Goal: Task Accomplishment & Management: Manage account settings

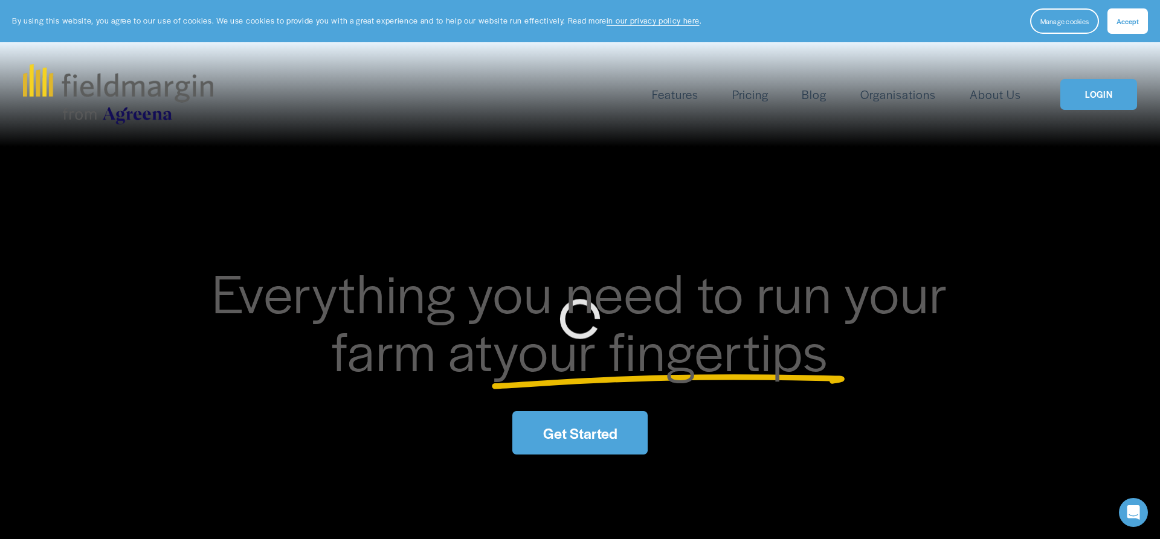
click at [1095, 97] on link "LOGIN" at bounding box center [1098, 94] width 76 height 31
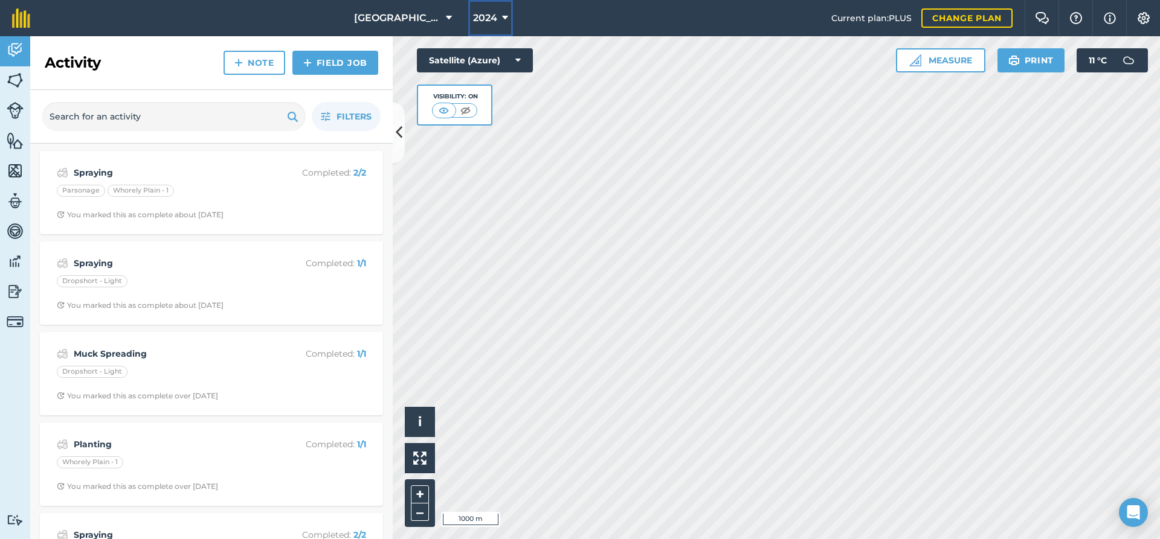
click at [498, 17] on button "2024" at bounding box center [490, 18] width 45 height 36
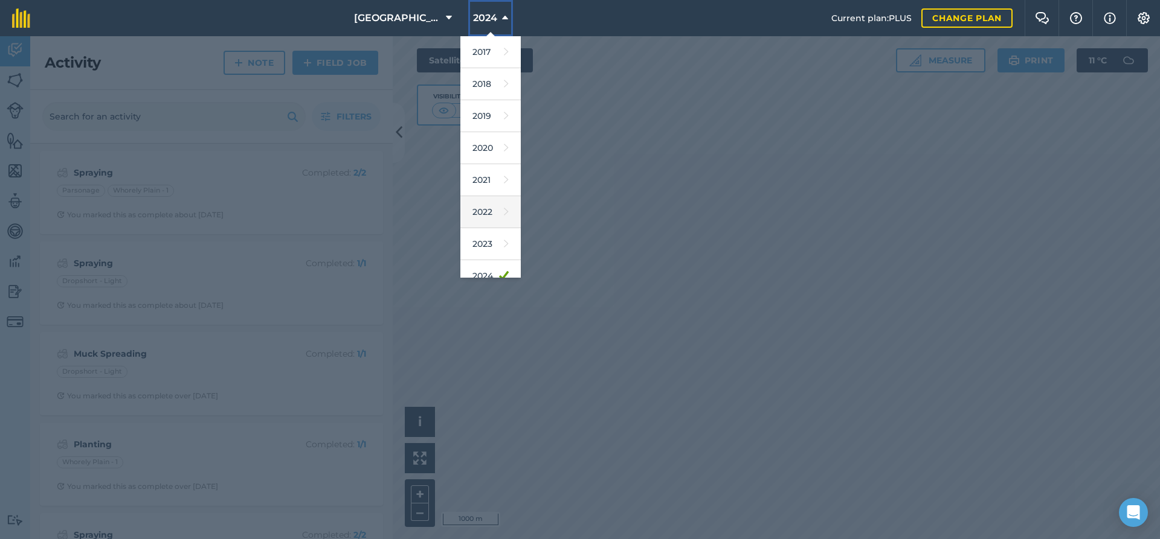
scroll to position [111, 0]
click at [492, 227] on link "2026" at bounding box center [490, 230] width 60 height 32
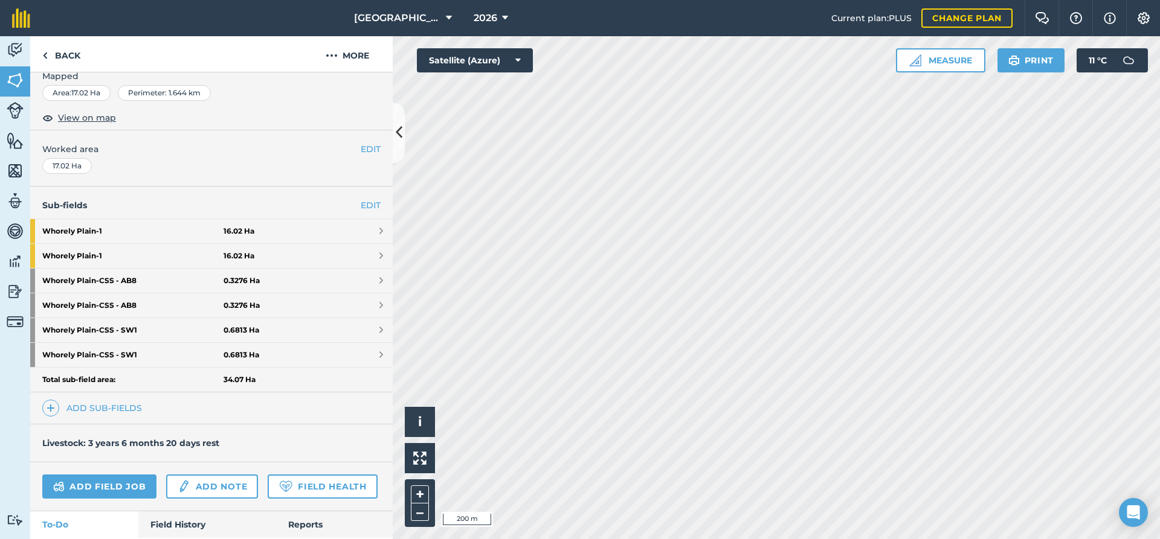
scroll to position [156, 0]
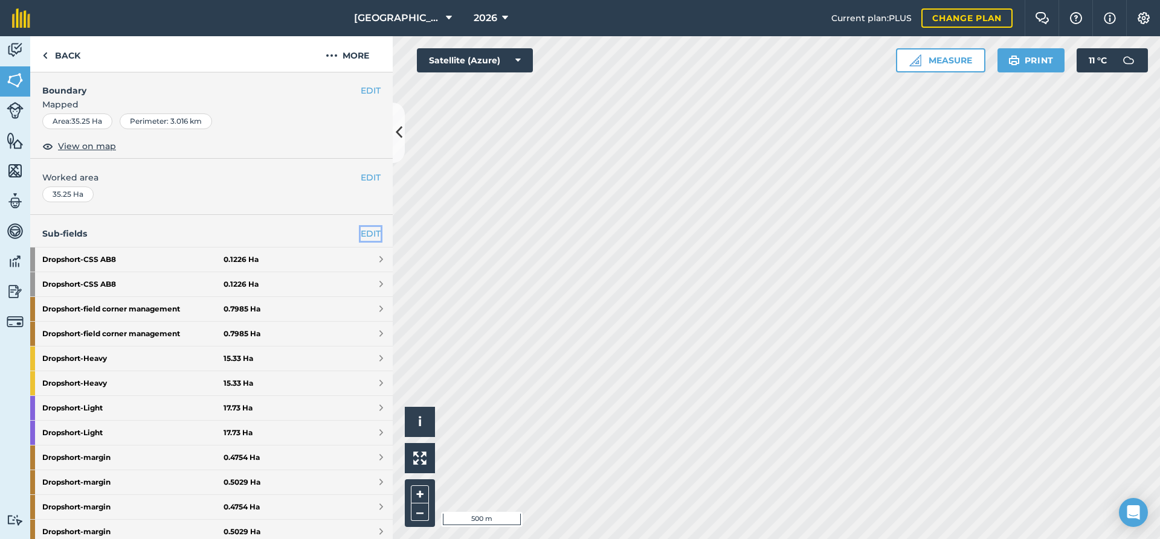
click at [362, 236] on link "EDIT" at bounding box center [371, 233] width 20 height 13
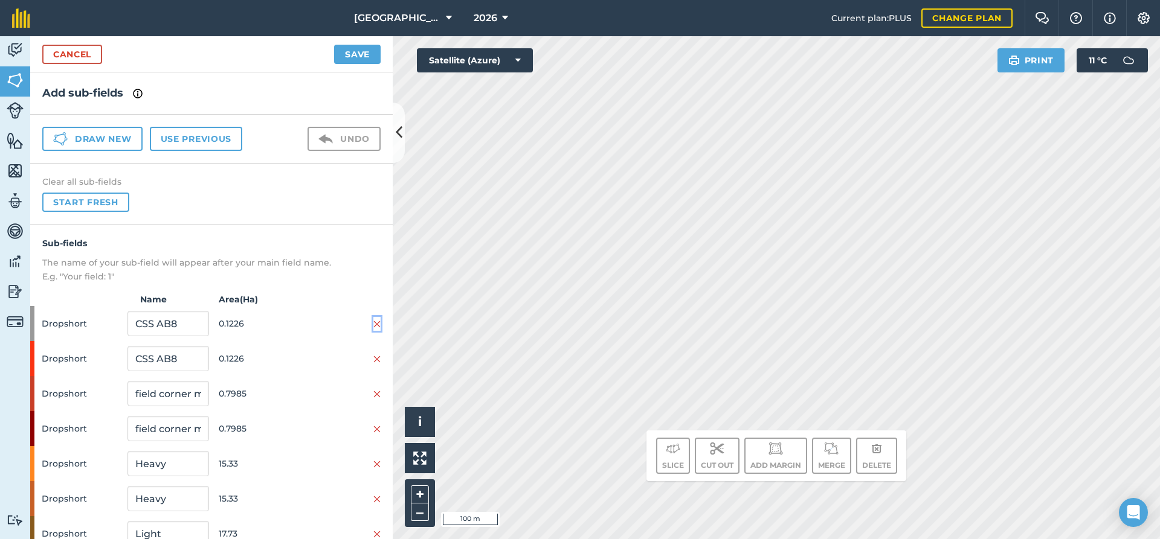
click at [377, 325] on img at bounding box center [376, 324] width 7 height 10
click at [377, 360] on img at bounding box center [376, 360] width 7 height 10
click at [376, 429] on img at bounding box center [376, 430] width 7 height 10
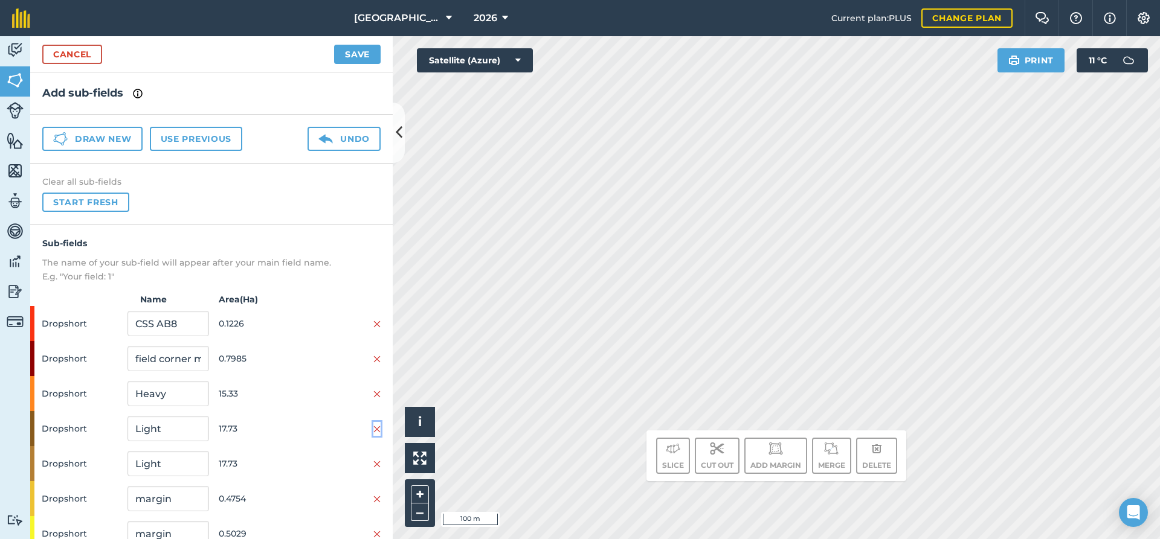
click at [378, 431] on img at bounding box center [376, 430] width 7 height 10
click at [375, 467] on img at bounding box center [376, 465] width 7 height 10
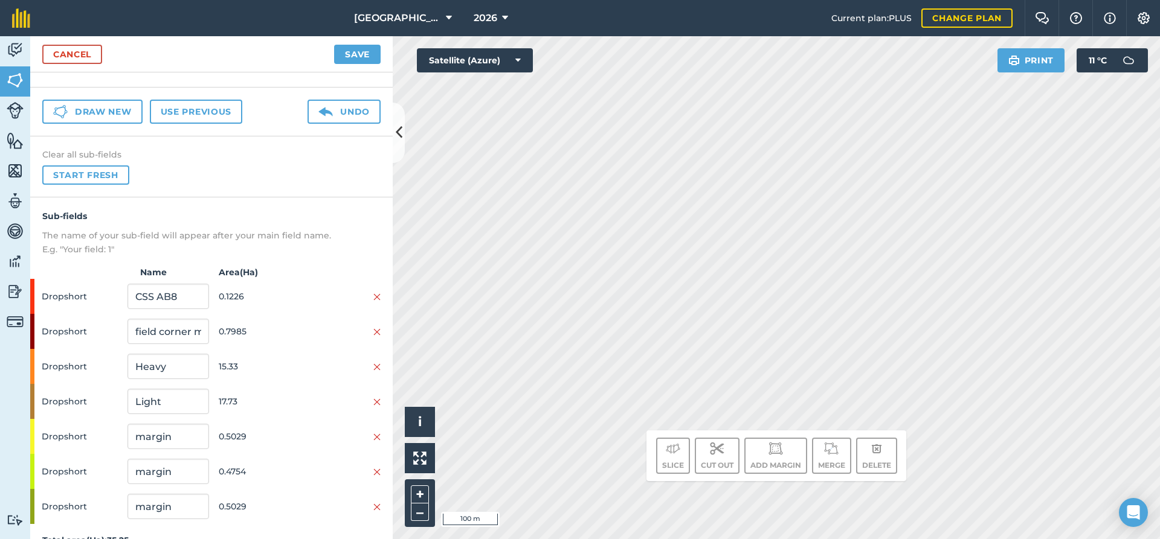
scroll to position [48, 0]
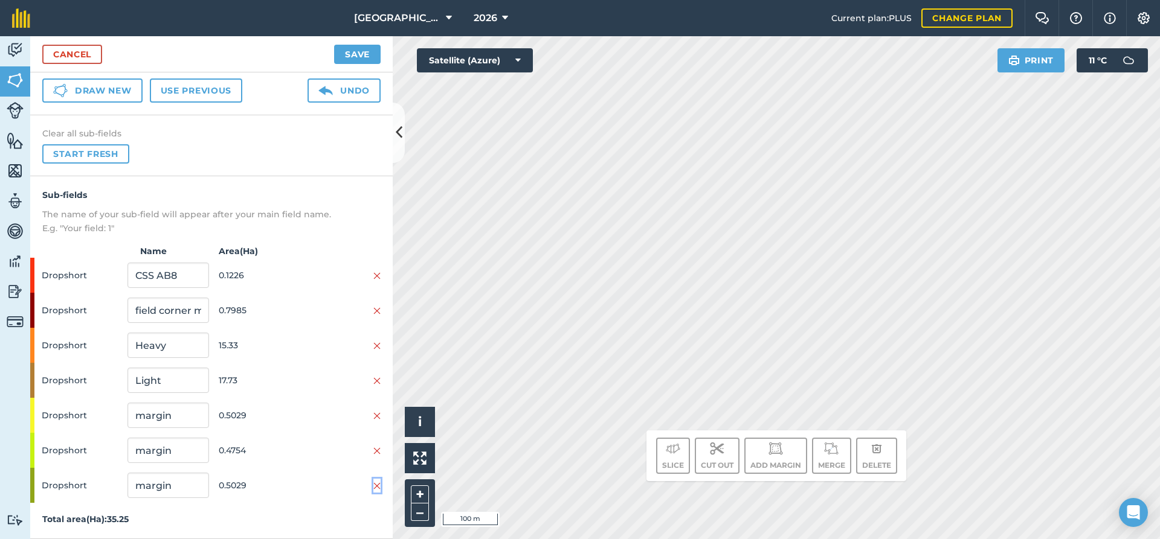
click at [379, 489] on img at bounding box center [376, 486] width 7 height 10
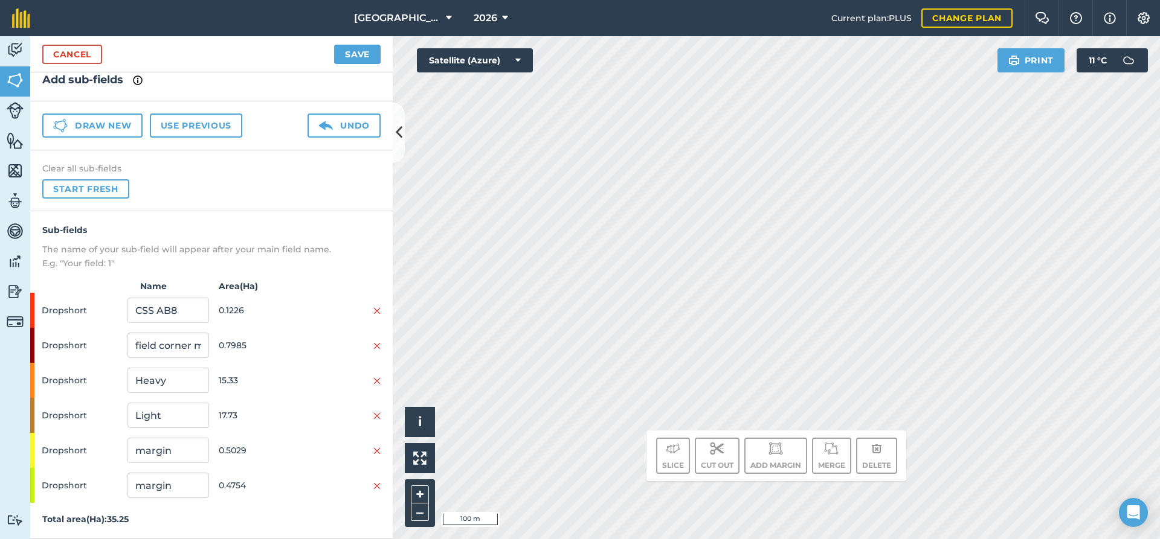
scroll to position [0, 0]
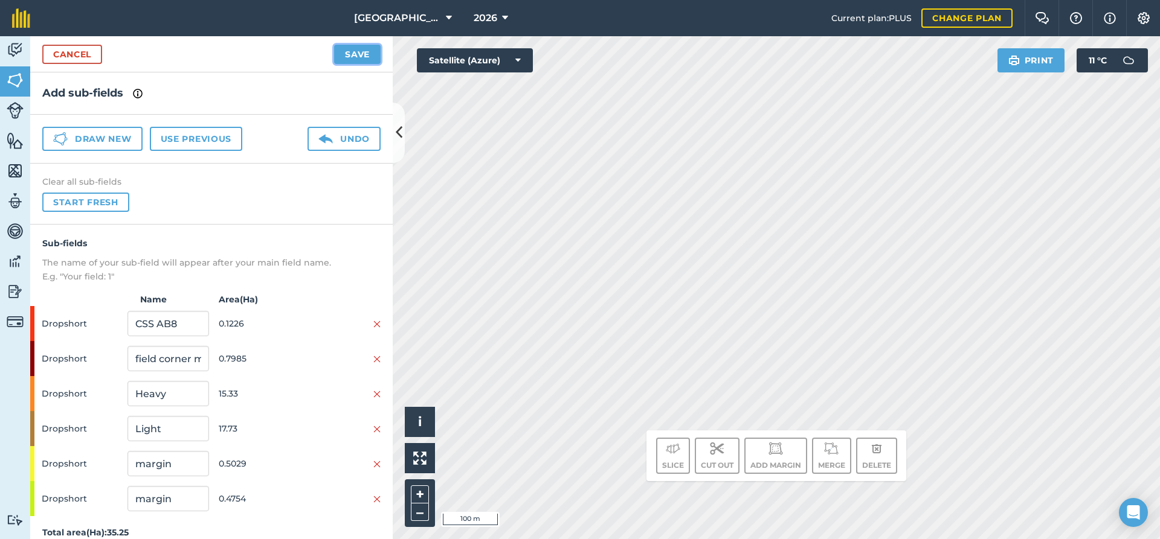
click at [359, 60] on button "Save" at bounding box center [357, 54] width 47 height 19
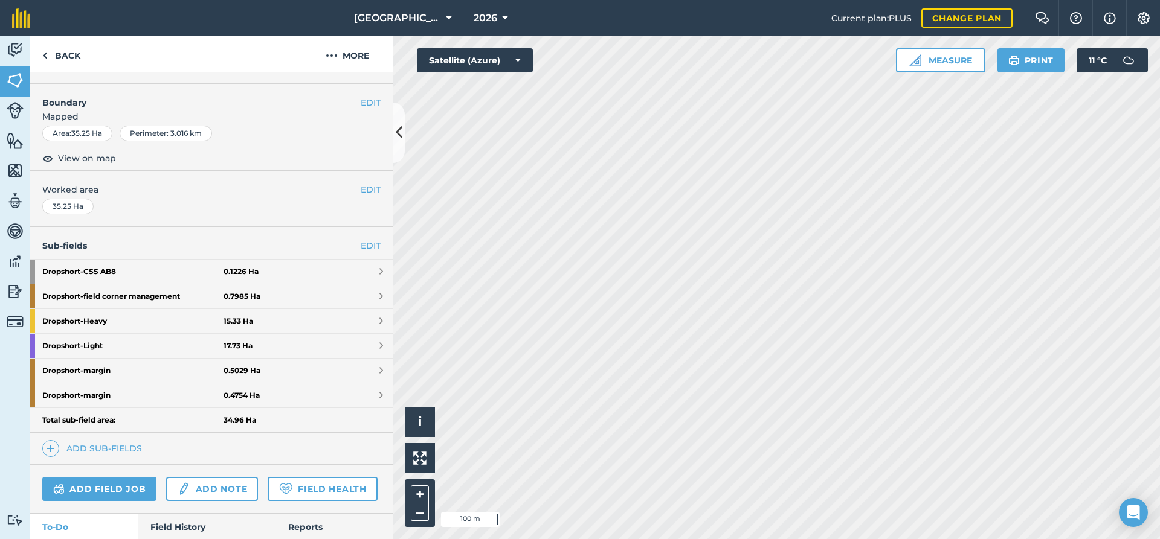
scroll to position [183, 0]
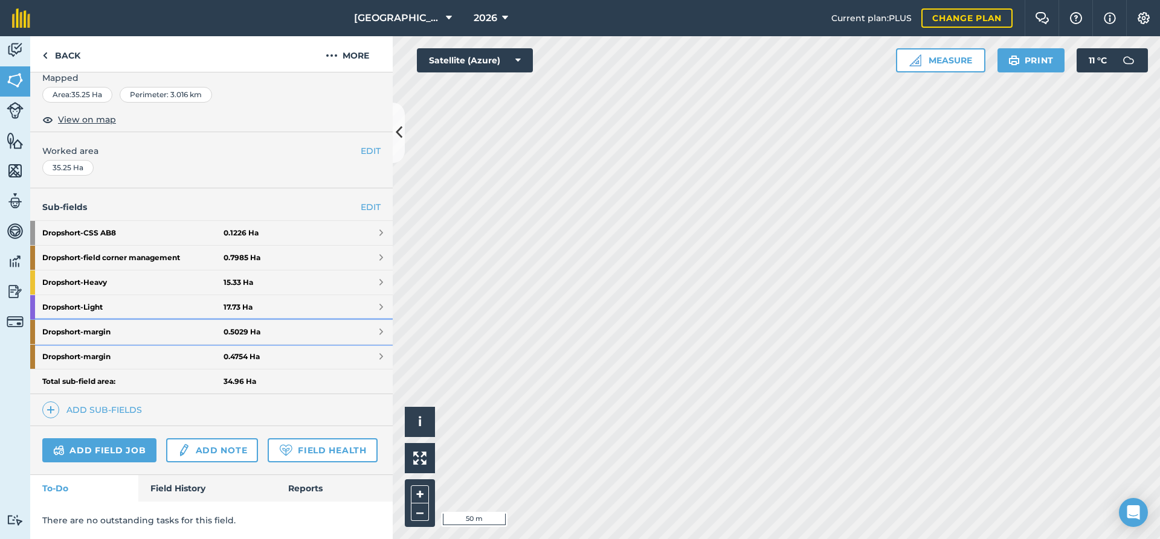
click at [258, 335] on strong "0.5029 Ha" at bounding box center [241, 332] width 37 height 10
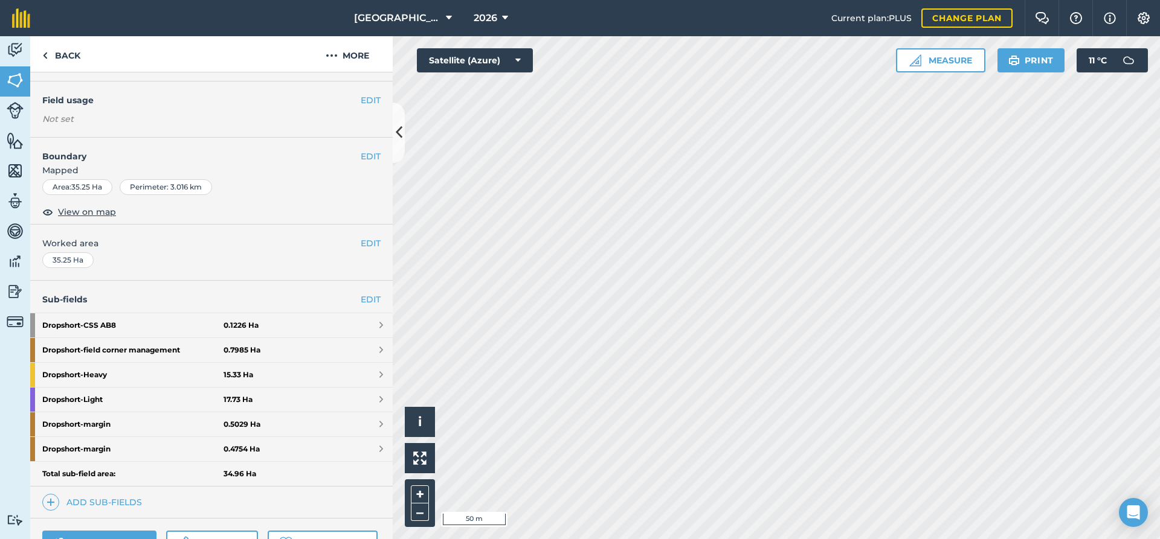
scroll to position [130, 0]
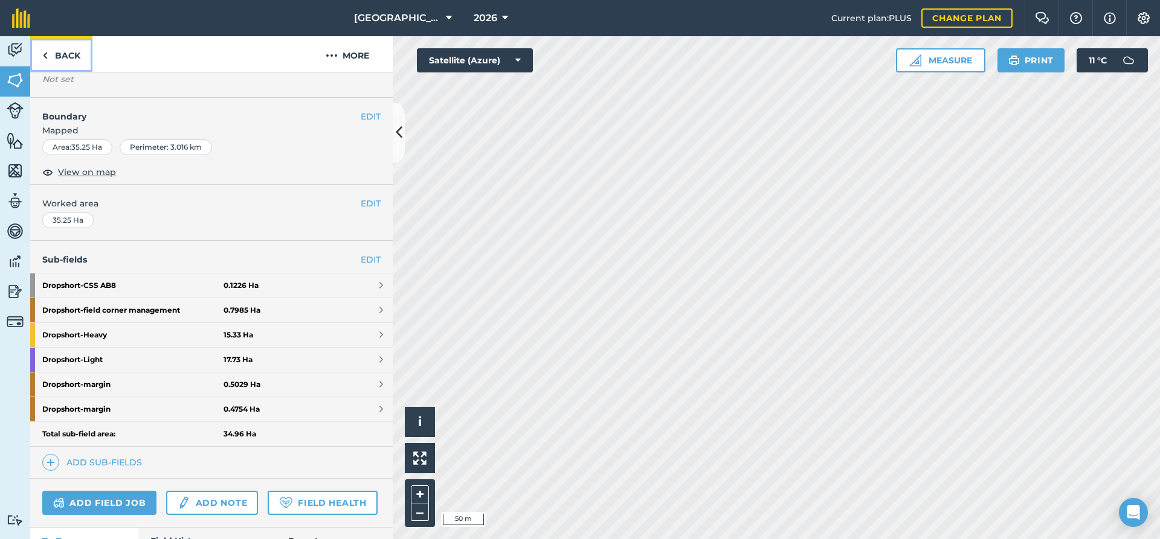
click at [65, 59] on link "Back" at bounding box center [61, 54] width 62 height 36
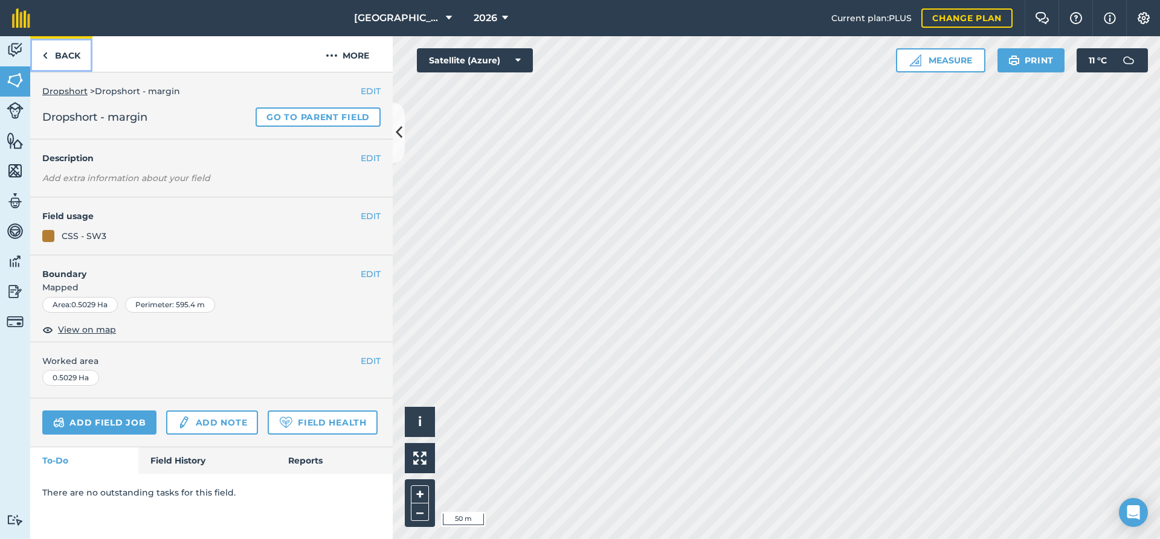
click at [65, 59] on link "Back" at bounding box center [61, 54] width 62 height 36
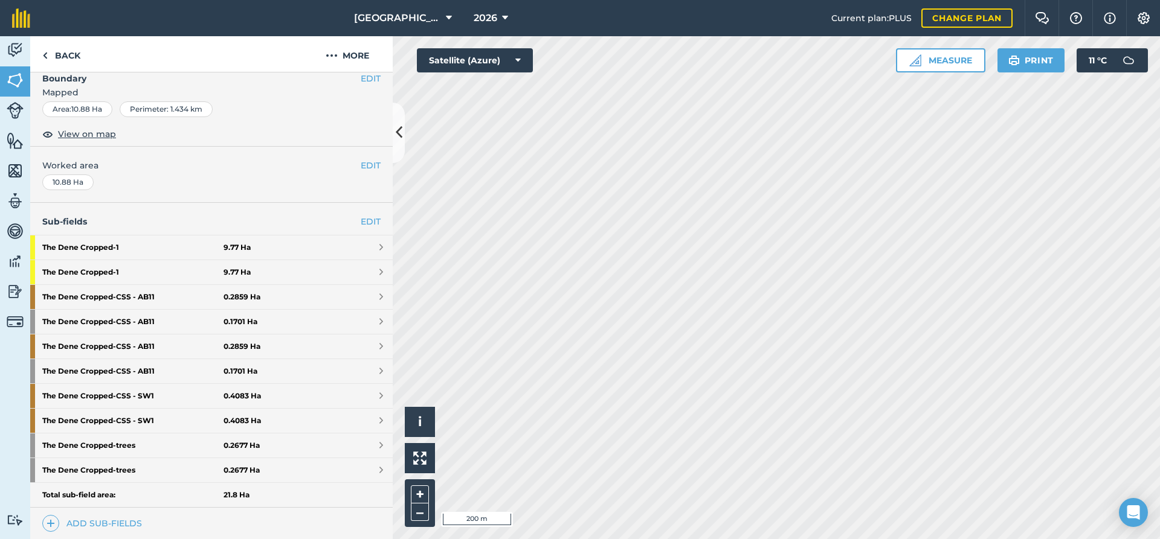
scroll to position [196, 0]
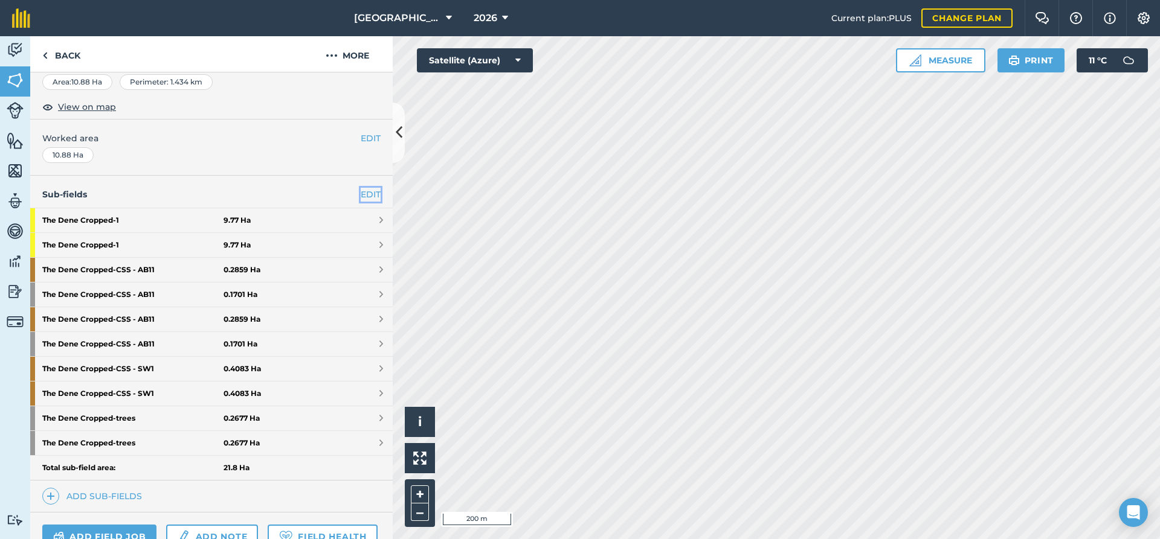
click at [371, 195] on link "EDIT" at bounding box center [371, 194] width 20 height 13
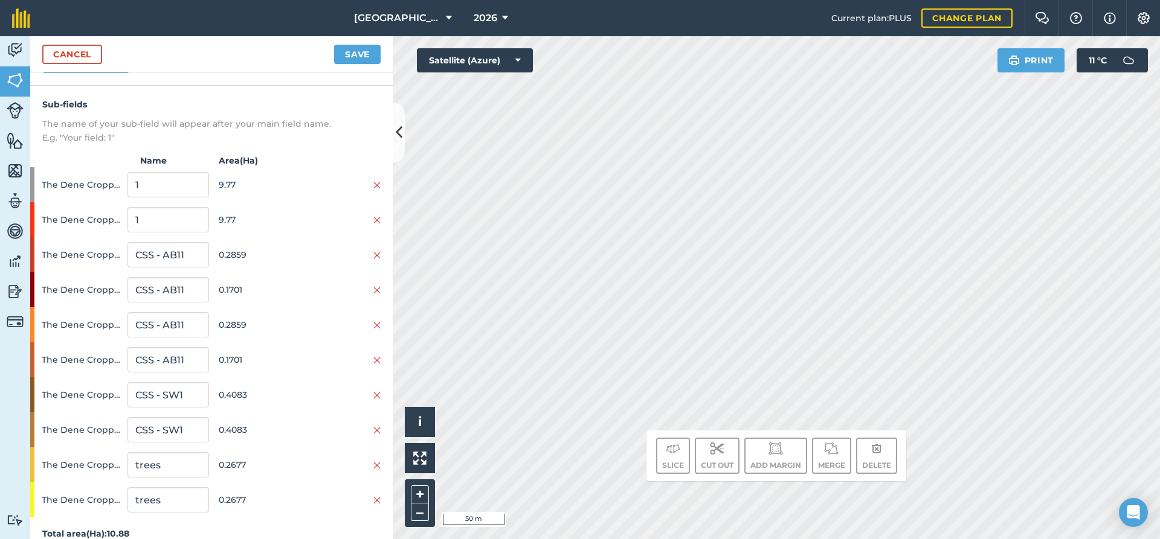
scroll to position [153, 0]
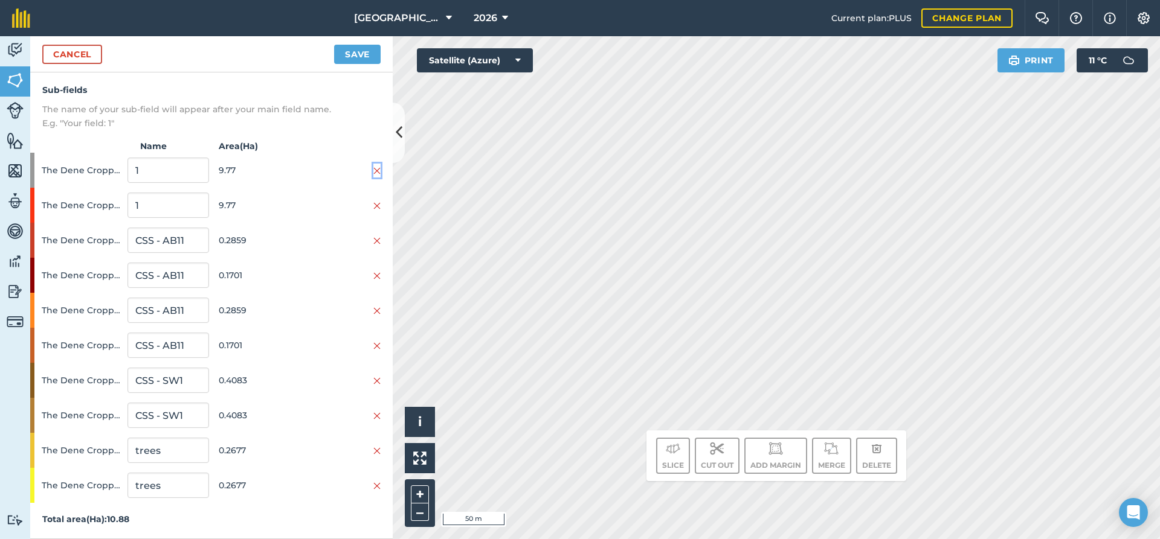
click at [376, 170] on img at bounding box center [376, 171] width 7 height 10
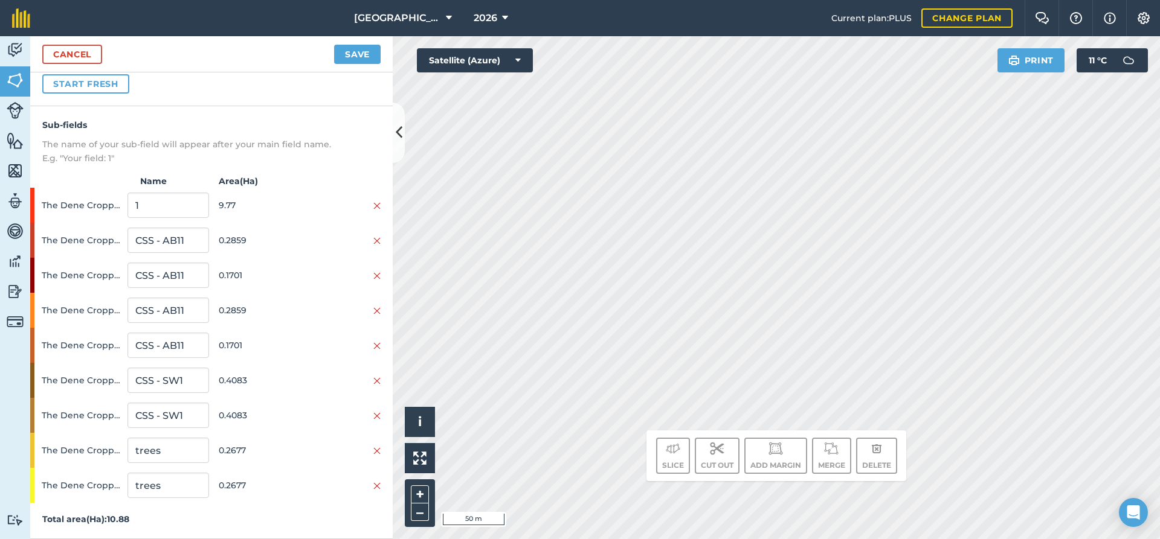
scroll to position [118, 0]
click at [377, 240] on img at bounding box center [376, 241] width 7 height 10
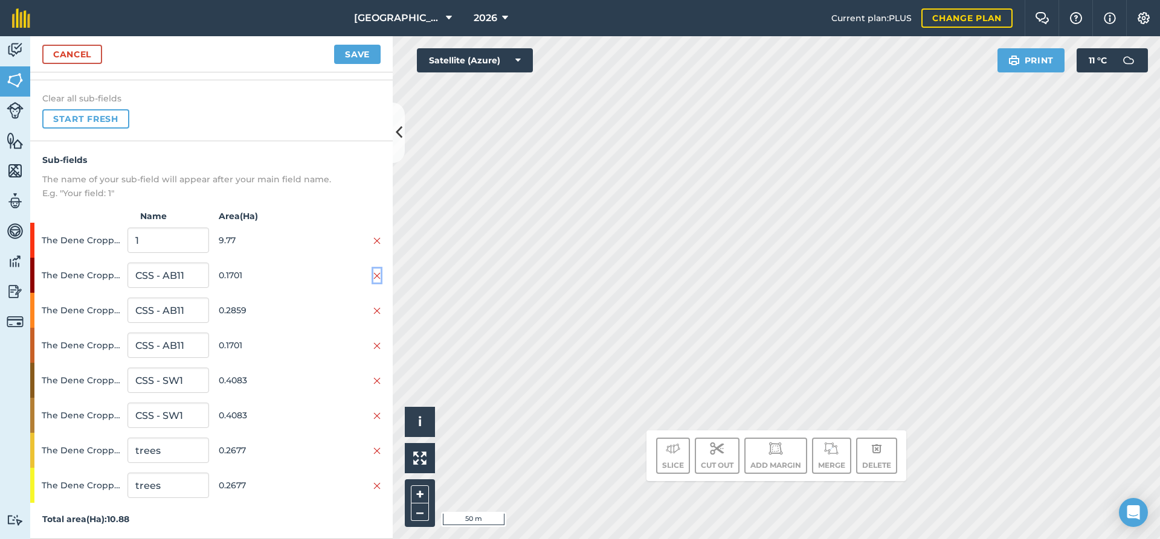
click at [376, 275] on img at bounding box center [376, 276] width 7 height 10
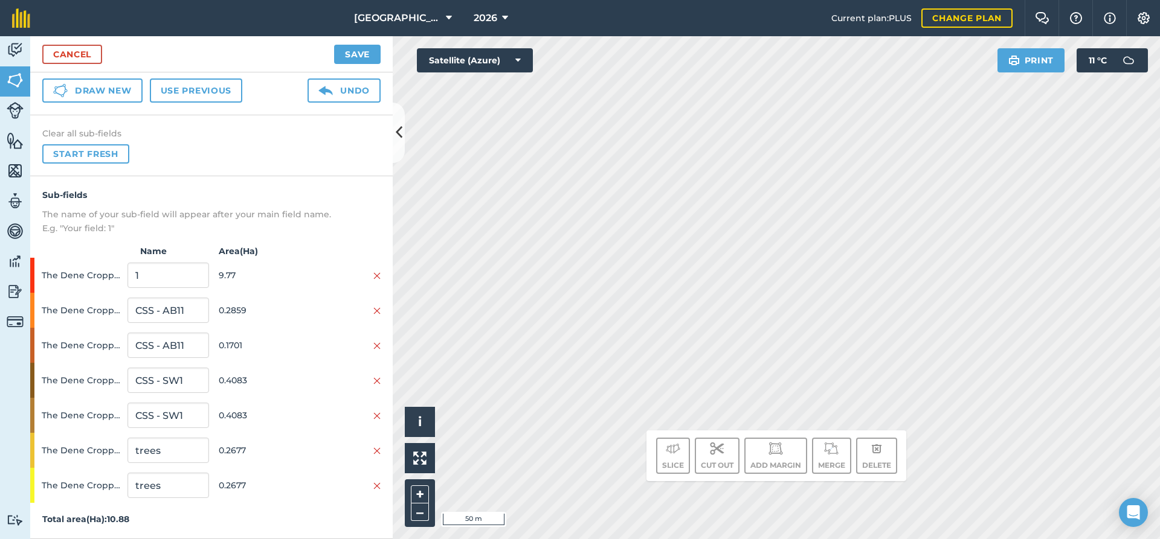
scroll to position [48, 0]
click at [377, 380] on img at bounding box center [376, 381] width 7 height 10
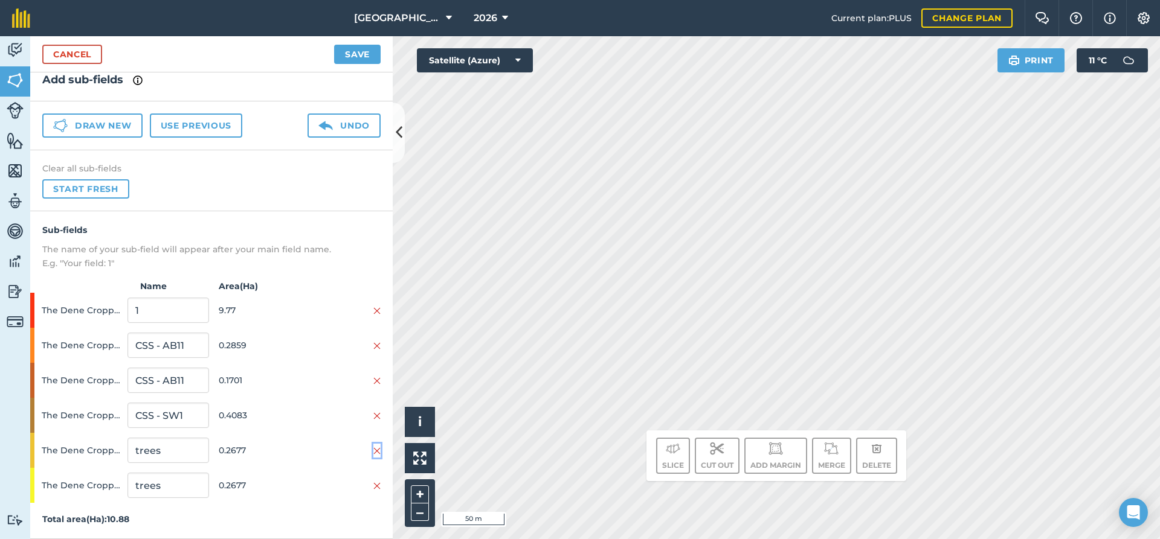
click at [374, 453] on img at bounding box center [376, 451] width 7 height 10
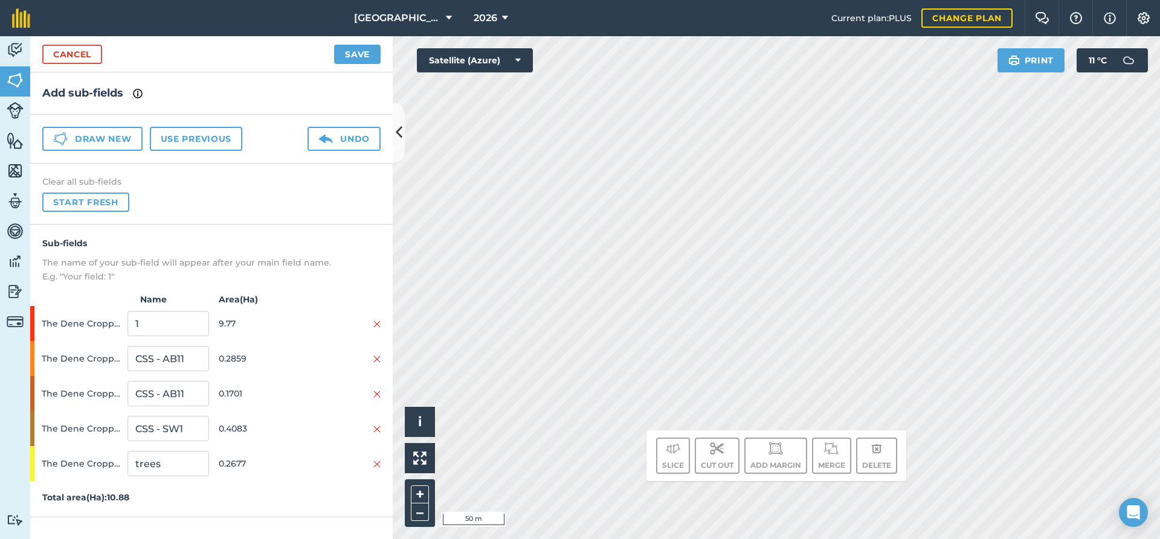
scroll to position [0, 0]
click at [347, 56] on button "Save" at bounding box center [357, 54] width 47 height 19
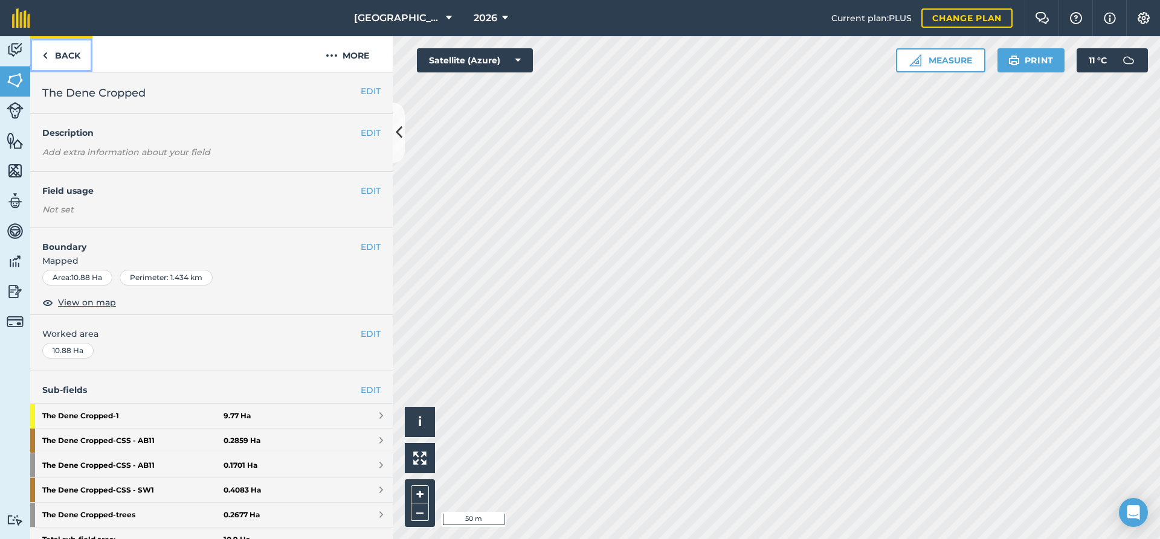
click at [66, 60] on link "Back" at bounding box center [61, 54] width 62 height 36
click at [379, 392] on link "EDIT" at bounding box center [371, 390] width 20 height 13
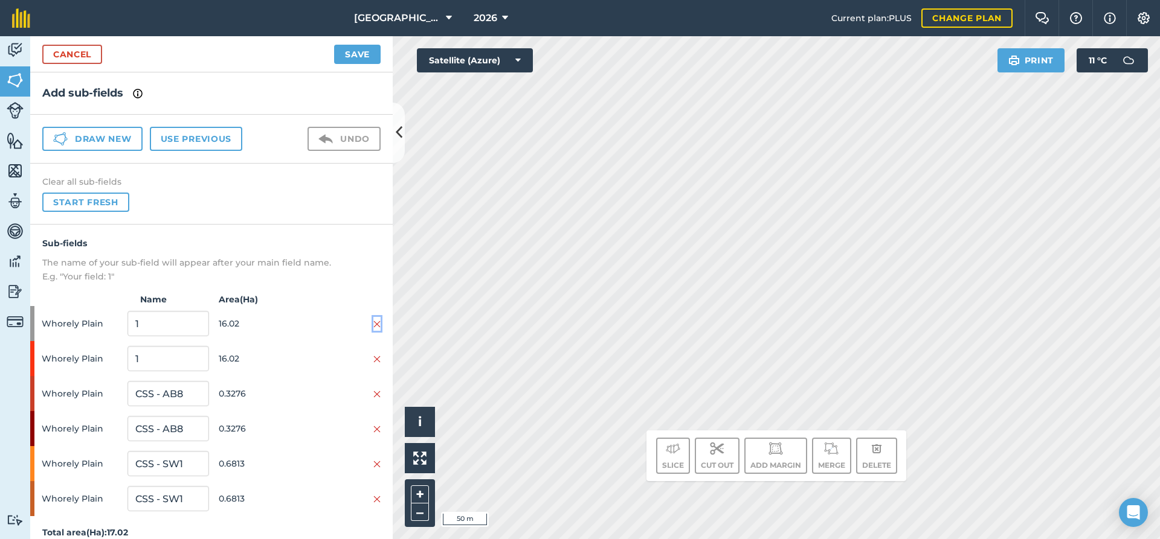
click at [374, 325] on img at bounding box center [376, 324] width 7 height 10
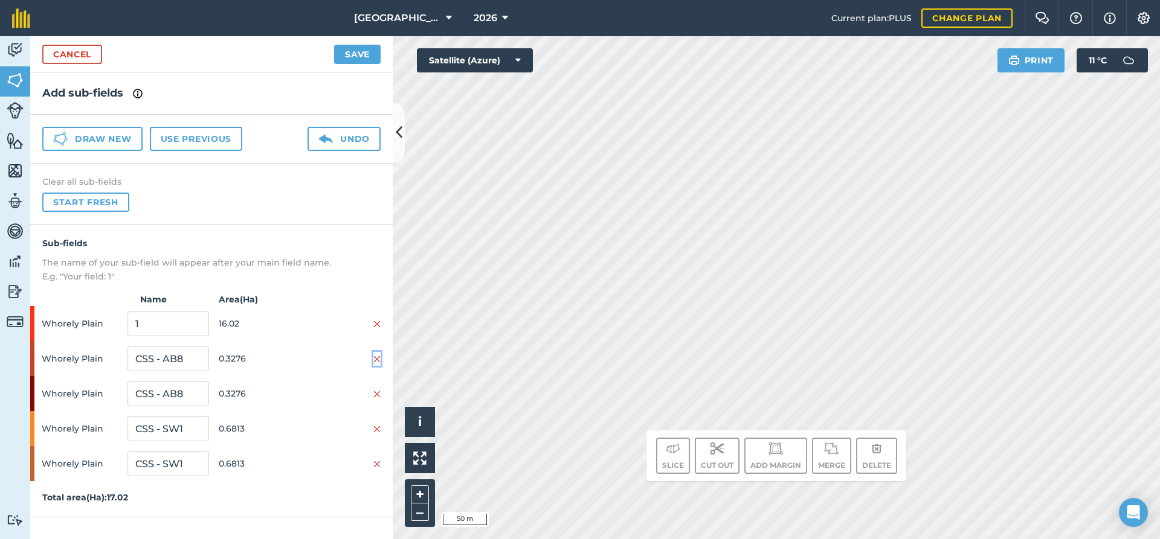
click at [376, 361] on img at bounding box center [376, 360] width 7 height 10
click at [379, 399] on img at bounding box center [376, 395] width 7 height 10
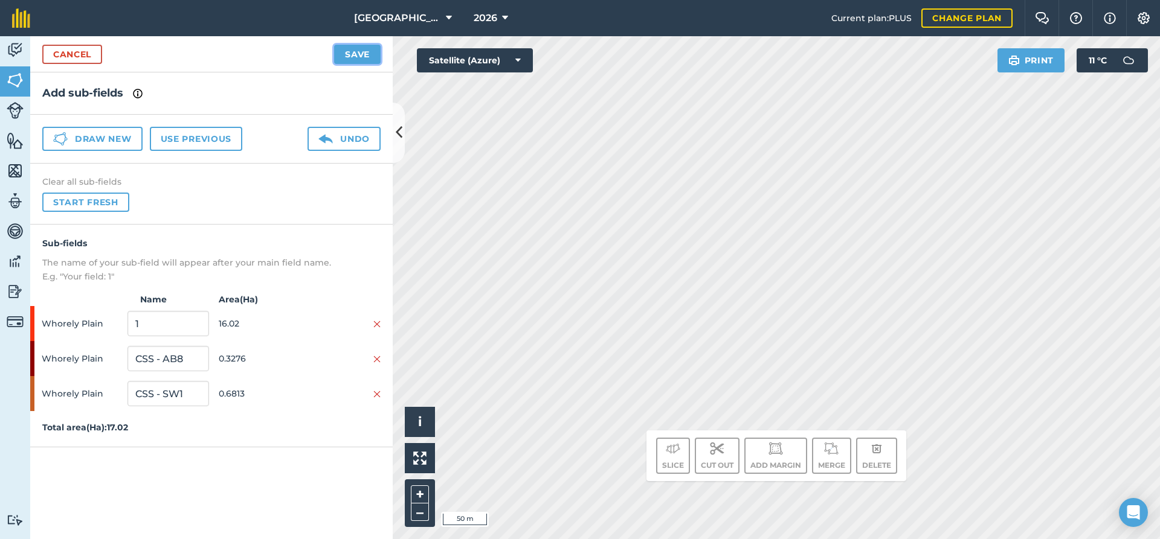
click at [361, 55] on button "Save" at bounding box center [357, 54] width 47 height 19
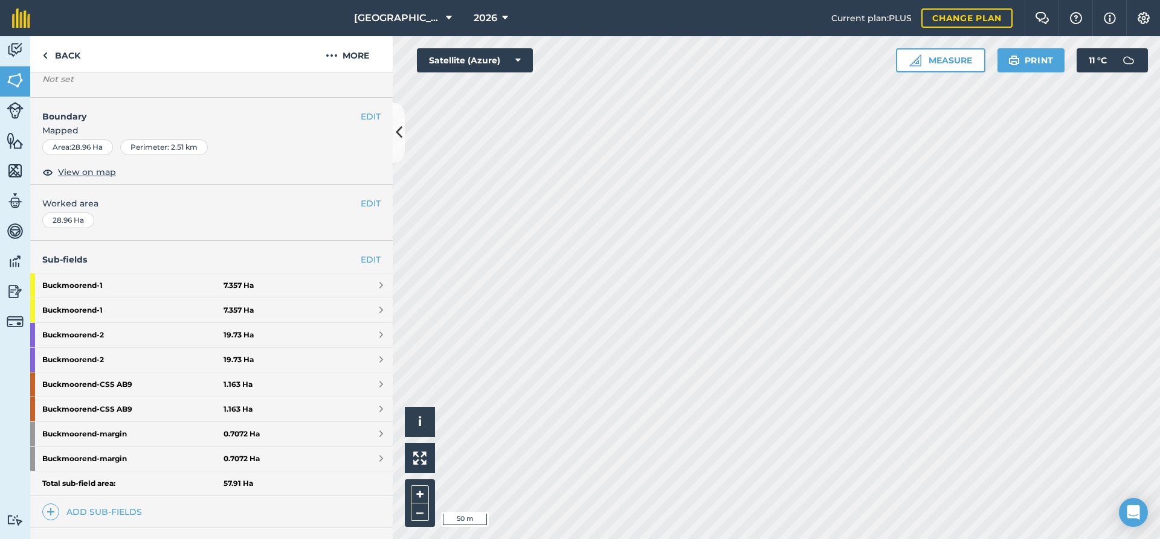
scroll to position [196, 0]
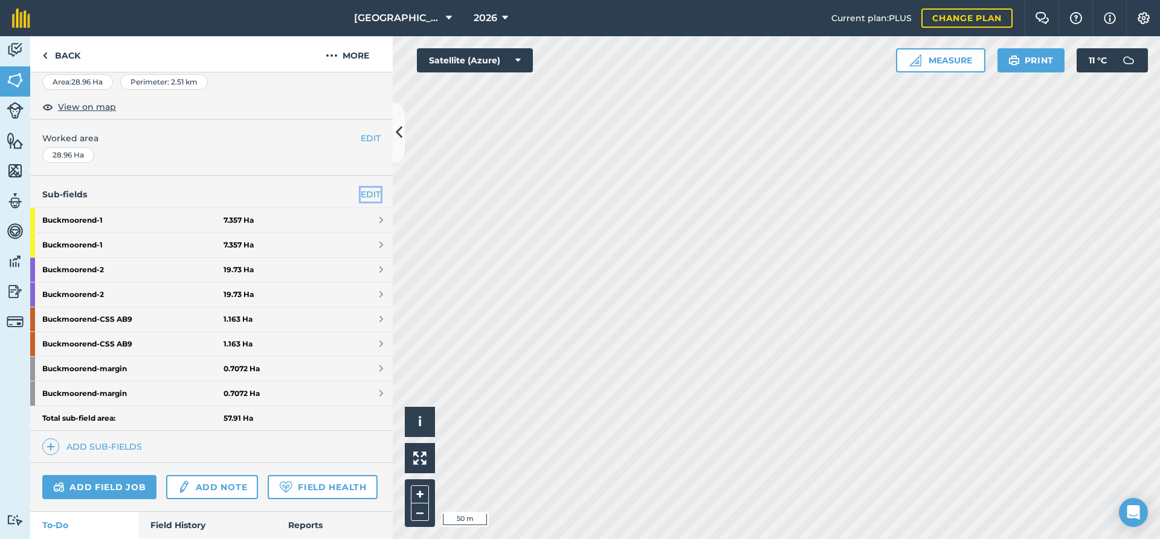
click at [373, 194] on link "EDIT" at bounding box center [371, 194] width 20 height 13
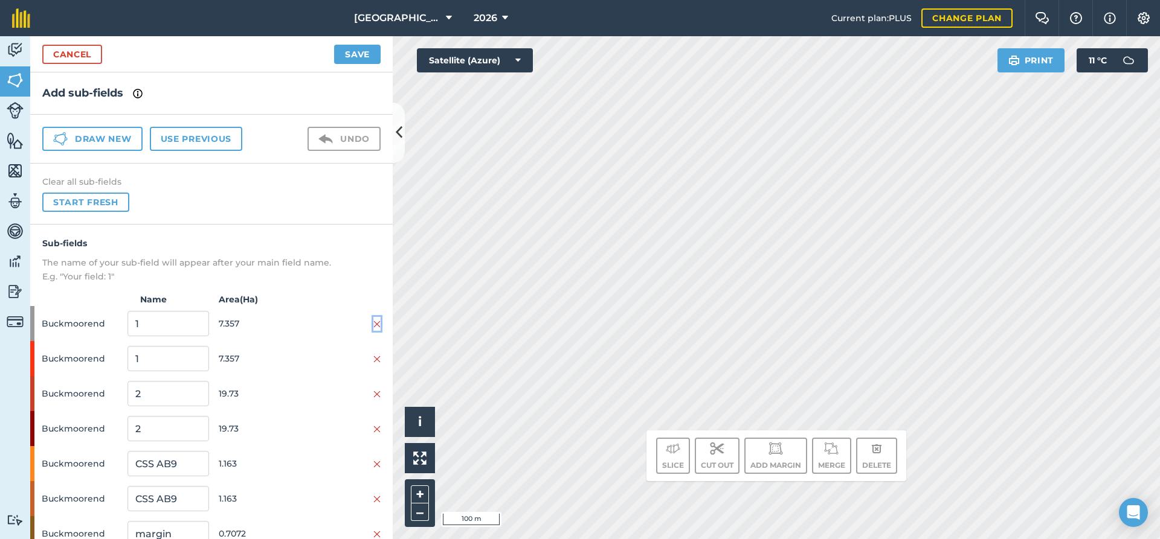
click at [376, 326] on img at bounding box center [376, 324] width 7 height 10
click at [377, 362] on img at bounding box center [376, 360] width 7 height 10
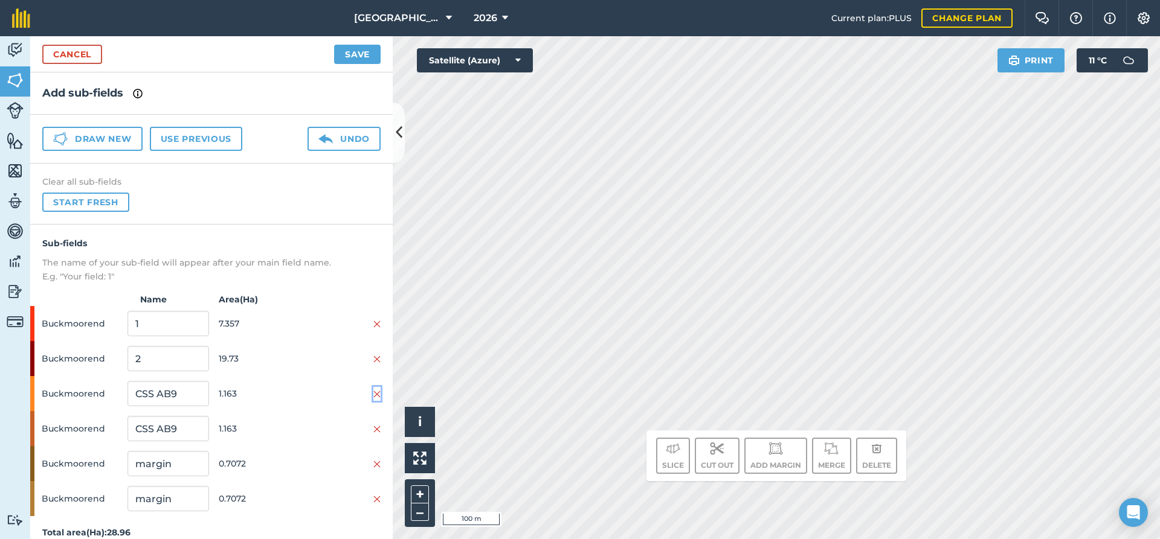
click at [379, 397] on img at bounding box center [376, 395] width 7 height 10
click at [377, 434] on img at bounding box center [376, 430] width 7 height 10
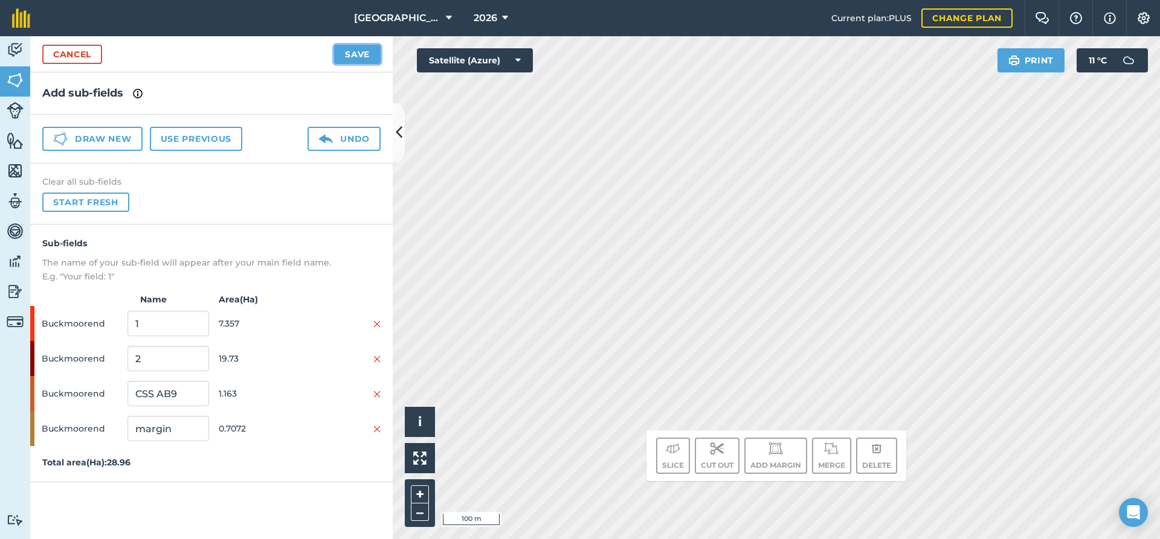
click at [346, 57] on button "Save" at bounding box center [357, 54] width 47 height 19
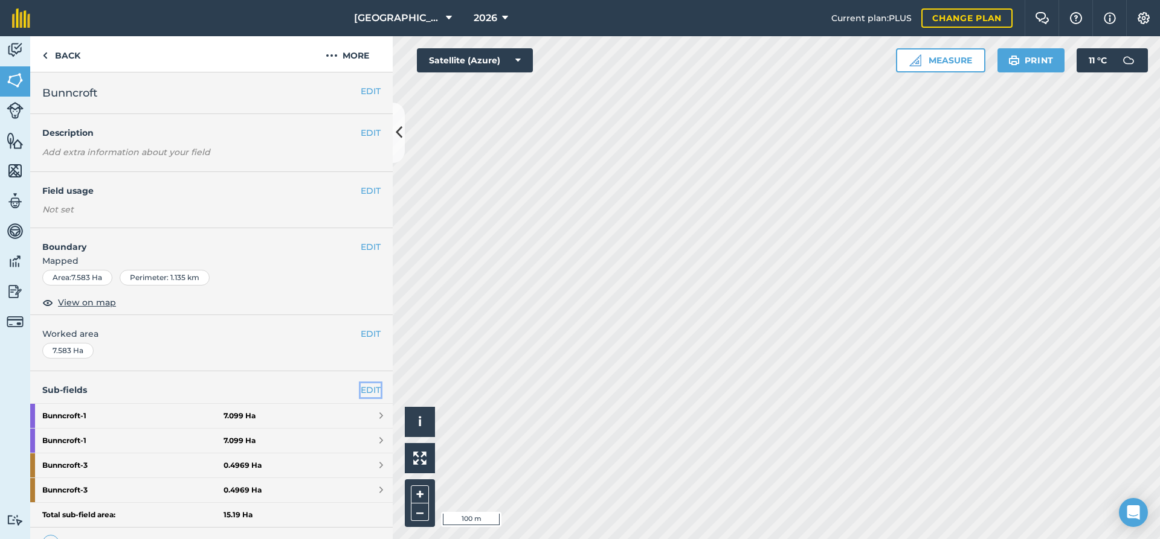
click at [375, 391] on link "EDIT" at bounding box center [371, 390] width 20 height 13
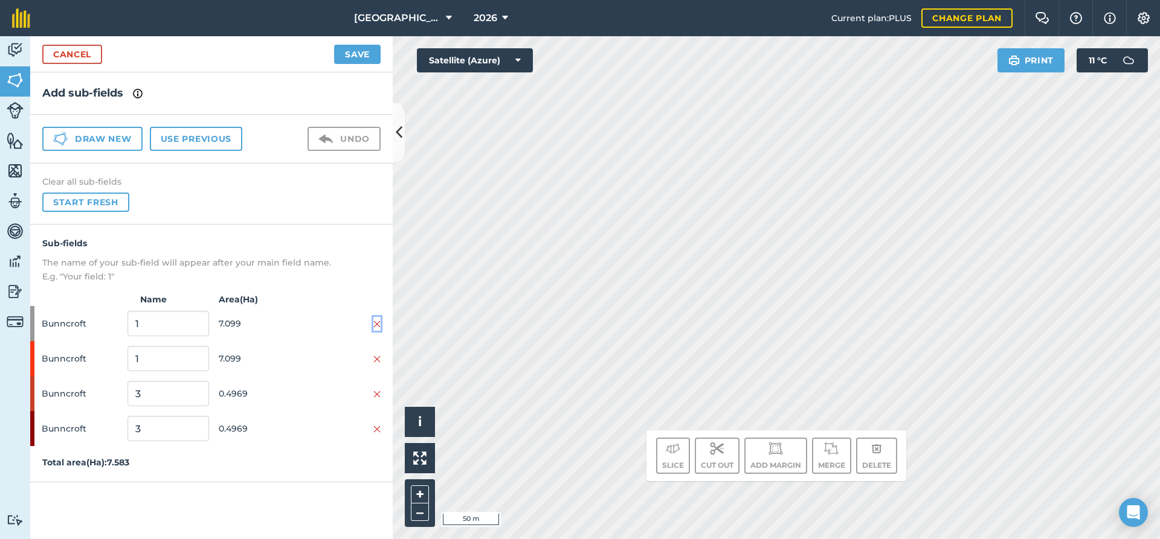
click at [374, 326] on img at bounding box center [376, 324] width 7 height 10
click at [380, 359] on img at bounding box center [376, 360] width 7 height 10
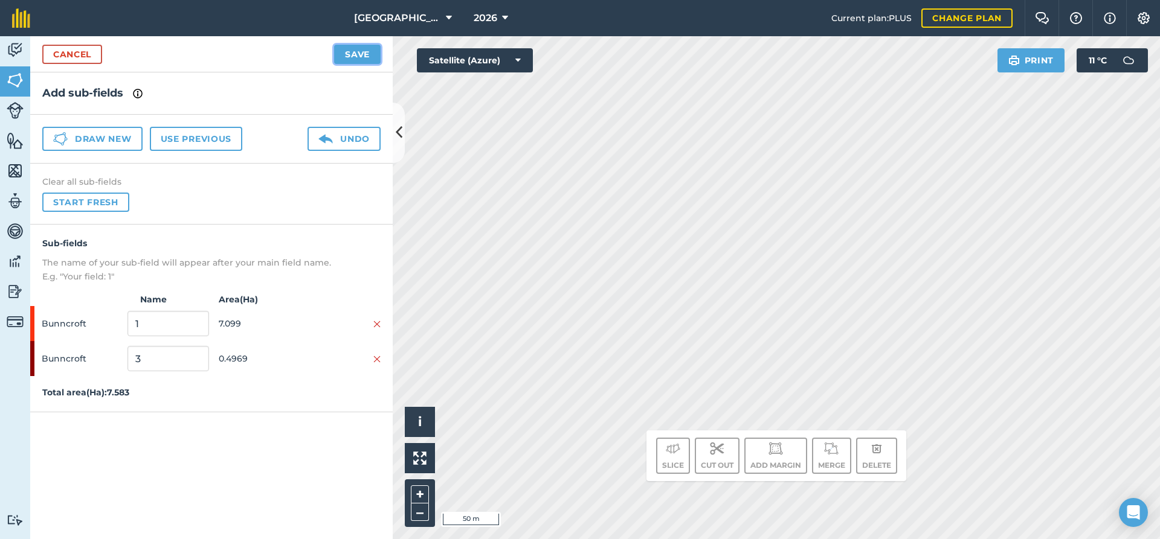
click at [348, 50] on button "Save" at bounding box center [357, 54] width 47 height 19
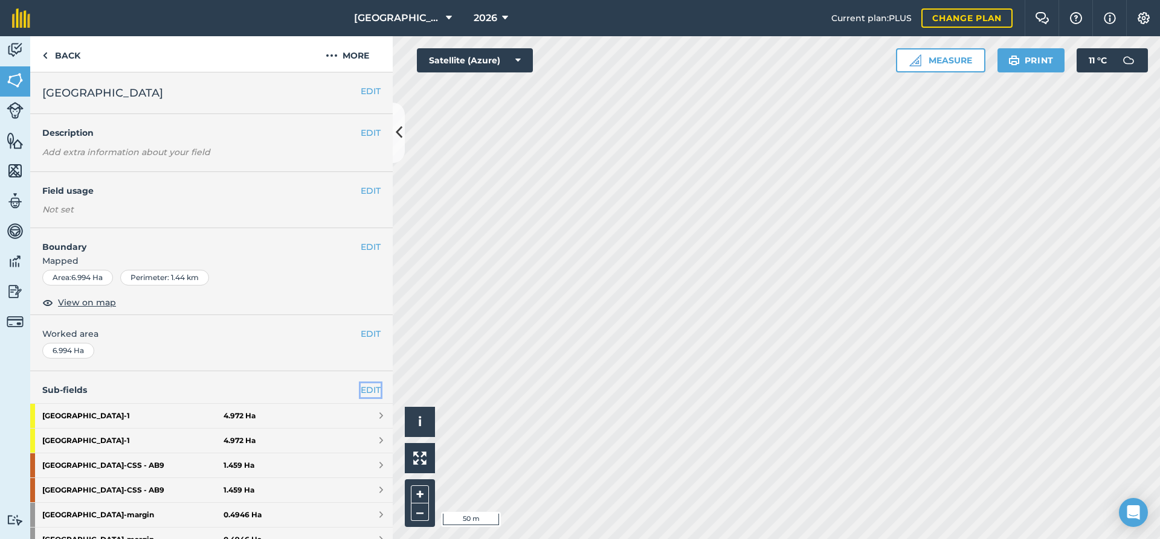
click at [366, 387] on link "EDIT" at bounding box center [371, 390] width 20 height 13
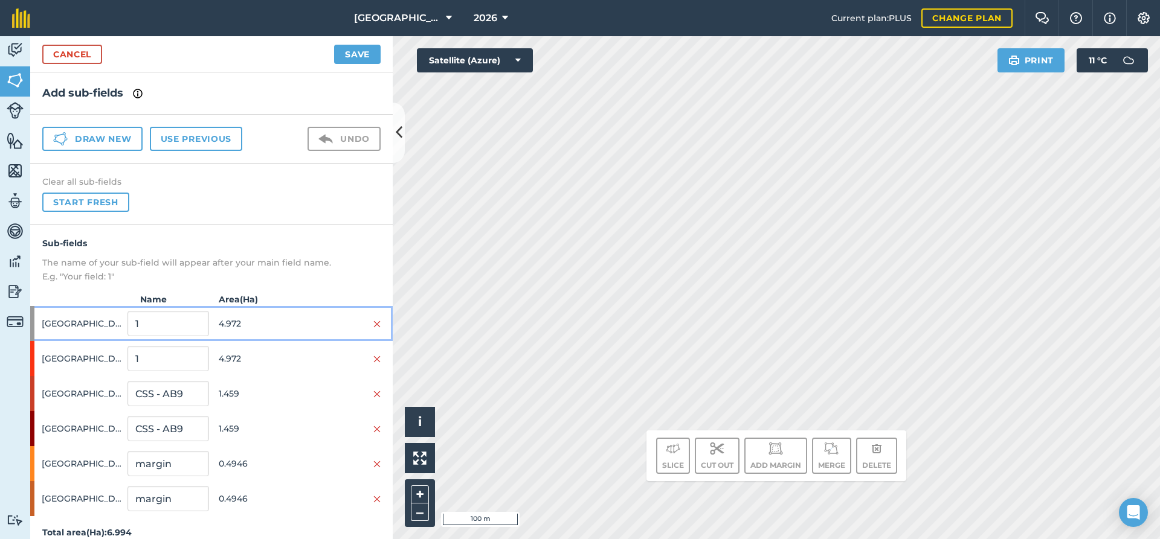
click at [373, 324] on div at bounding box center [340, 323] width 81 height 13
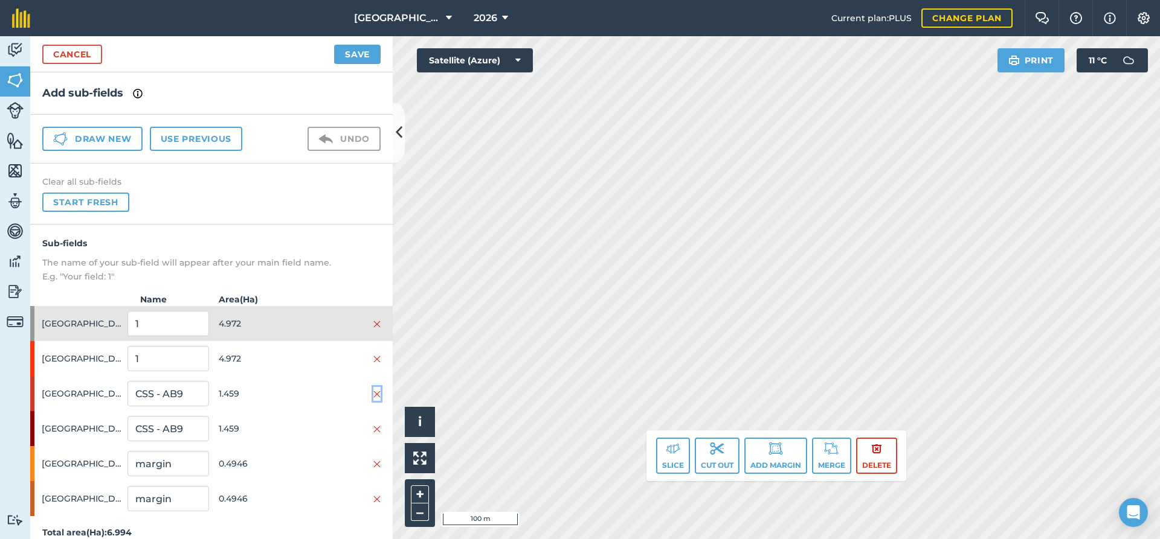
click at [374, 396] on img at bounding box center [376, 395] width 7 height 10
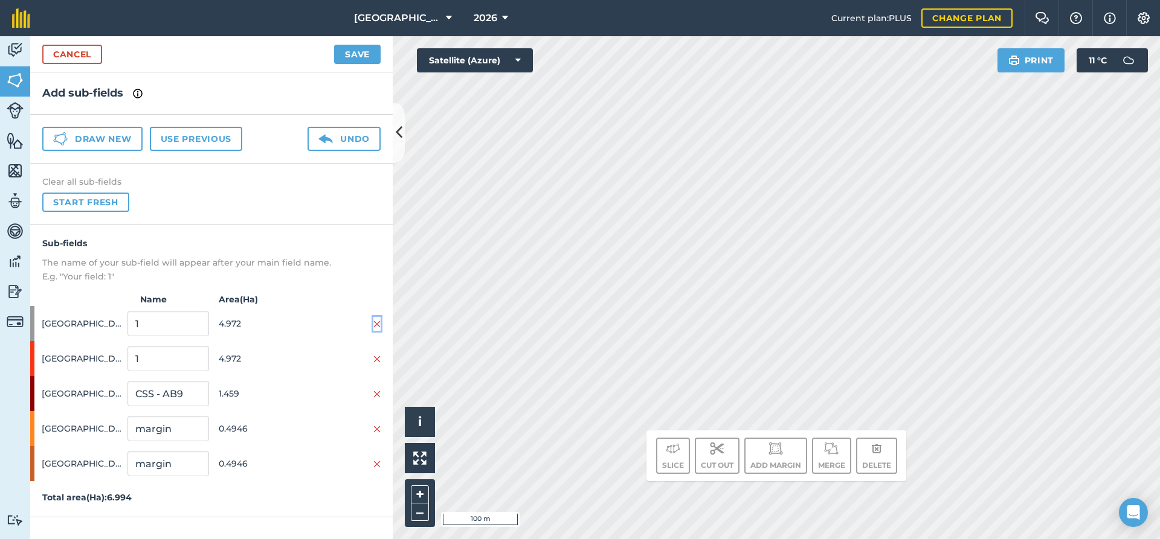
click at [377, 326] on img at bounding box center [376, 324] width 7 height 10
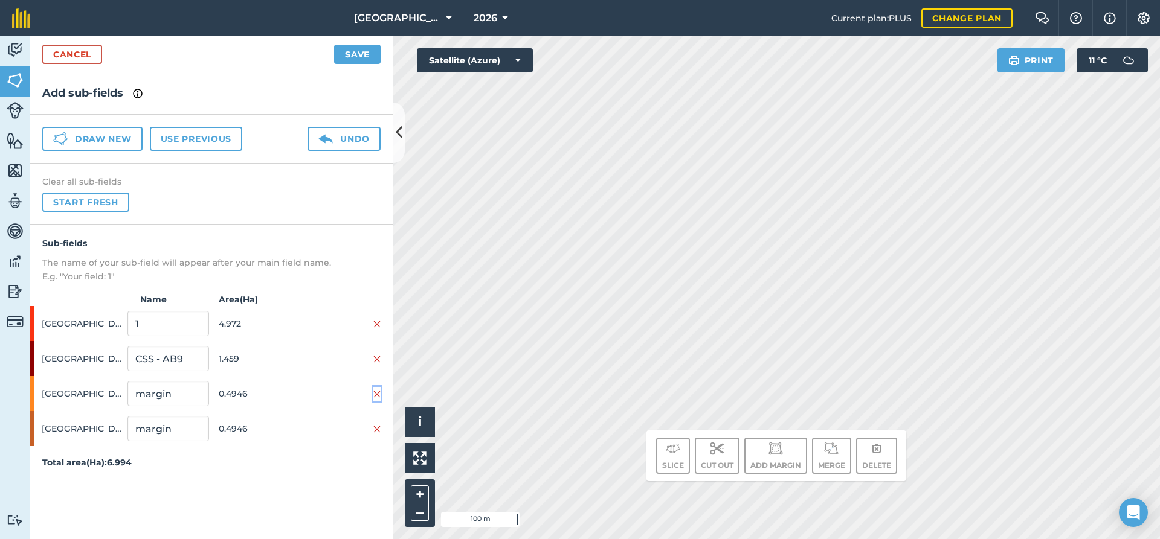
click at [377, 396] on img at bounding box center [376, 395] width 7 height 10
click at [353, 56] on button "Save" at bounding box center [357, 54] width 47 height 19
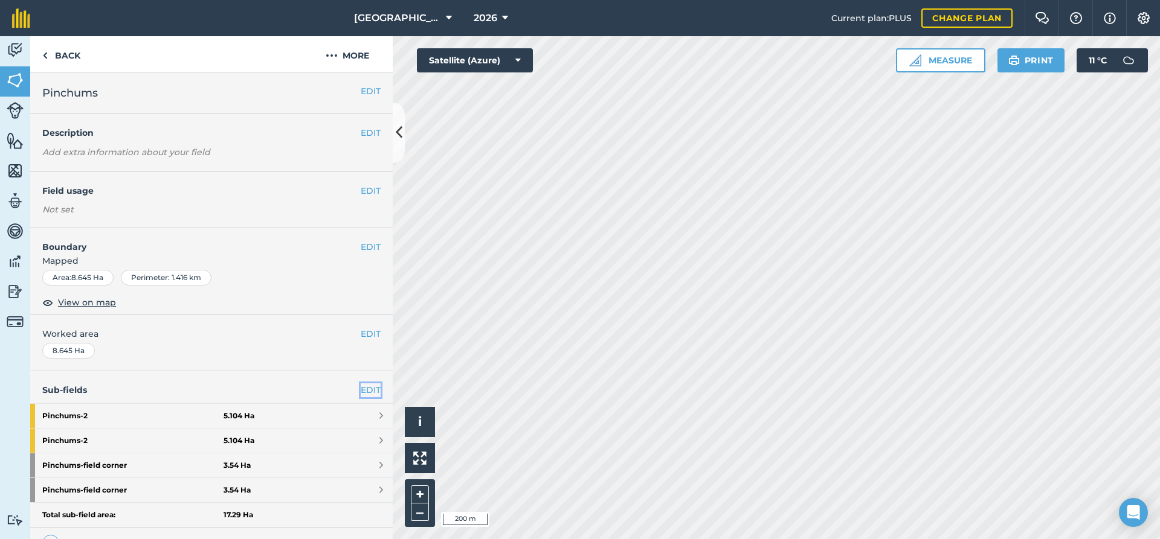
click at [371, 394] on link "EDIT" at bounding box center [371, 390] width 20 height 13
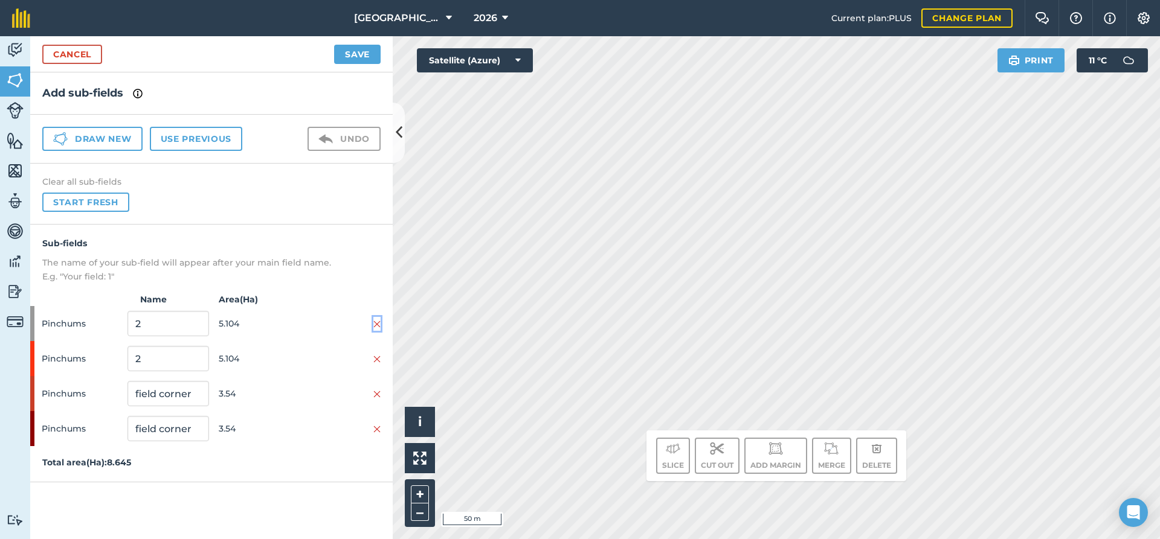
click at [376, 328] on img at bounding box center [376, 324] width 7 height 10
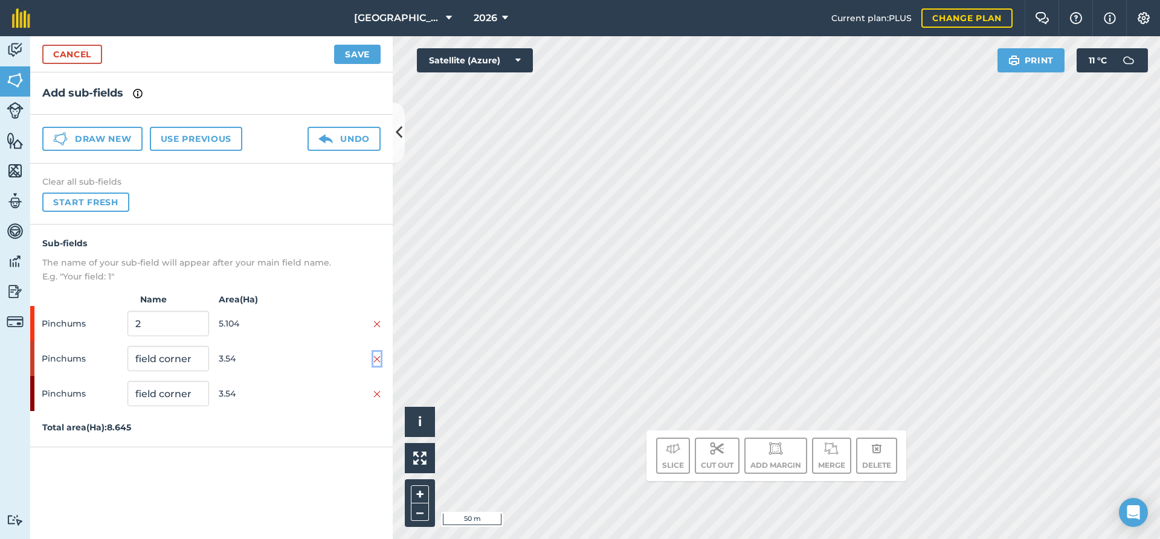
click at [378, 361] on img at bounding box center [376, 360] width 7 height 10
click at [347, 57] on button "Save" at bounding box center [357, 54] width 47 height 19
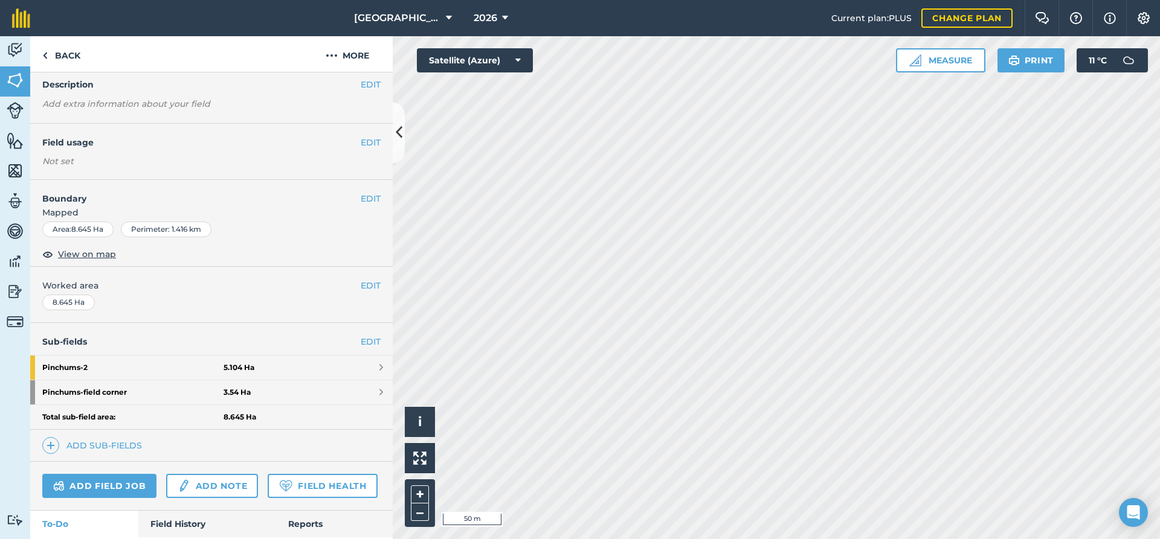
scroll to position [84, 0]
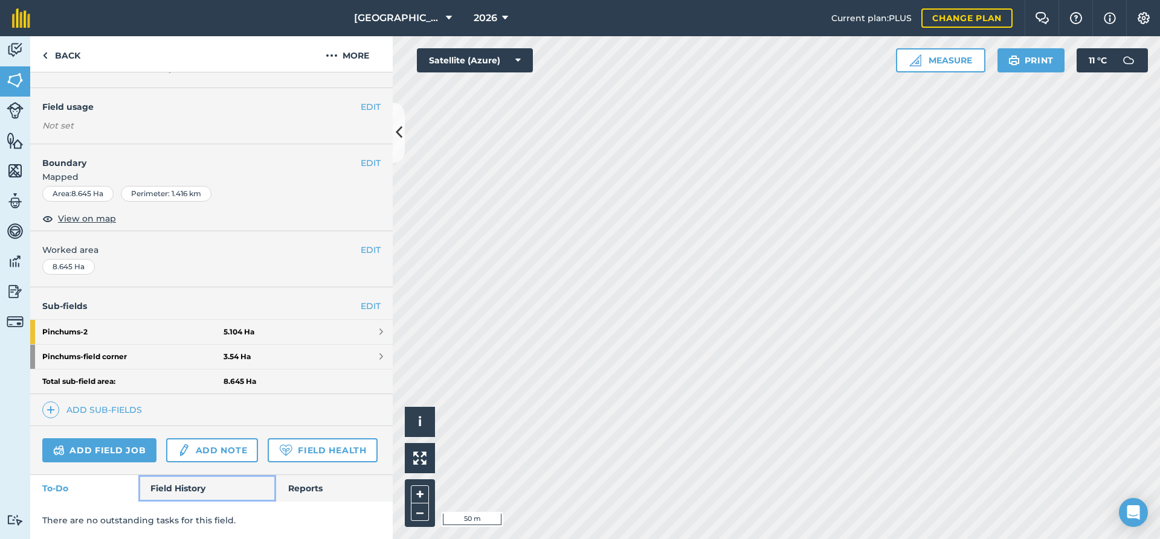
click at [179, 491] on link "Field History" at bounding box center [206, 488] width 137 height 27
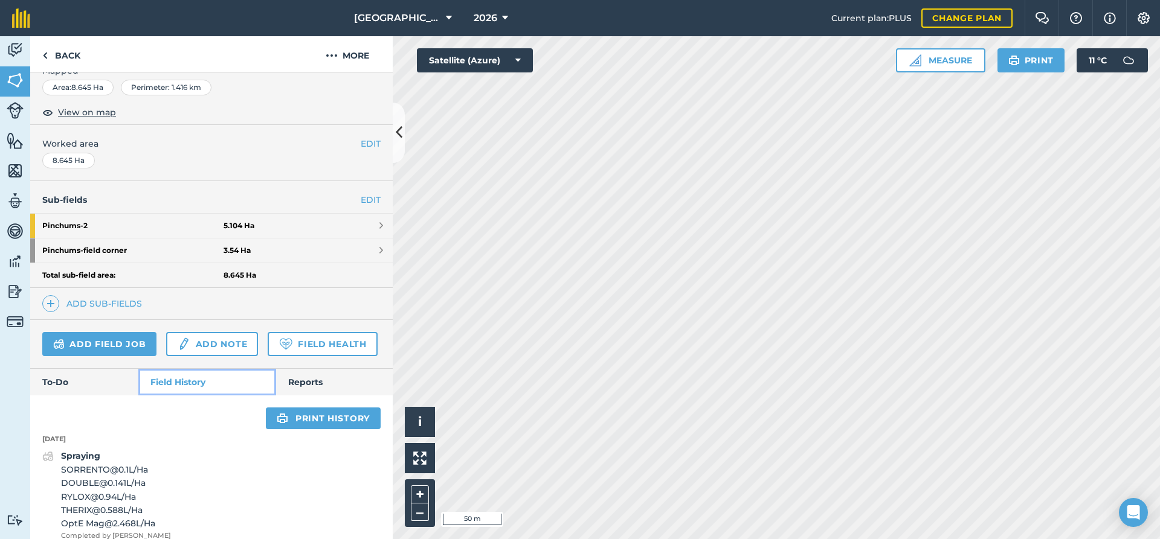
scroll to position [261, 0]
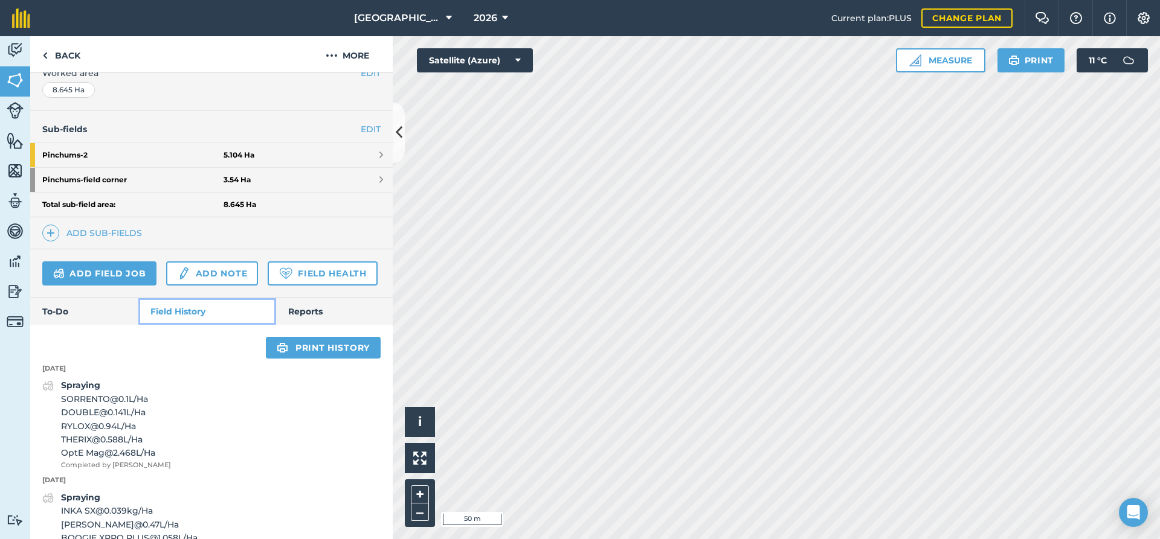
click at [185, 308] on link "Field History" at bounding box center [206, 311] width 137 height 27
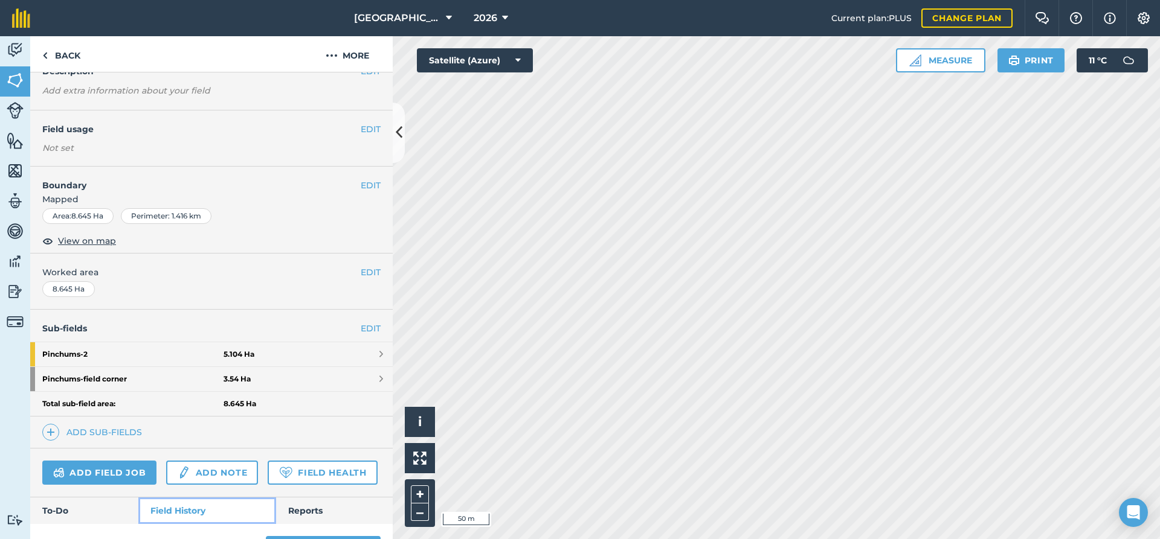
scroll to position [65, 0]
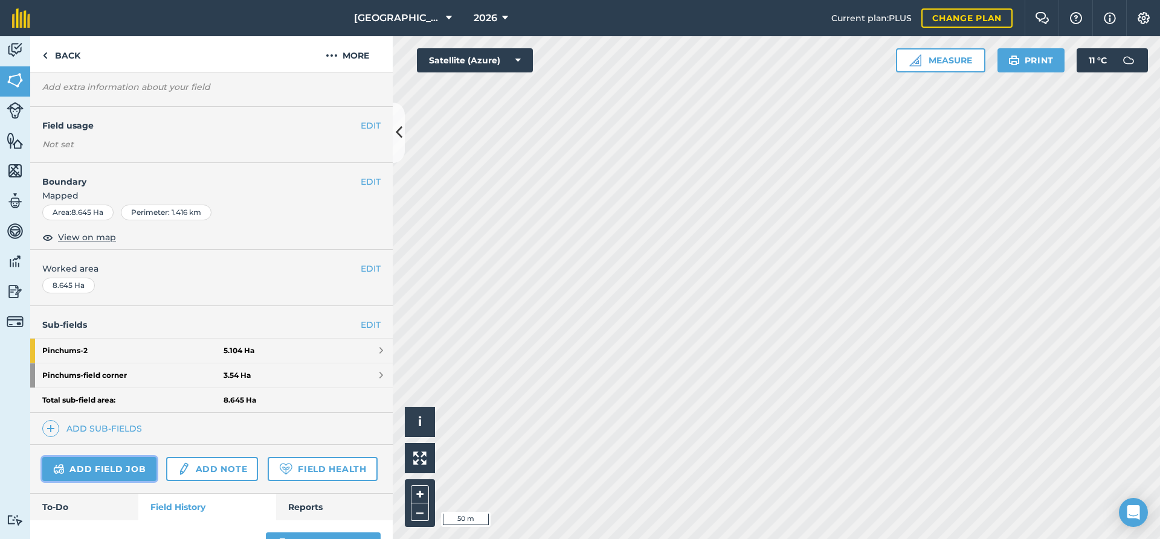
click at [94, 467] on link "Add field job" at bounding box center [99, 469] width 114 height 24
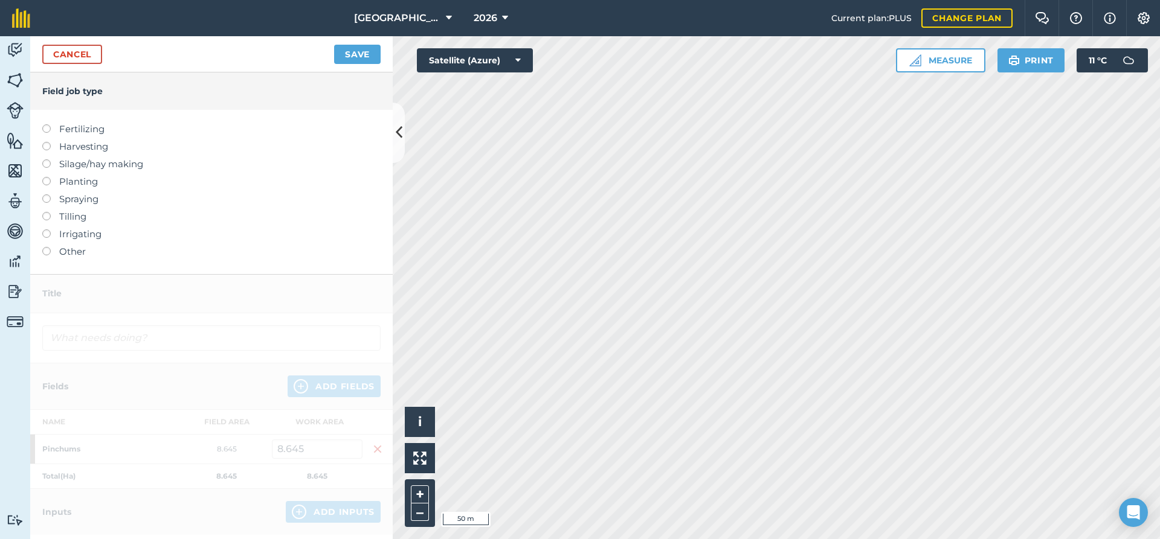
click at [45, 177] on label at bounding box center [50, 177] width 17 height 0
type input "Planting"
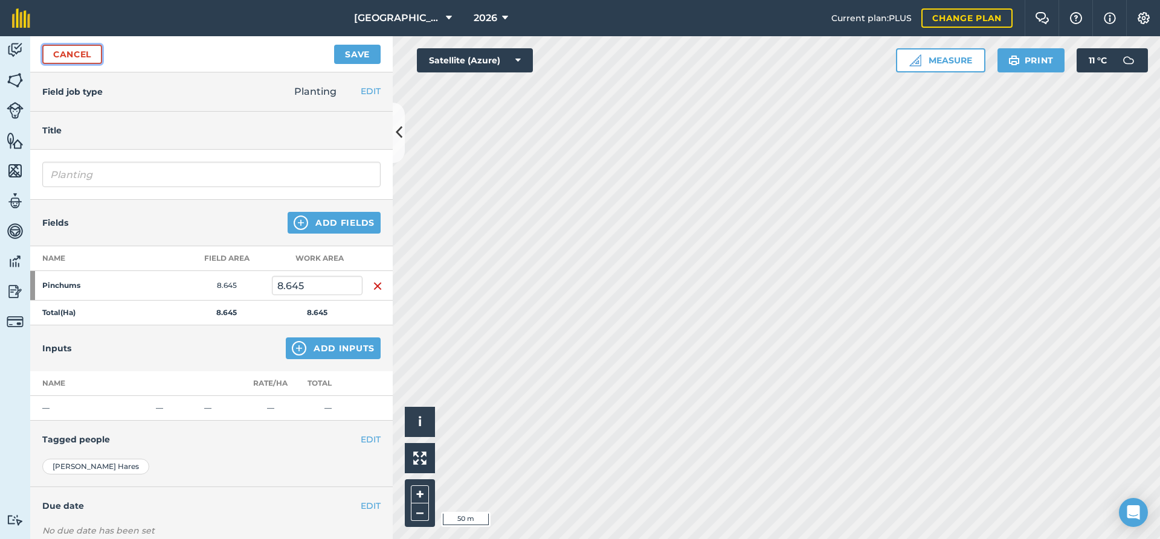
click at [83, 50] on link "Cancel" at bounding box center [72, 54] width 60 height 19
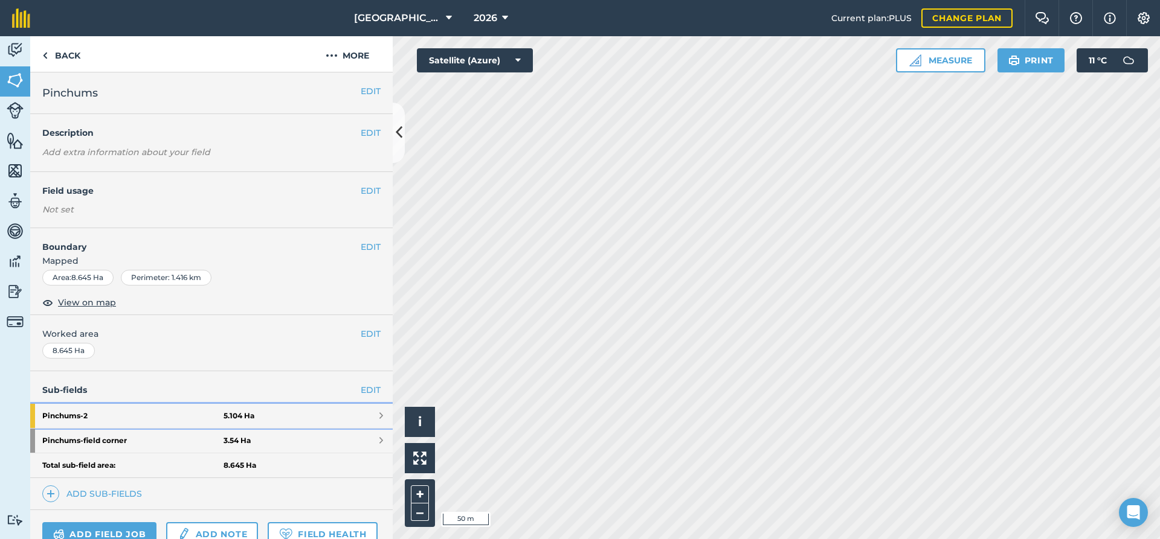
click at [109, 416] on strong "Pinchums - 2" at bounding box center [132, 416] width 181 height 24
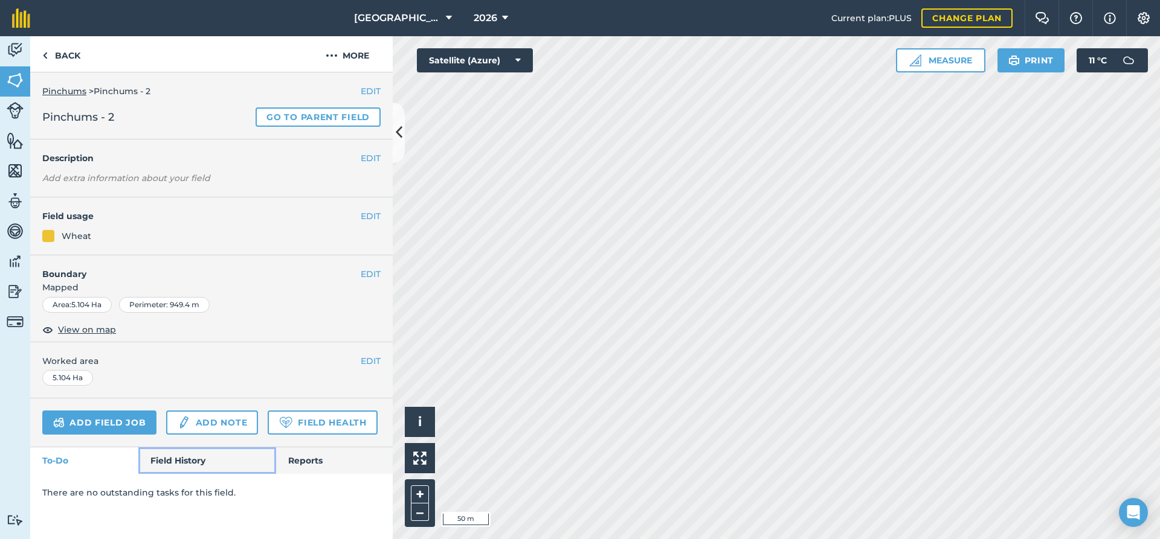
click at [185, 465] on link "Field History" at bounding box center [206, 461] width 137 height 27
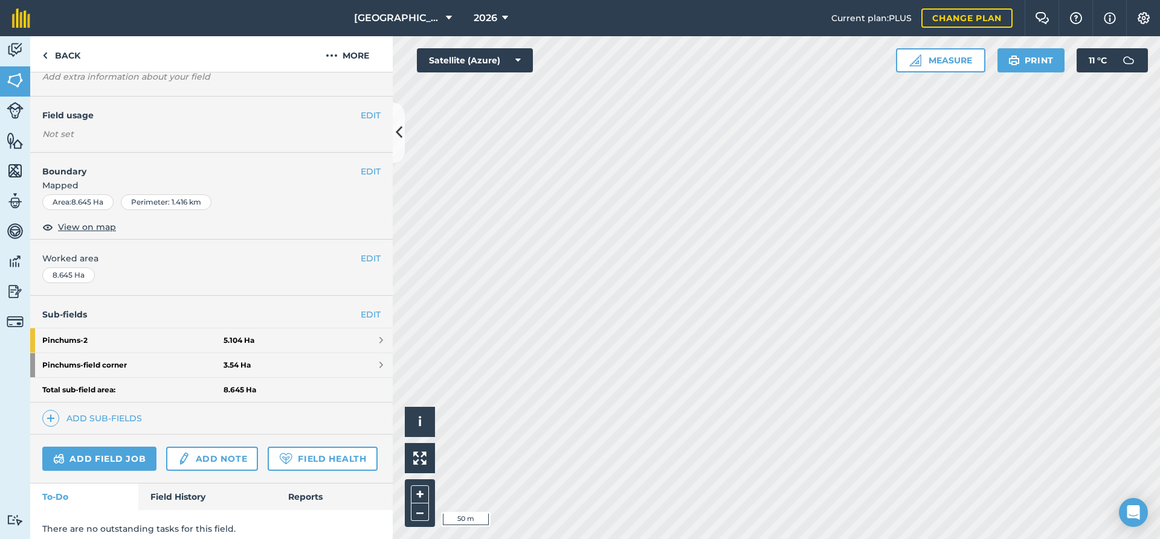
scroll to position [84, 0]
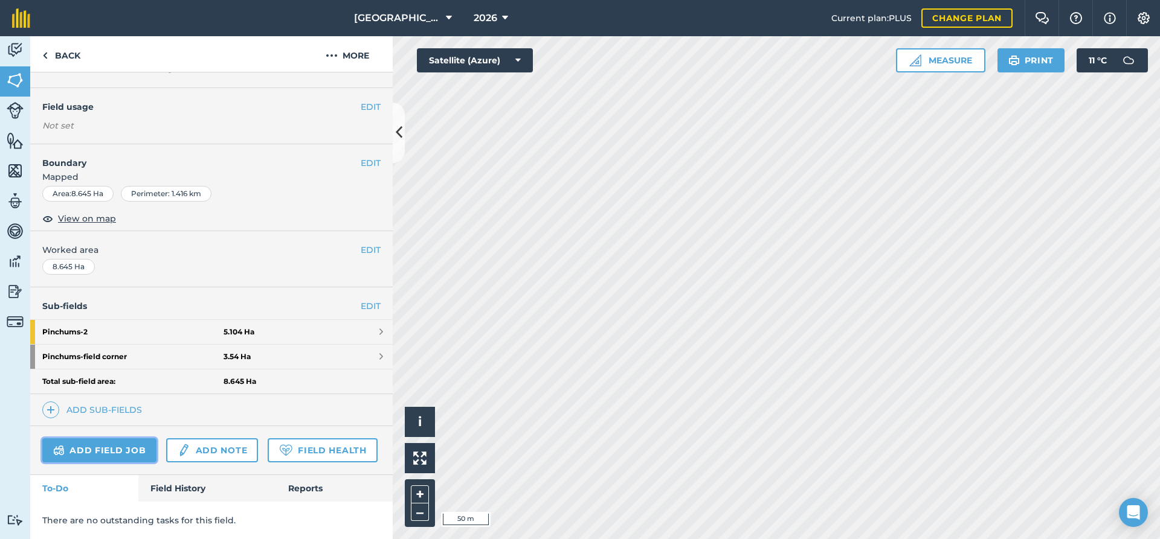
click at [92, 454] on link "Add field job" at bounding box center [99, 450] width 114 height 24
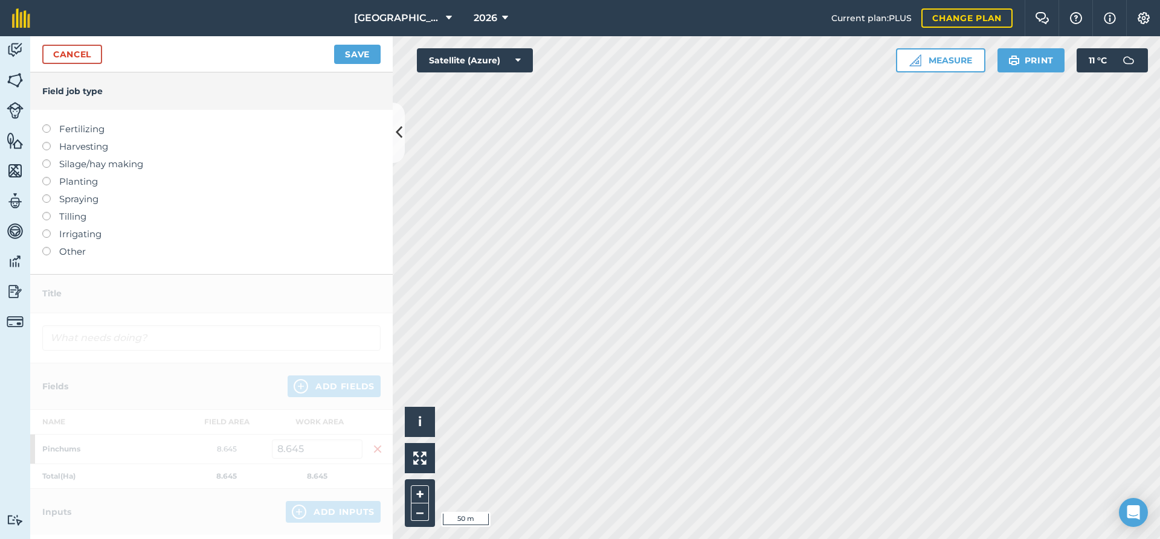
click at [48, 177] on label at bounding box center [50, 177] width 17 height 0
type input "Planting"
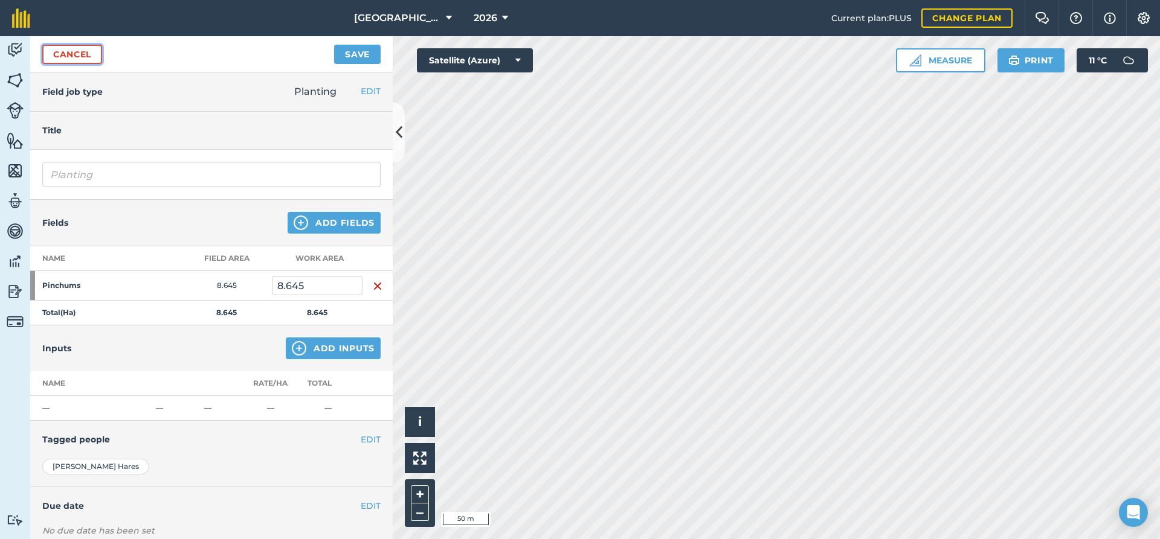
click at [80, 55] on link "Cancel" at bounding box center [72, 54] width 60 height 19
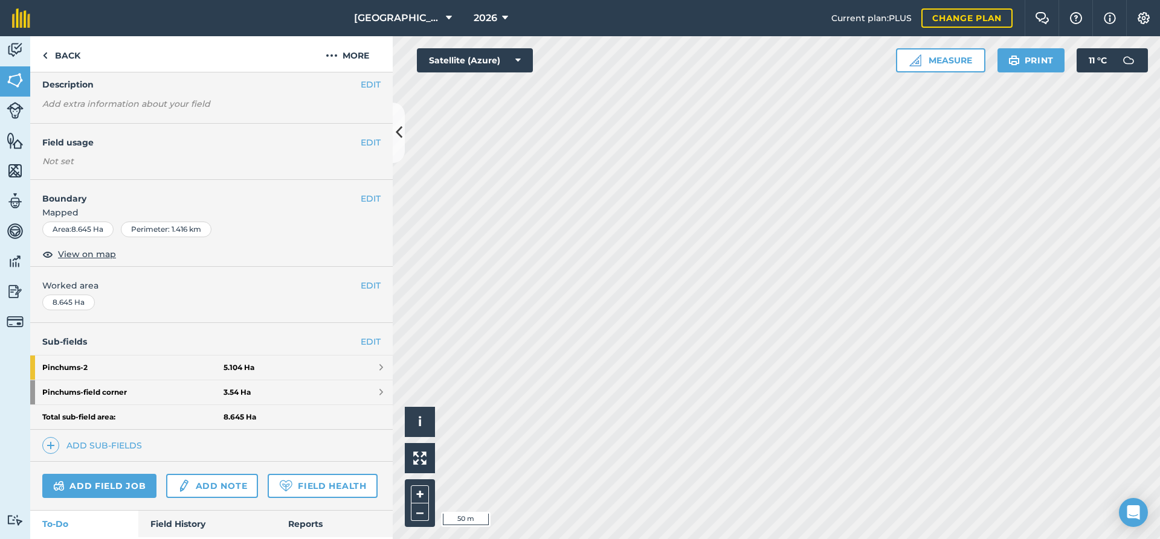
scroll to position [84, 0]
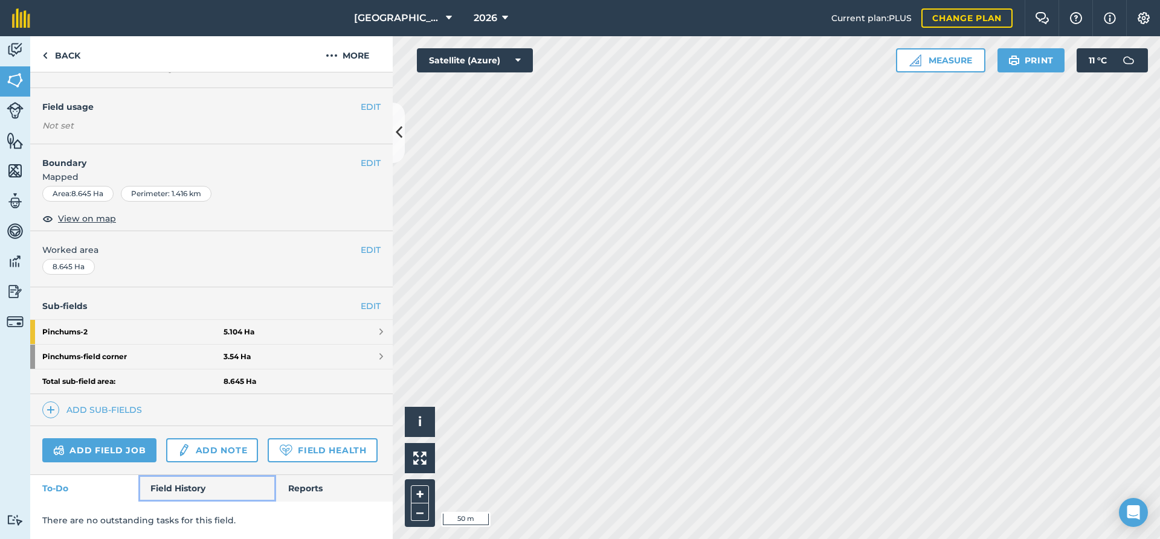
click at [187, 486] on link "Field History" at bounding box center [206, 488] width 137 height 27
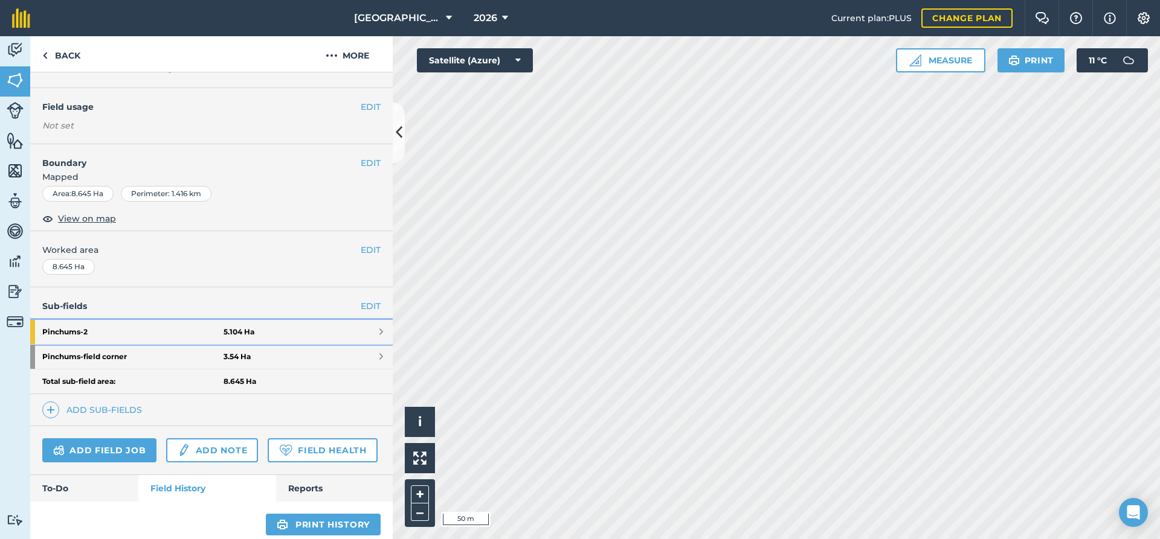
click at [92, 330] on strong "Pinchums - 2" at bounding box center [132, 332] width 181 height 24
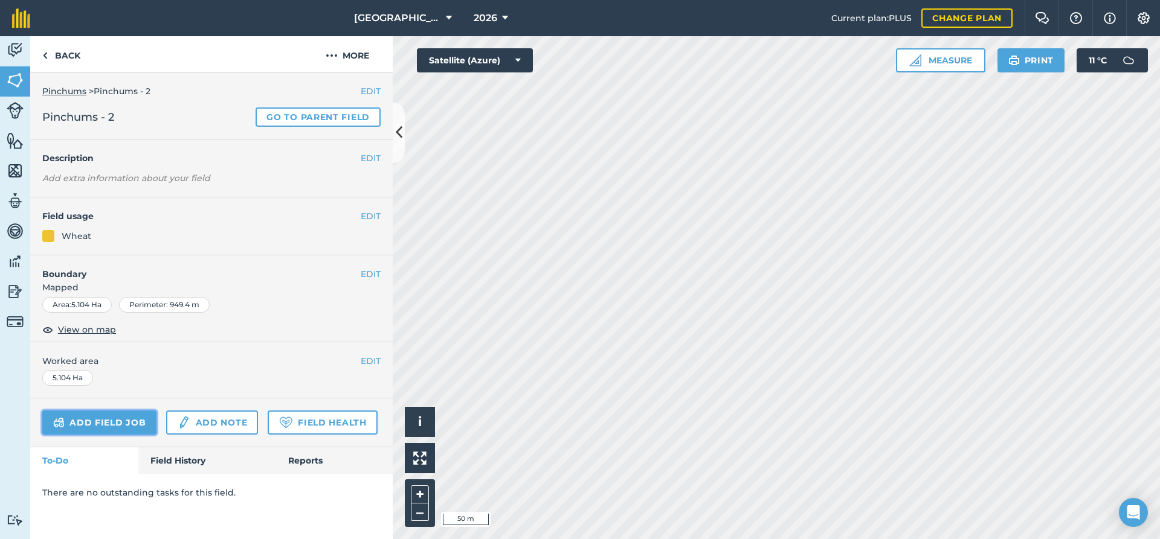
click at [89, 423] on link "Add field job" at bounding box center [99, 423] width 114 height 24
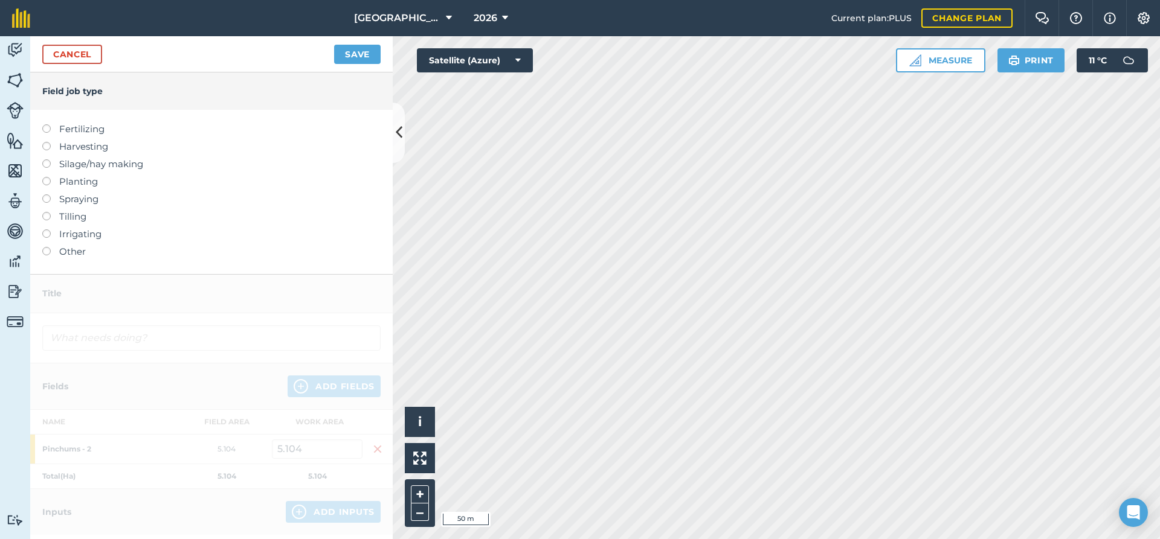
click at [45, 177] on label at bounding box center [50, 177] width 17 height 0
type input "Planting"
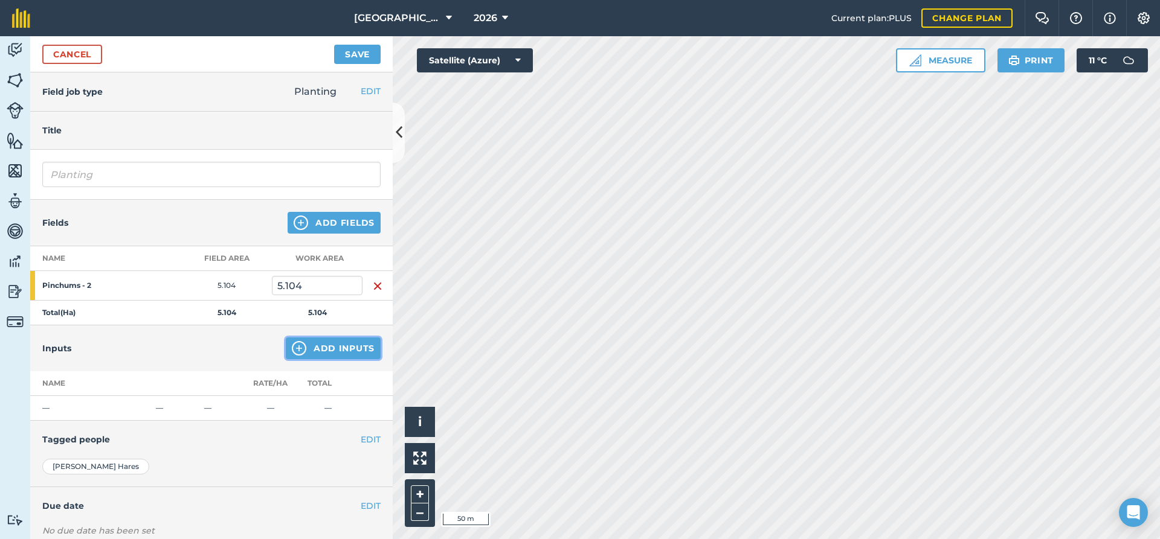
click at [334, 352] on button "Add Inputs" at bounding box center [333, 349] width 95 height 22
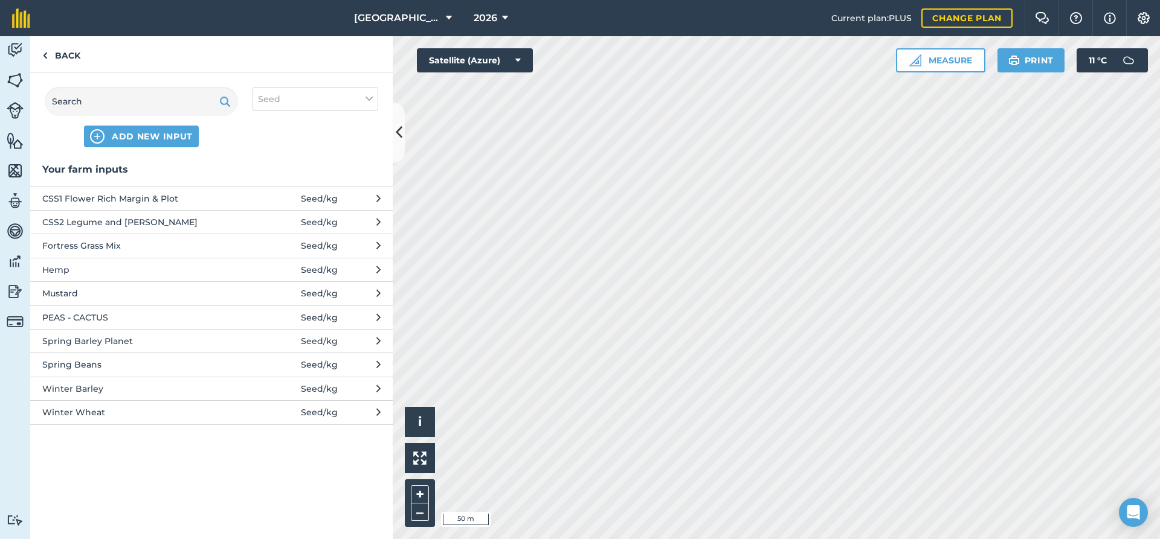
click at [106, 297] on span "Mustard" at bounding box center [140, 293] width 197 height 13
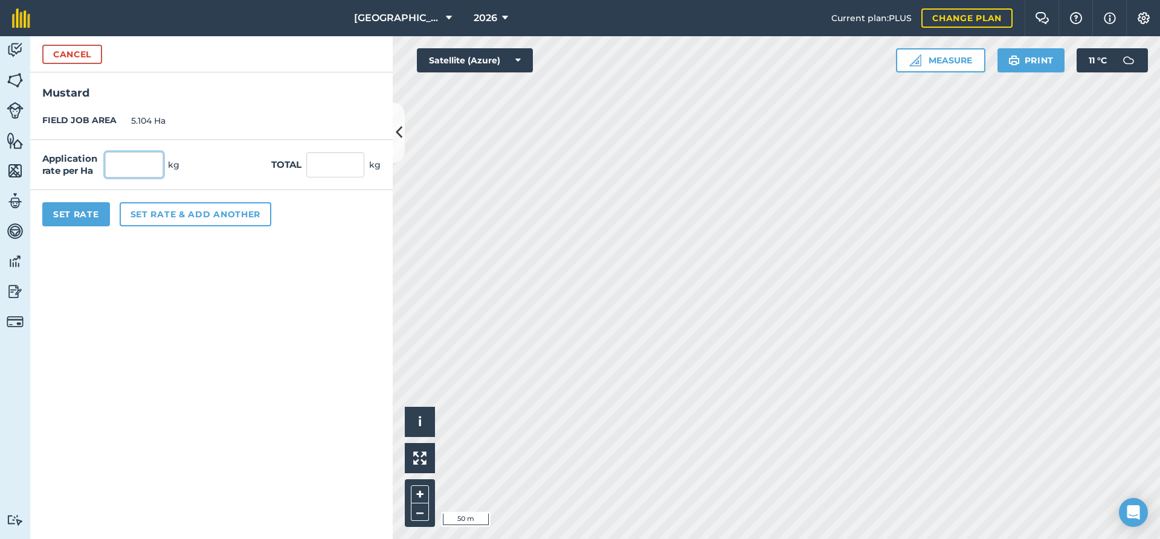
click at [135, 167] on input "text" at bounding box center [134, 164] width 58 height 25
type input "10"
type input "51.04"
click at [71, 214] on button "Set Rate" at bounding box center [76, 214] width 68 height 24
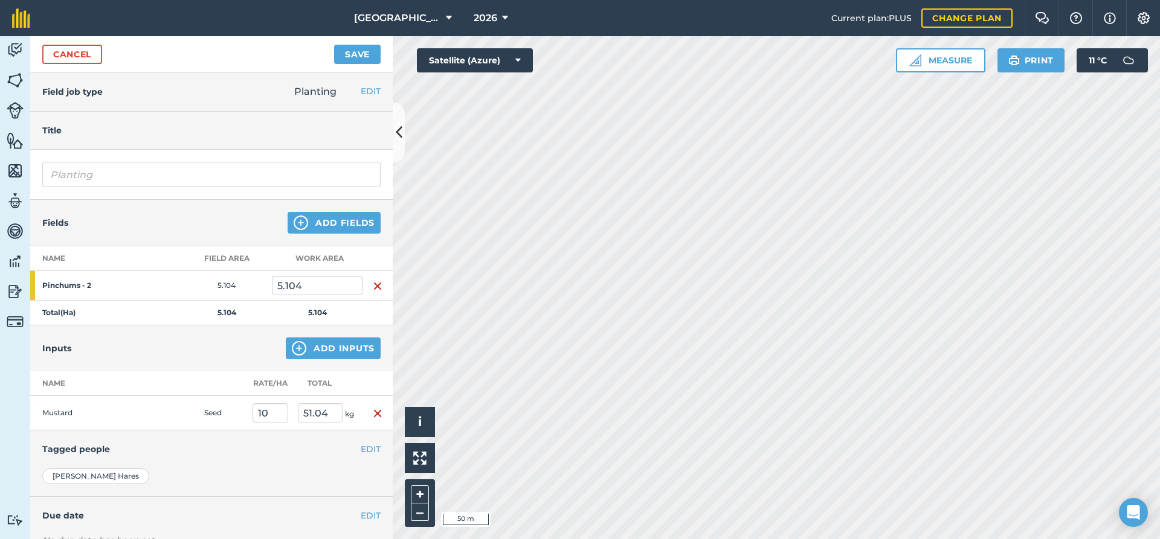
click at [194, 224] on div "Fields Add Fields" at bounding box center [211, 223] width 362 height 47
click at [349, 56] on button "Save" at bounding box center [357, 54] width 47 height 19
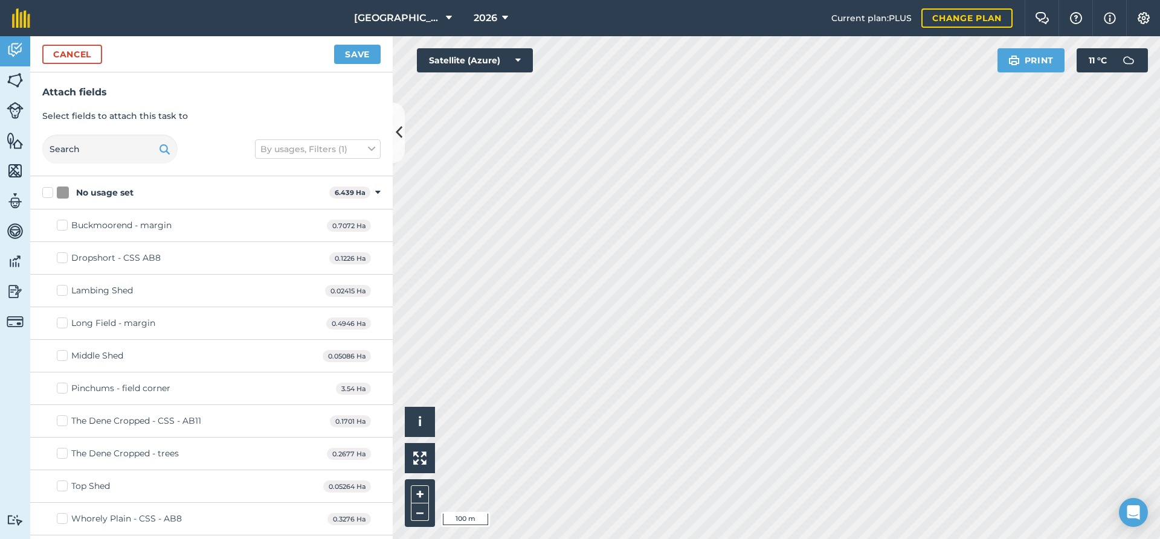
checkbox input "true"
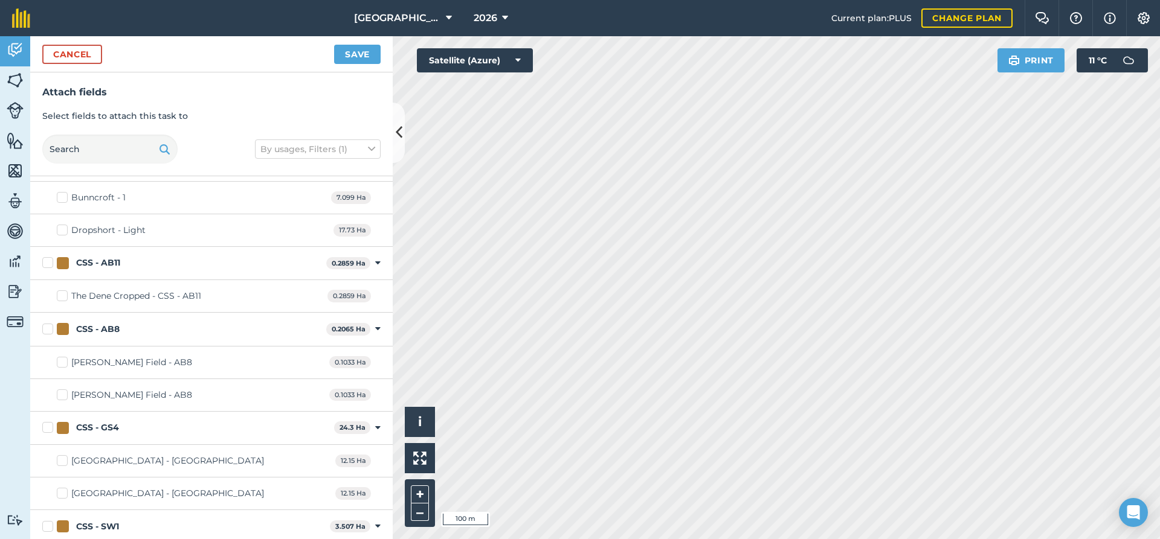
scroll to position [457, 0]
checkbox input "true"
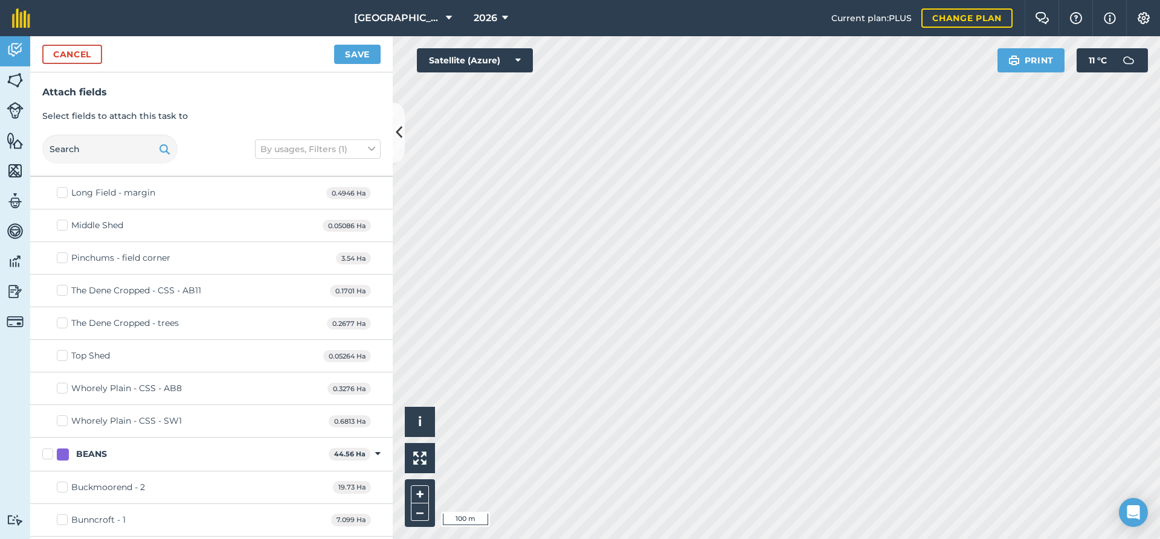
scroll to position [0, 0]
checkbox input "true"
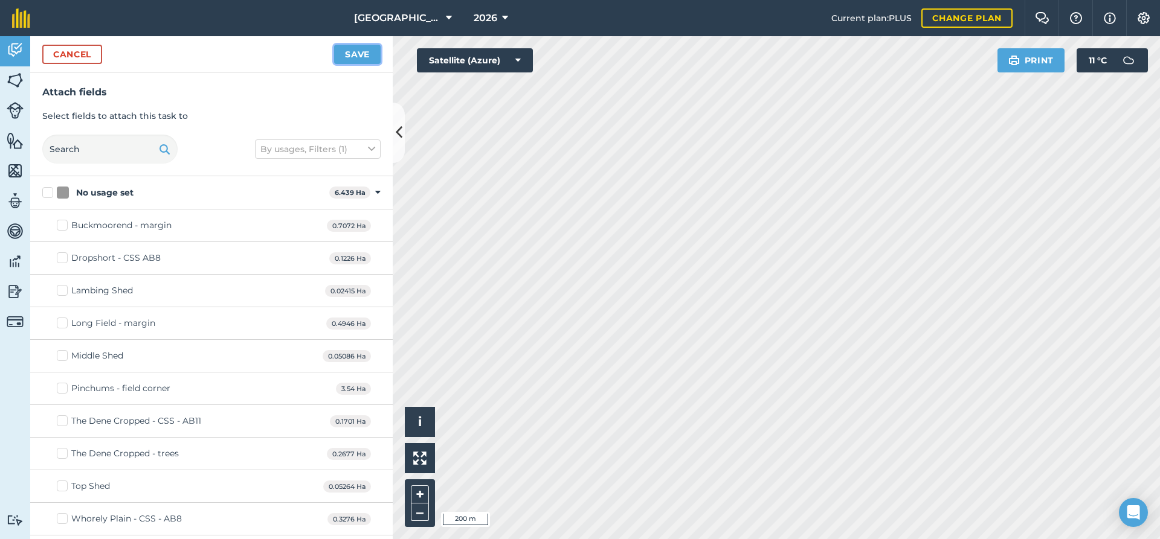
click at [358, 60] on button "Save" at bounding box center [357, 54] width 47 height 19
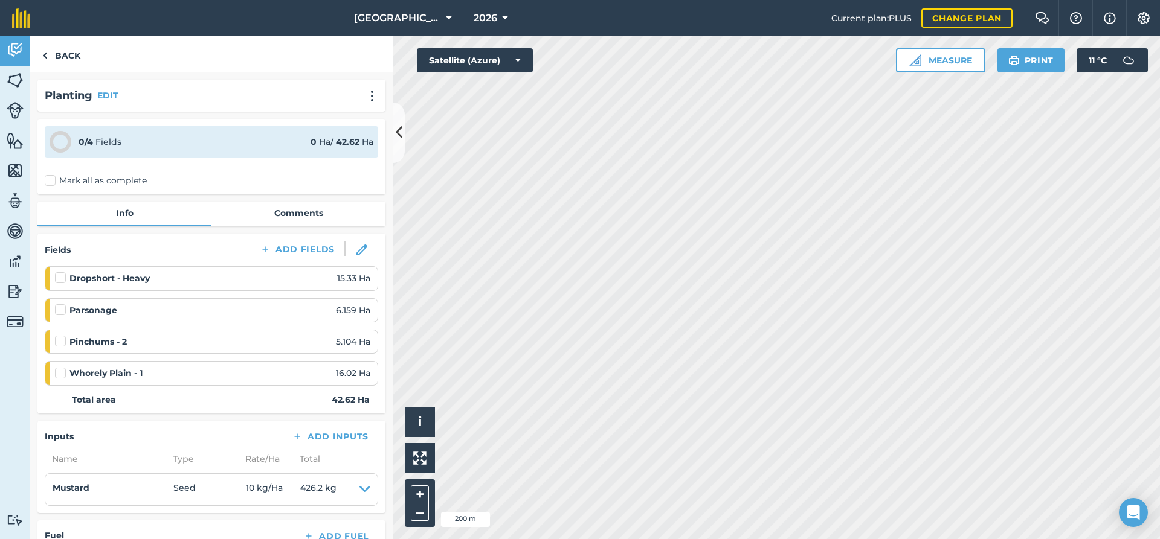
click at [52, 180] on label "Mark all as complete" at bounding box center [96, 181] width 102 height 13
click at [52, 180] on input "Mark all as complete" at bounding box center [49, 179] width 8 height 8
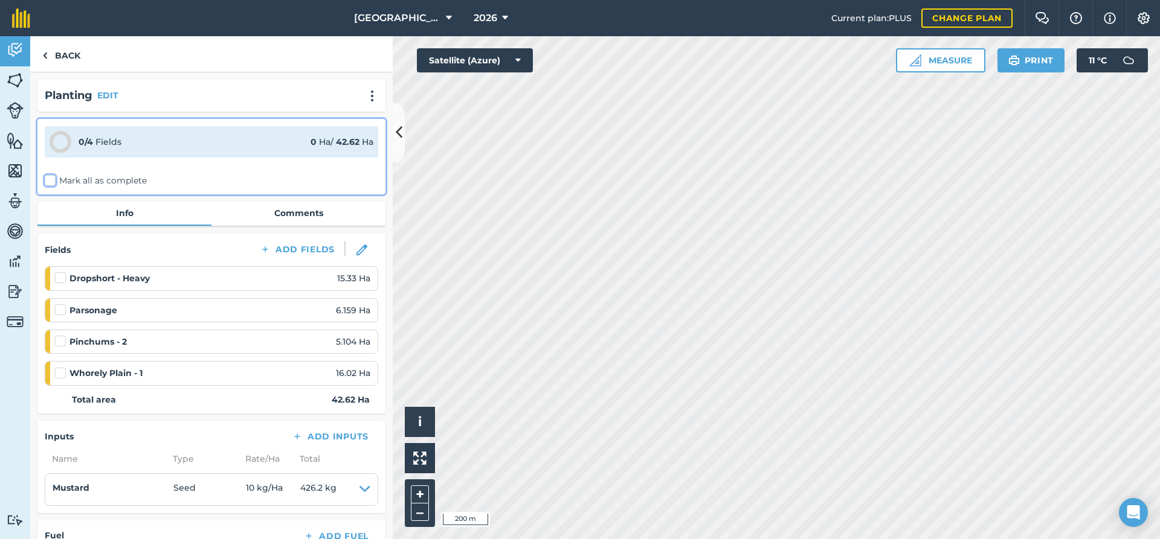
checkbox input "false"
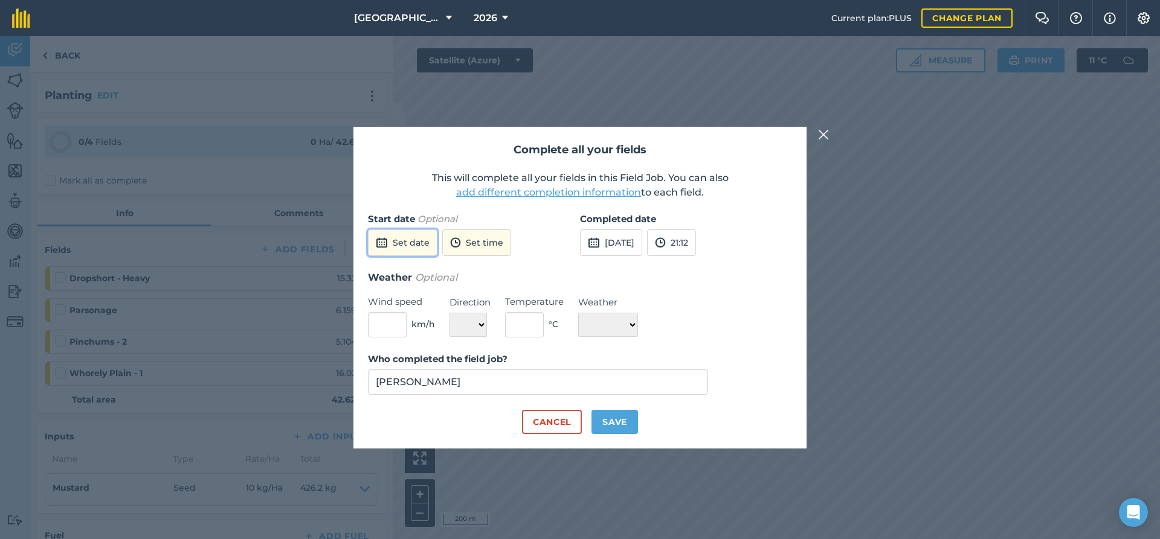
click at [403, 242] on button "Set date" at bounding box center [402, 242] width 69 height 27
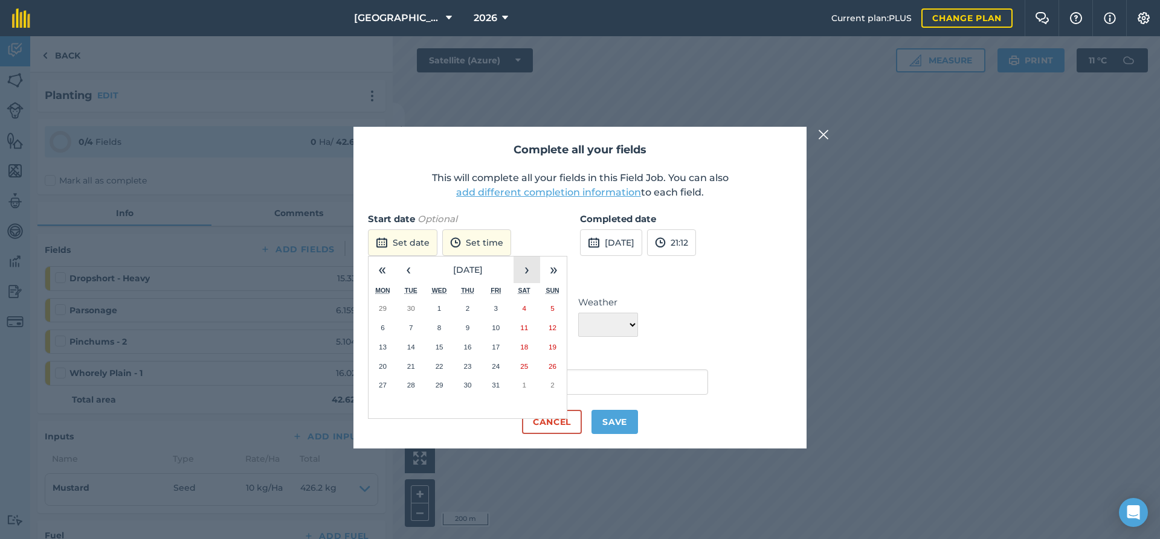
click at [527, 269] on button "›" at bounding box center [526, 270] width 27 height 27
click at [413, 268] on button "‹" at bounding box center [408, 270] width 27 height 27
click at [498, 361] on button "22" at bounding box center [495, 366] width 28 height 19
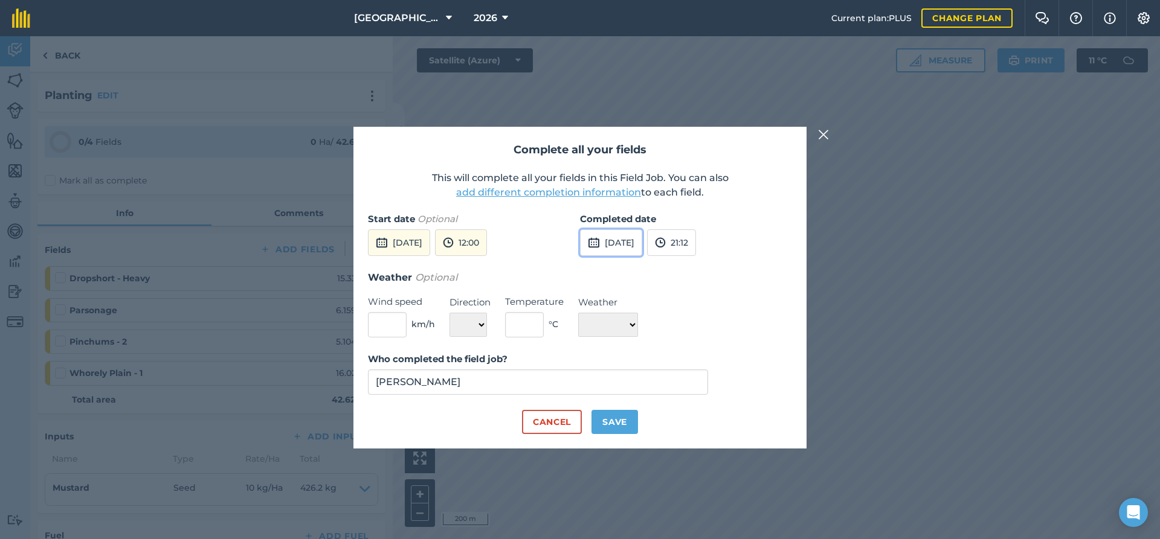
click at [635, 242] on button "14th Oct 2025" at bounding box center [611, 242] width 62 height 27
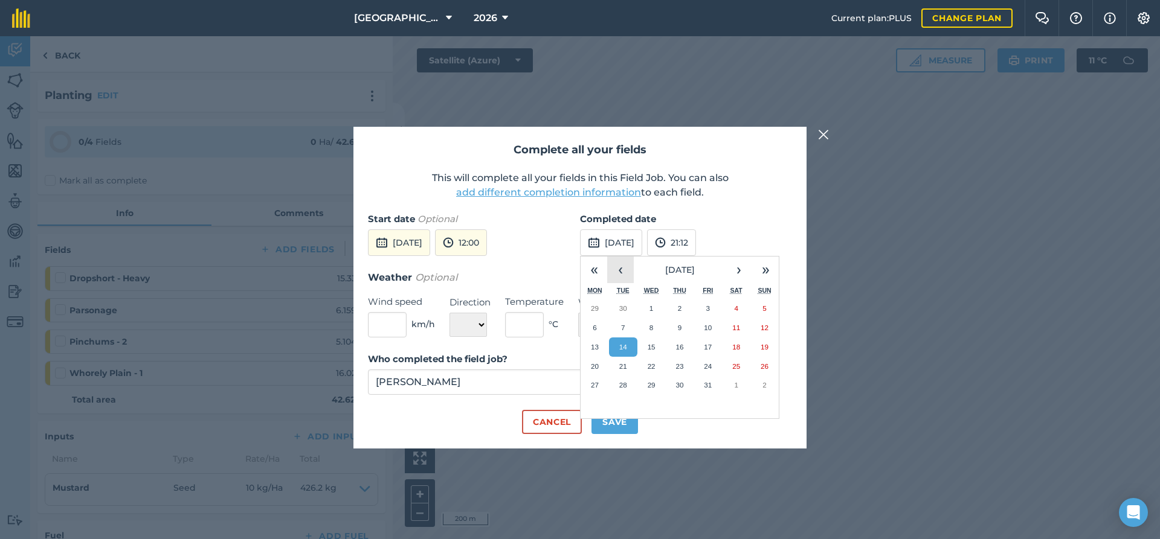
click at [618, 274] on button "‹" at bounding box center [620, 270] width 27 height 27
click at [710, 367] on abbr "22" at bounding box center [708, 366] width 8 height 8
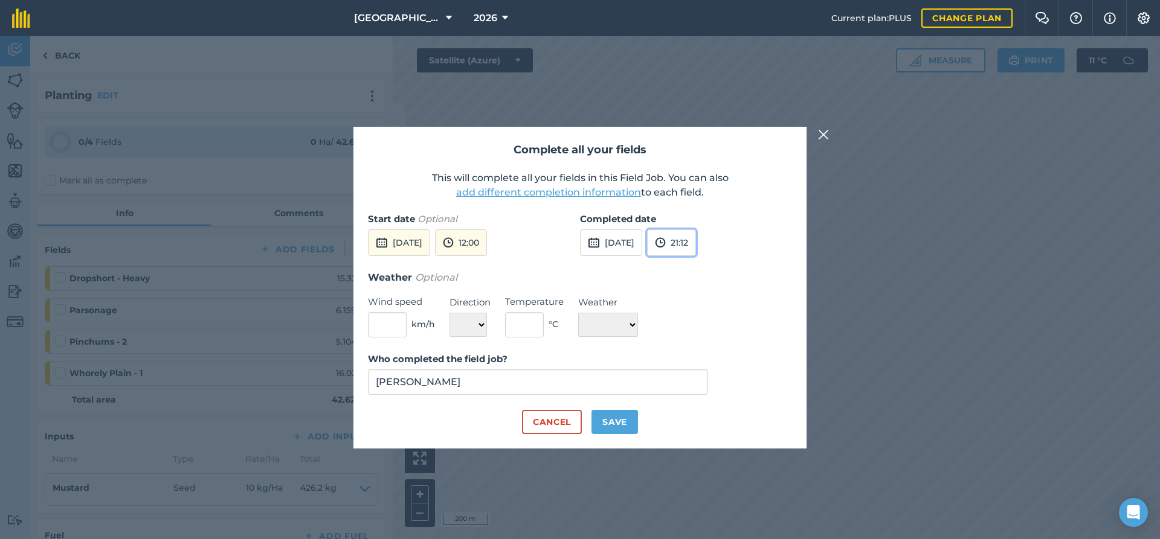
click at [696, 250] on button "21:12" at bounding box center [671, 242] width 49 height 27
click at [704, 265] on button "16:30" at bounding box center [675, 261] width 57 height 19
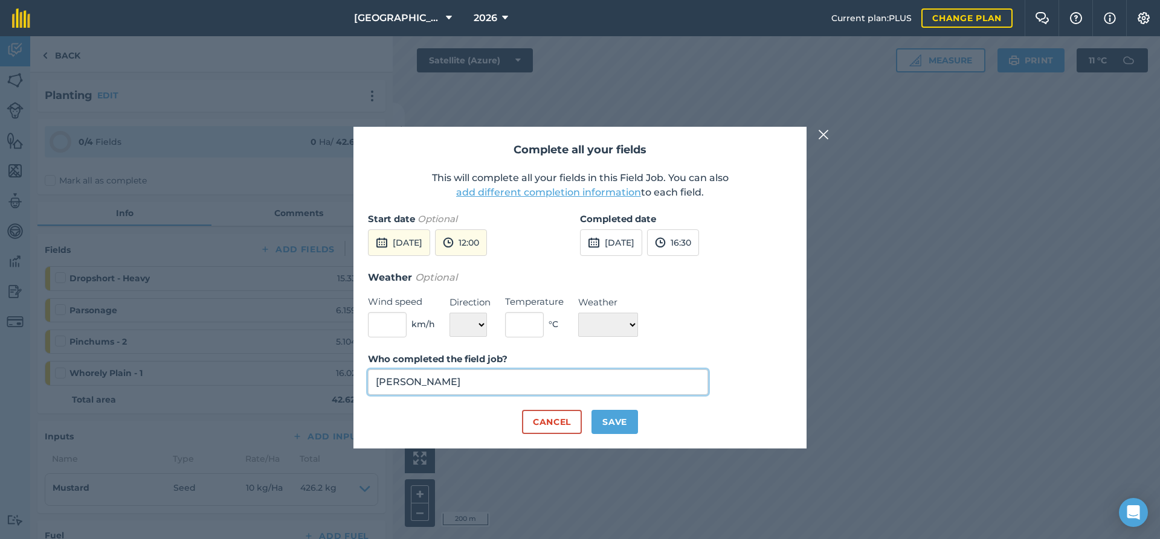
click at [475, 388] on input "Daniel Hares" at bounding box center [538, 382] width 340 height 25
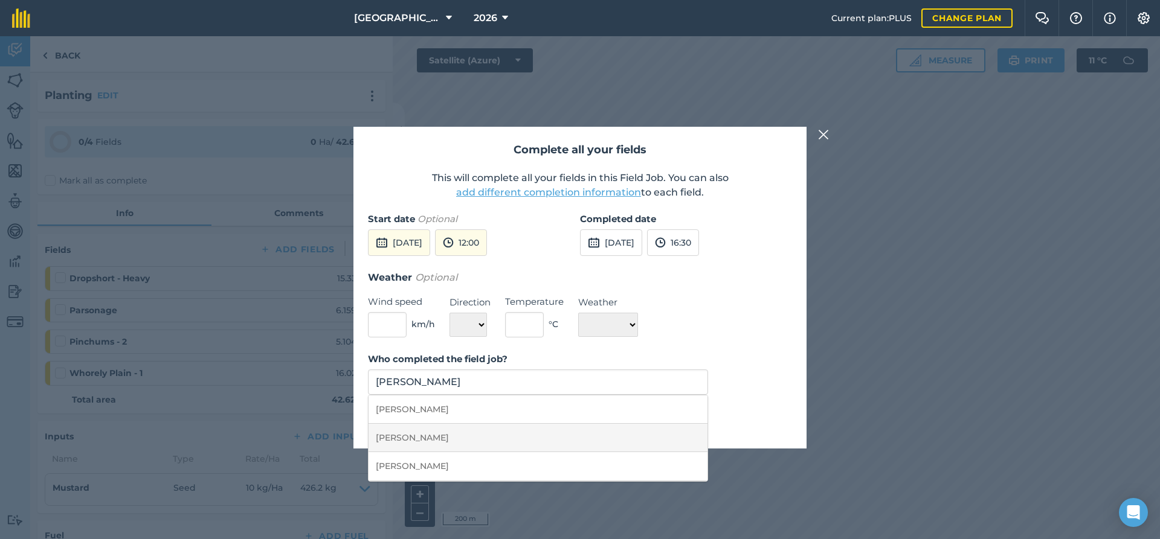
click at [426, 431] on li "Mark Gridley" at bounding box center [537, 438] width 339 height 28
type input "Mark Gridley"
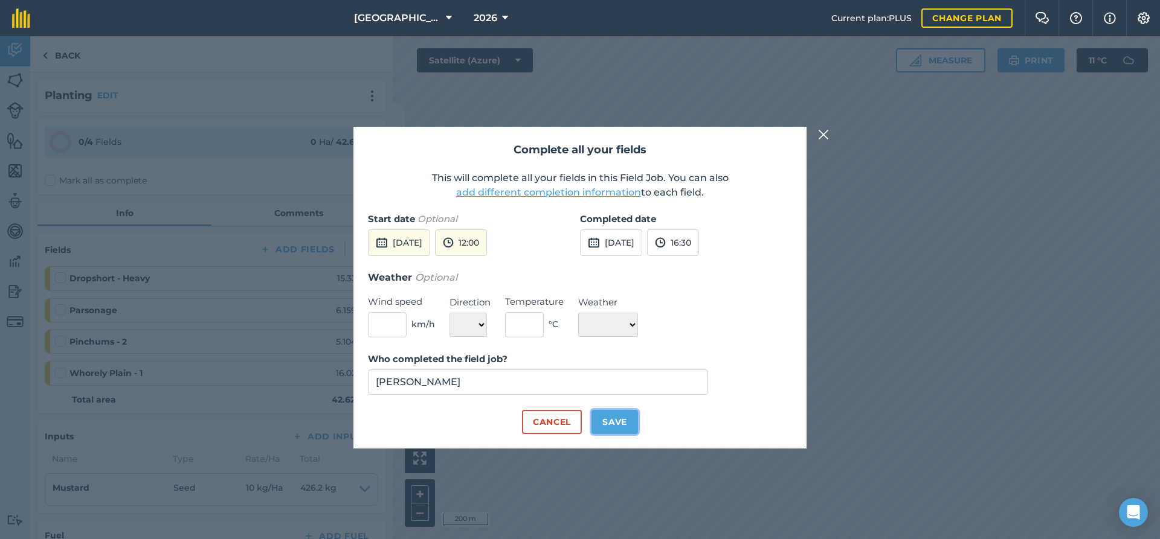
click at [618, 422] on button "Save" at bounding box center [614, 422] width 47 height 24
checkbox input "true"
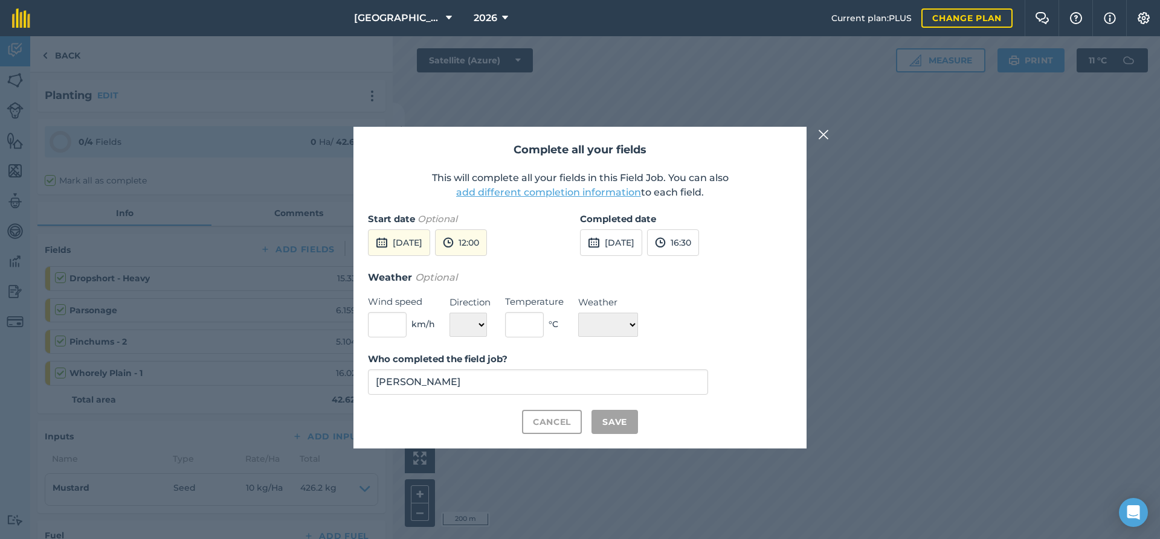
checkbox input "true"
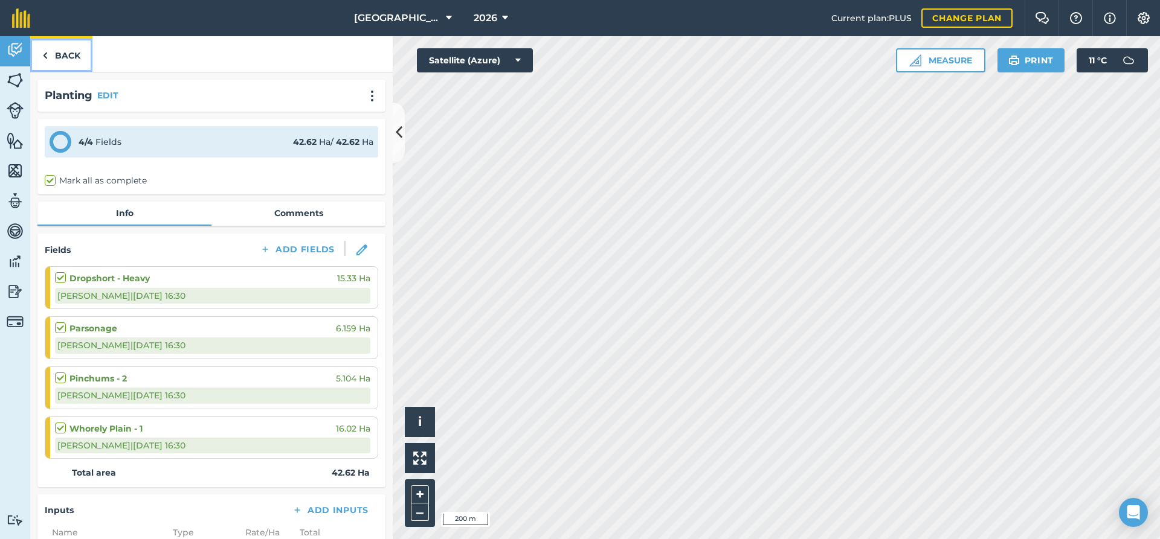
click at [65, 53] on link "Back" at bounding box center [61, 54] width 62 height 36
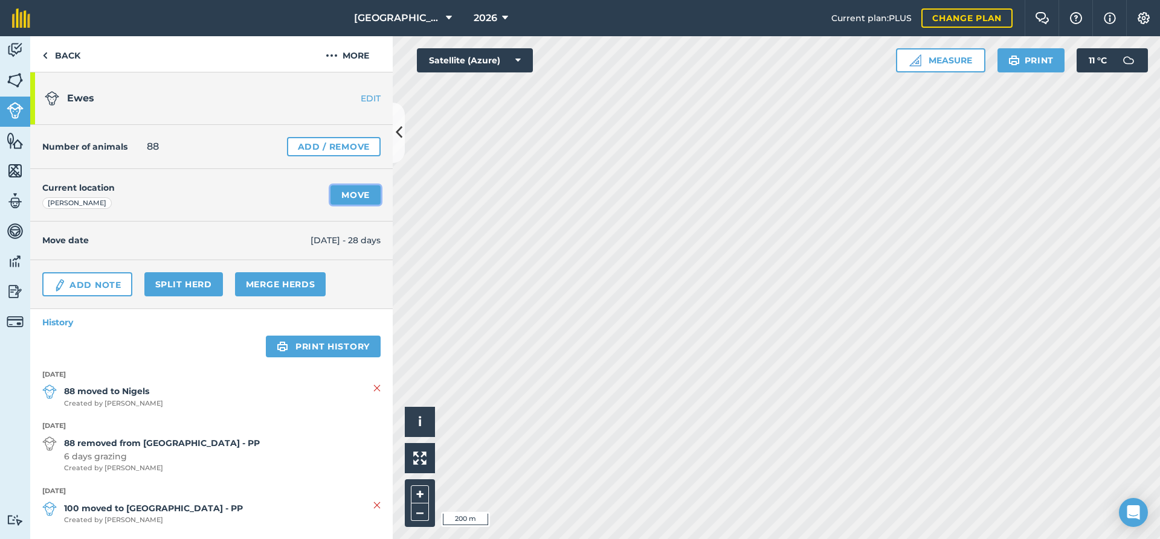
click at [360, 199] on link "Move" at bounding box center [355, 194] width 50 height 19
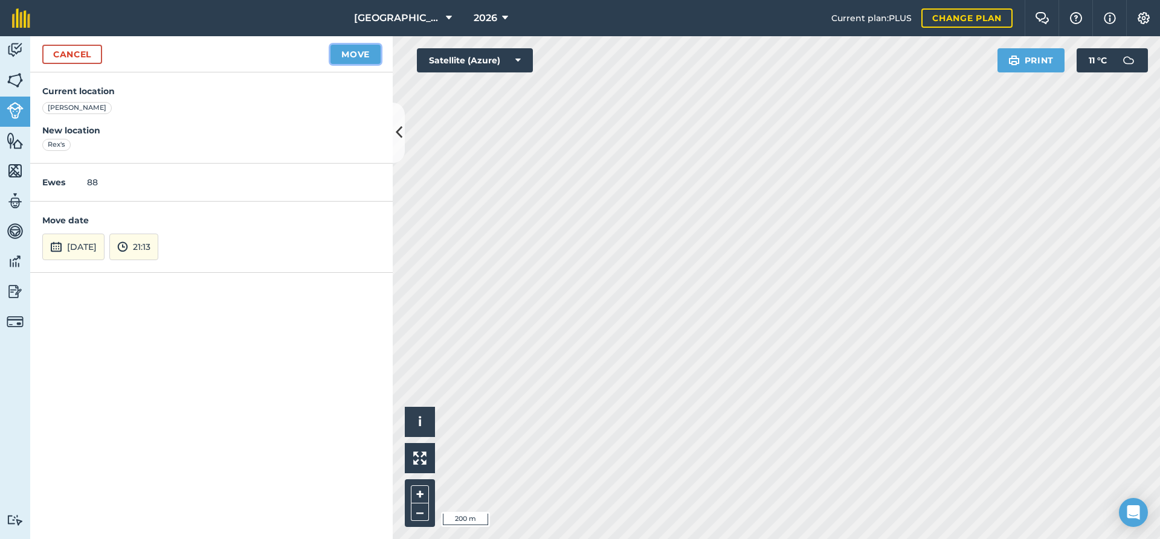
click at [352, 56] on button "Move" at bounding box center [355, 54] width 50 height 19
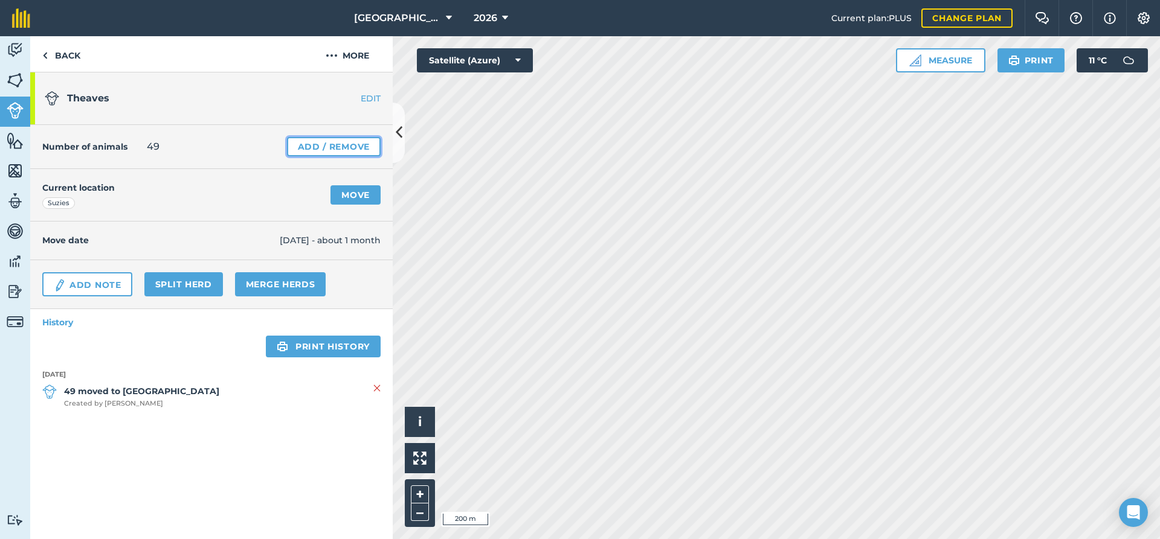
click at [339, 147] on link "Add / Remove" at bounding box center [334, 146] width 94 height 19
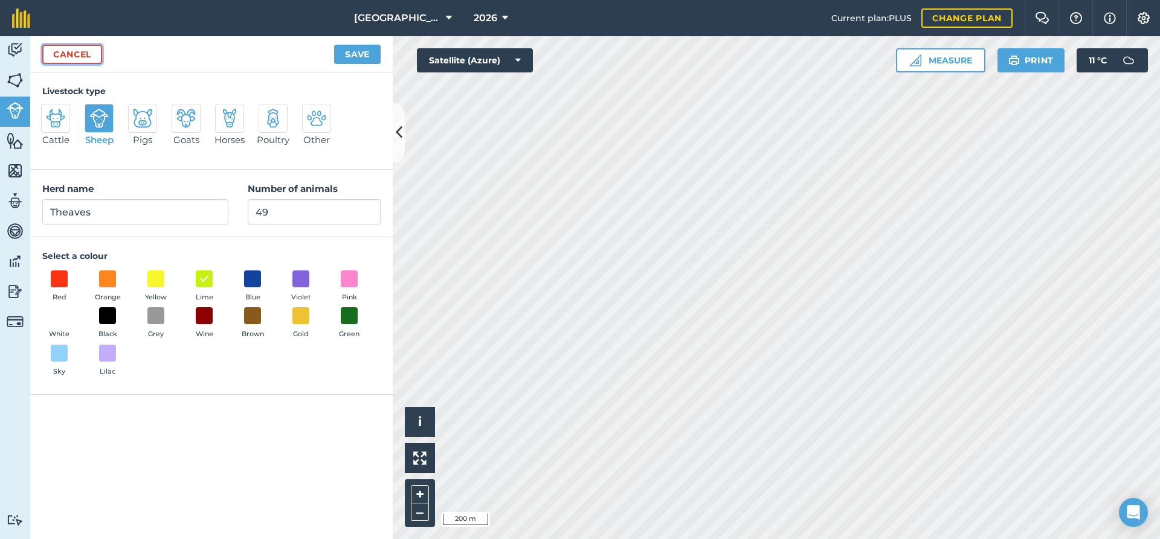
click at [82, 56] on link "Cancel" at bounding box center [72, 54] width 60 height 19
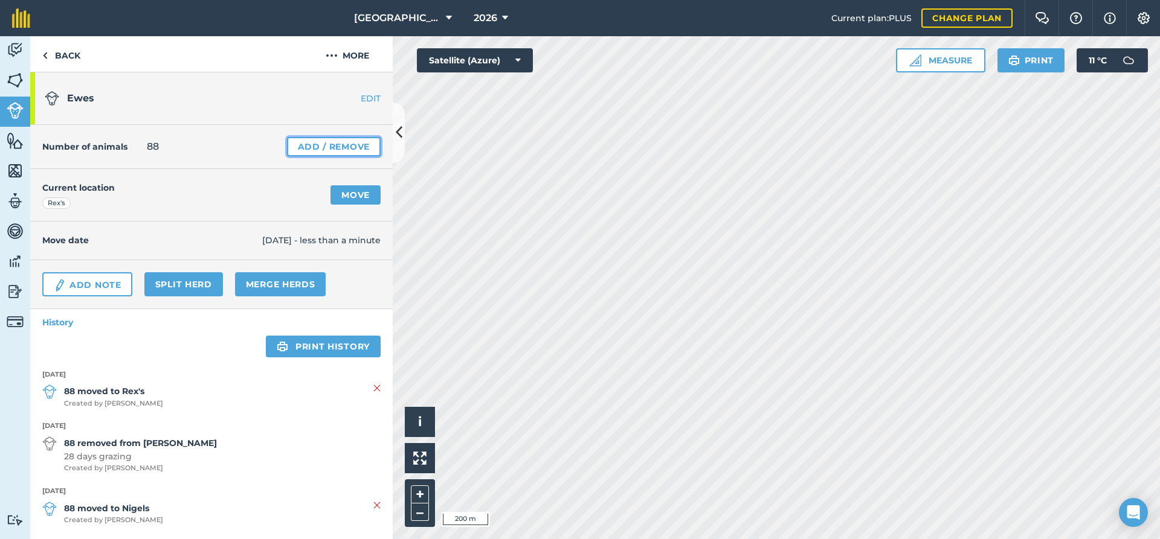
click at [323, 147] on link "Add / Remove" at bounding box center [334, 146] width 94 height 19
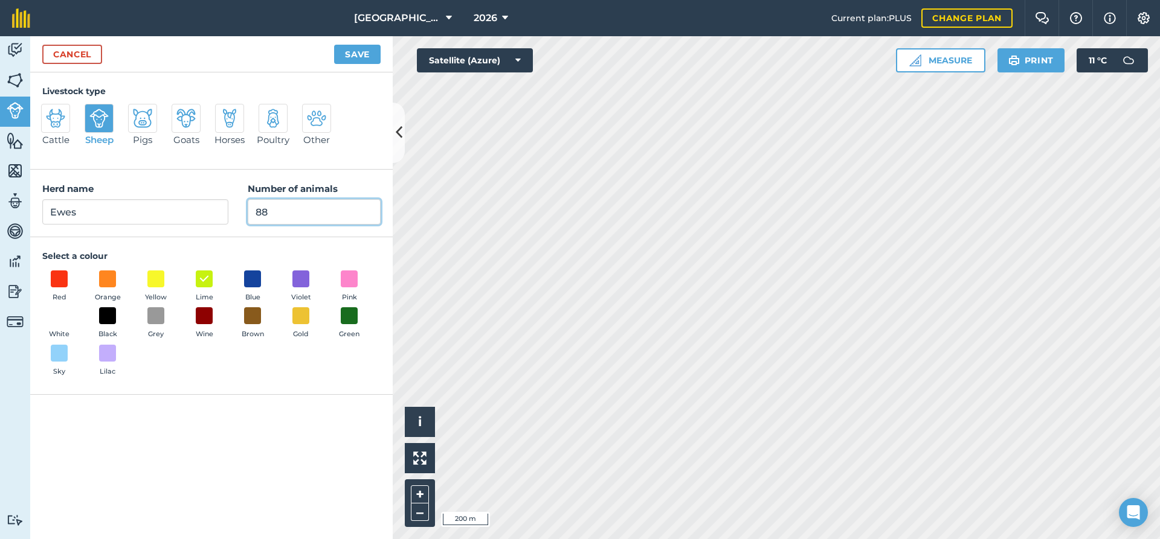
drag, startPoint x: 281, startPoint y: 214, endPoint x: 245, endPoint y: 214, distance: 36.8
click at [248, 214] on input "88" at bounding box center [314, 211] width 133 height 25
type input "137"
click at [350, 59] on button "Save" at bounding box center [357, 54] width 47 height 19
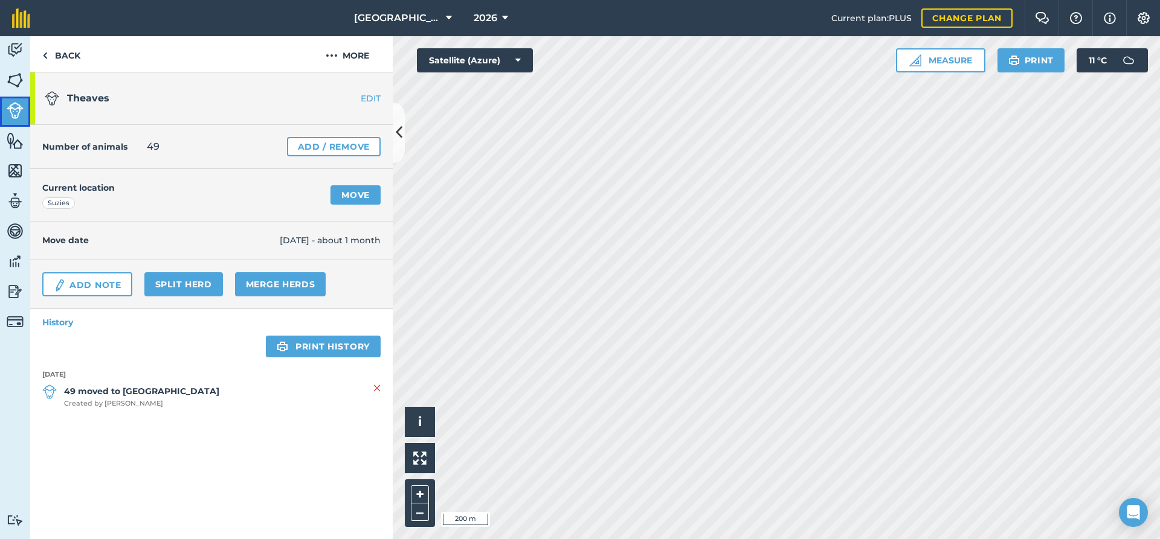
click at [18, 112] on img at bounding box center [15, 110] width 17 height 17
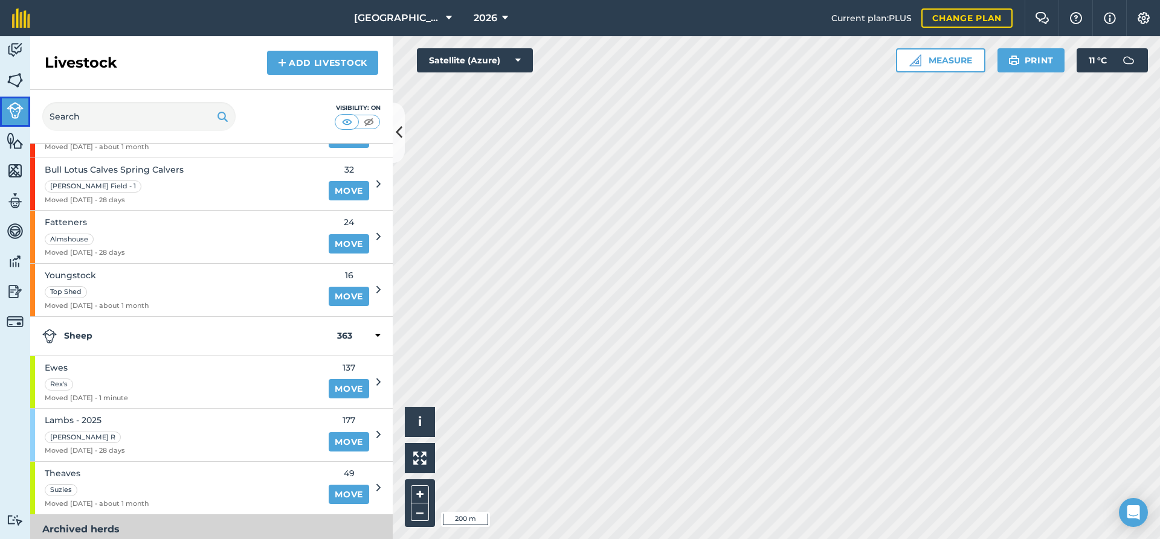
scroll to position [130, 0]
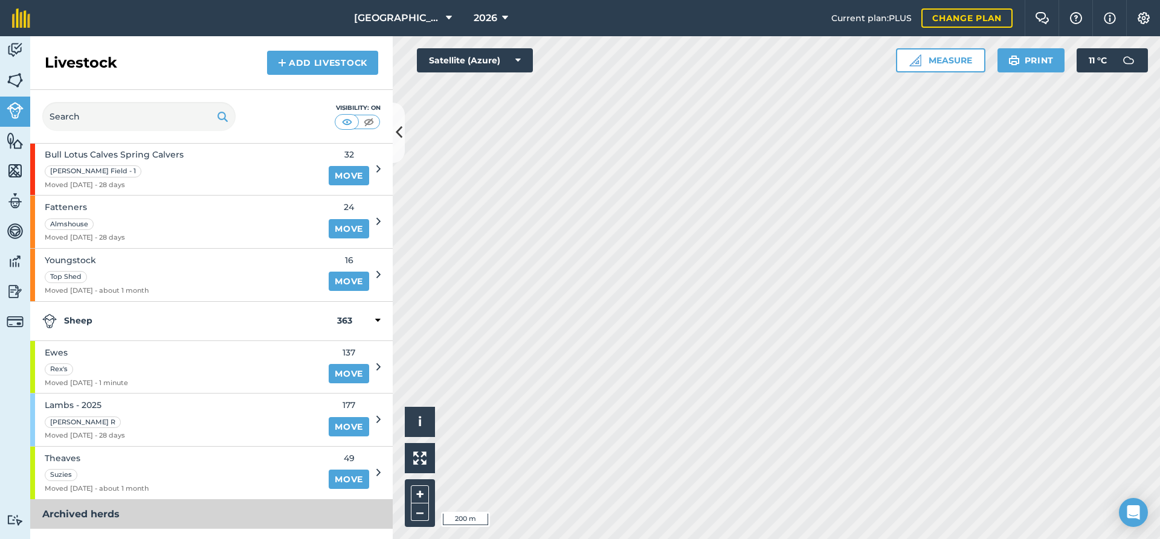
click at [379, 473] on icon at bounding box center [378, 472] width 4 height 11
click at [379, 472] on icon at bounding box center [378, 472] width 4 height 11
click at [95, 478] on div "Suzies" at bounding box center [97, 474] width 104 height 14
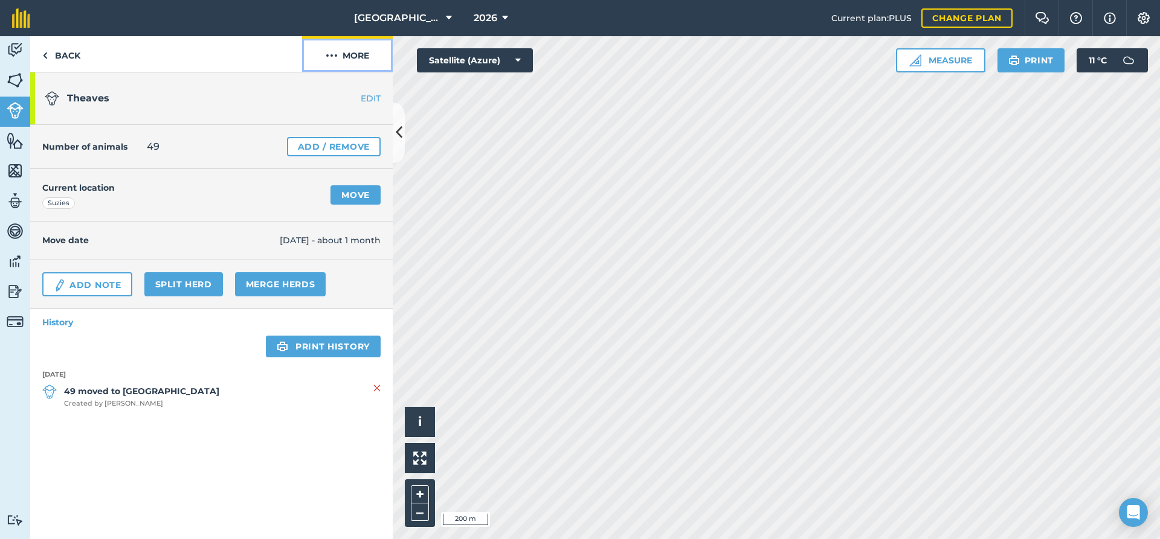
click at [350, 55] on button "More" at bounding box center [347, 54] width 91 height 36
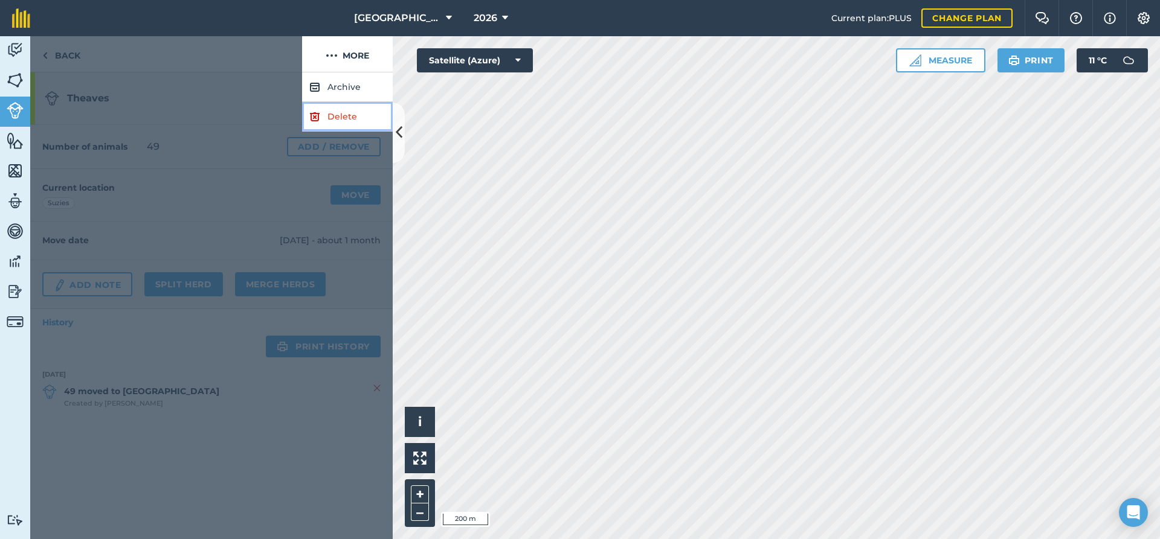
click at [341, 115] on link "Delete" at bounding box center [347, 117] width 91 height 30
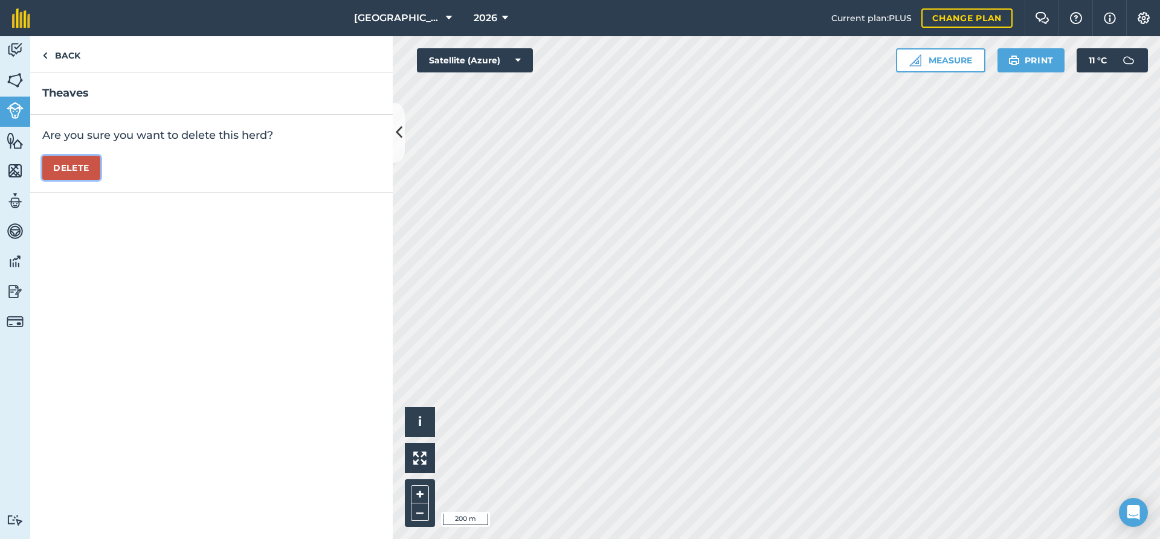
click at [62, 164] on button "Delete" at bounding box center [71, 168] width 58 height 24
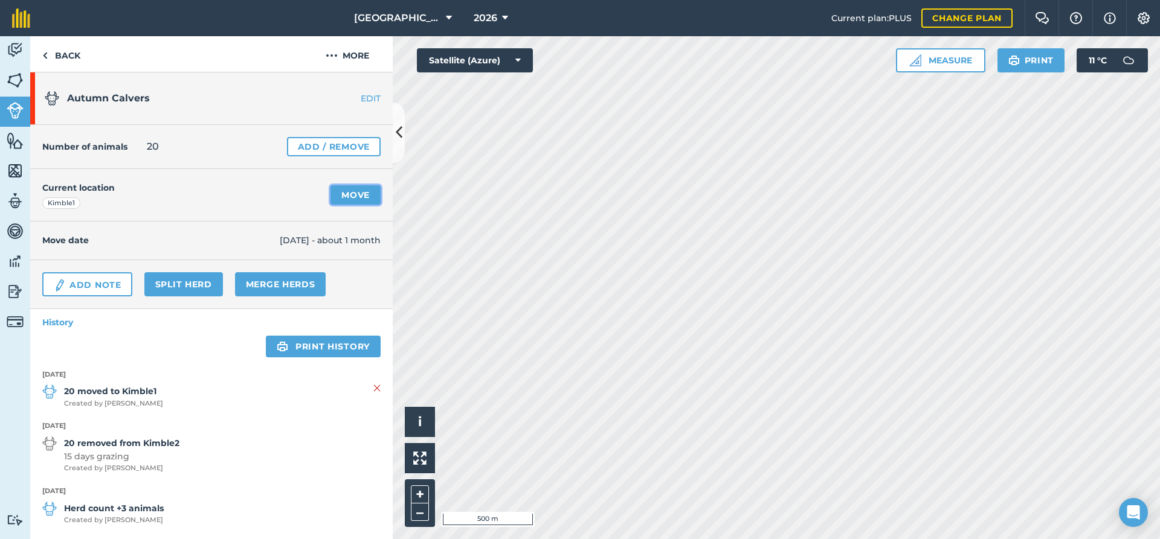
click at [356, 201] on link "Move" at bounding box center [355, 194] width 50 height 19
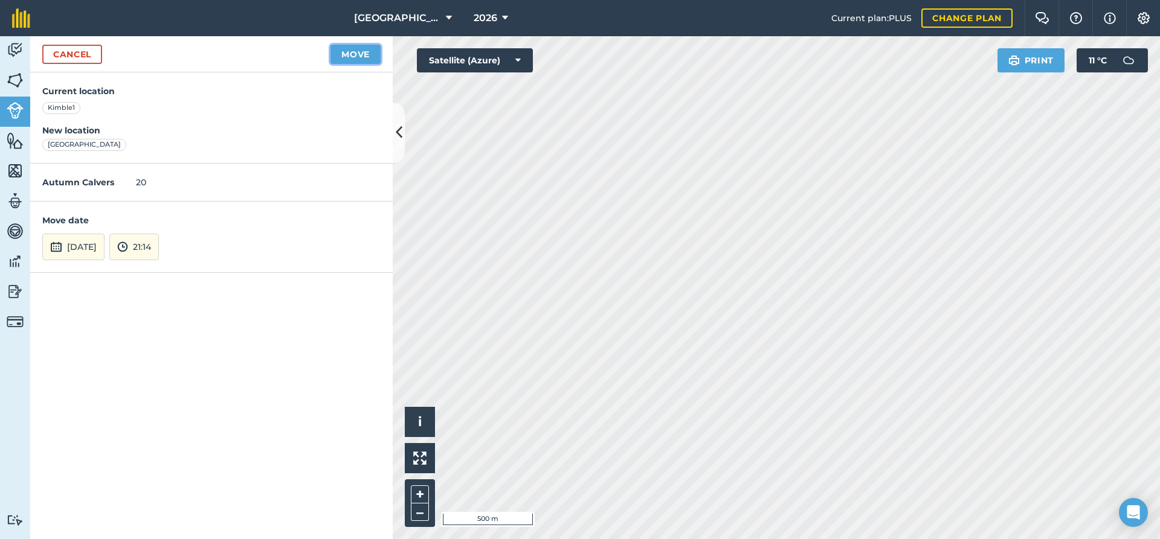
click at [358, 57] on button "Move" at bounding box center [355, 54] width 50 height 19
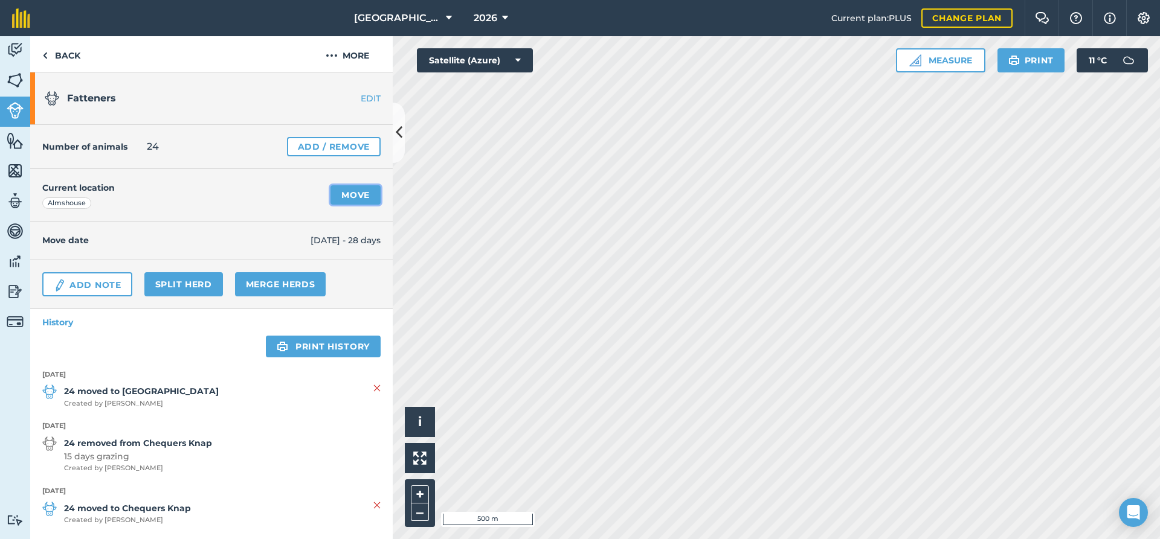
click at [362, 196] on link "Move" at bounding box center [355, 194] width 50 height 19
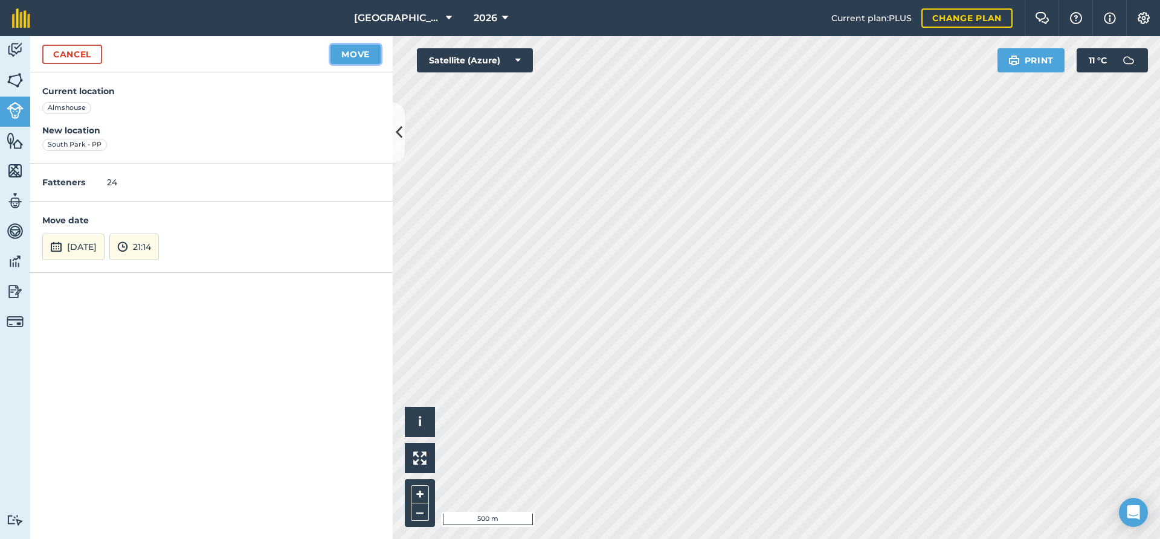
click at [356, 60] on button "Move" at bounding box center [355, 54] width 50 height 19
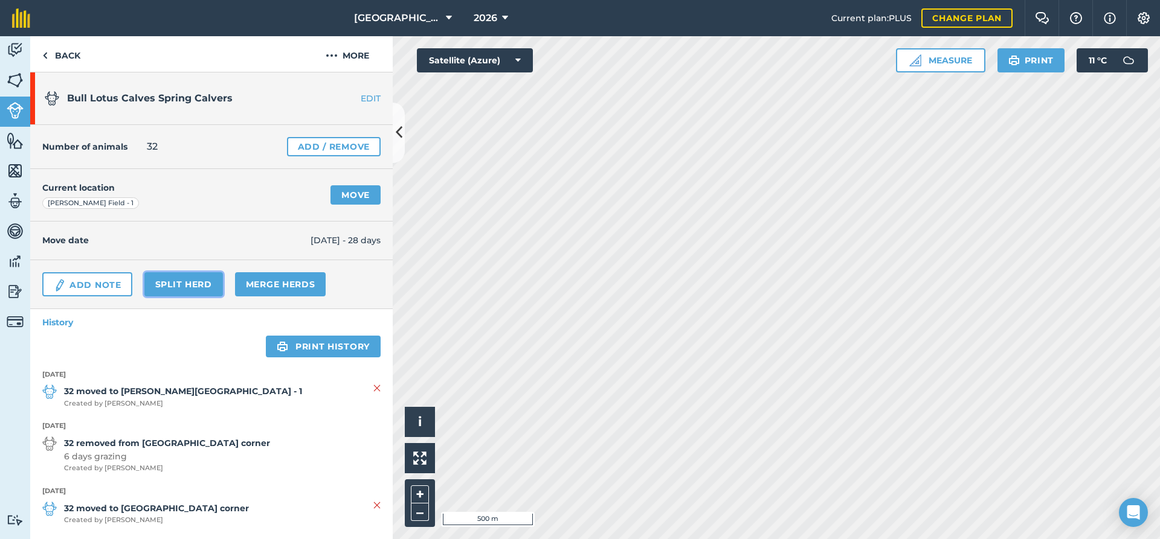
click at [187, 290] on link "Split herd" at bounding box center [183, 284] width 79 height 24
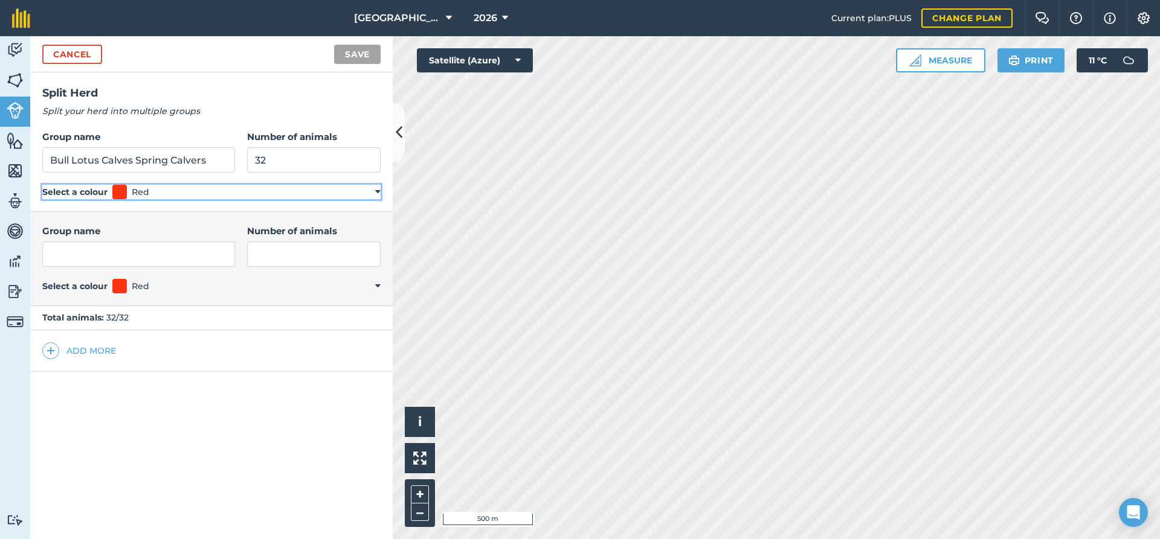
click at [380, 192] on summary "Select a colour Red" at bounding box center [211, 192] width 338 height 14
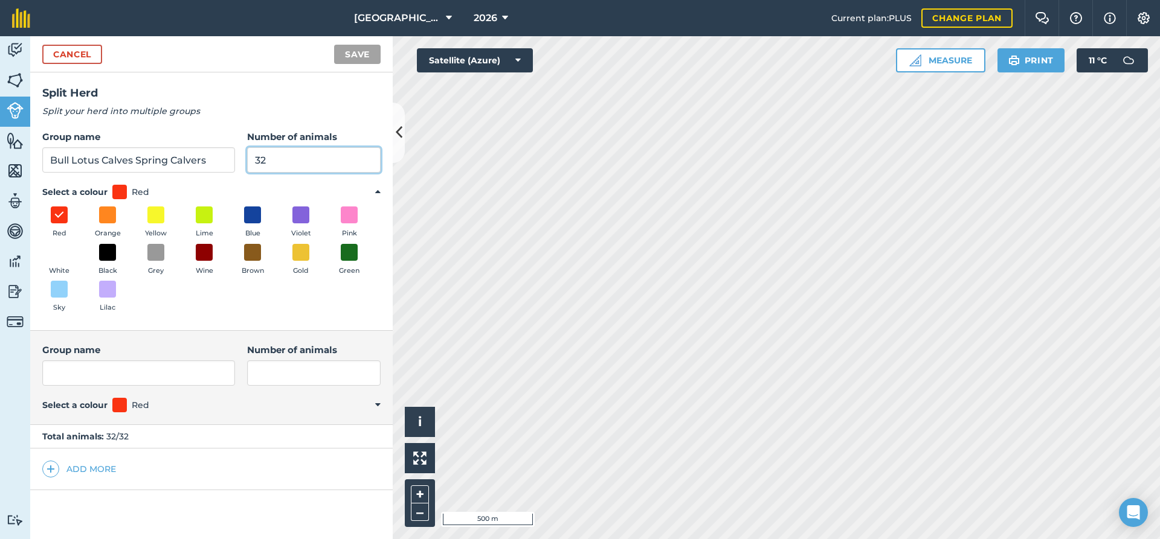
click at [254, 160] on input "32" at bounding box center [313, 159] width 133 height 25
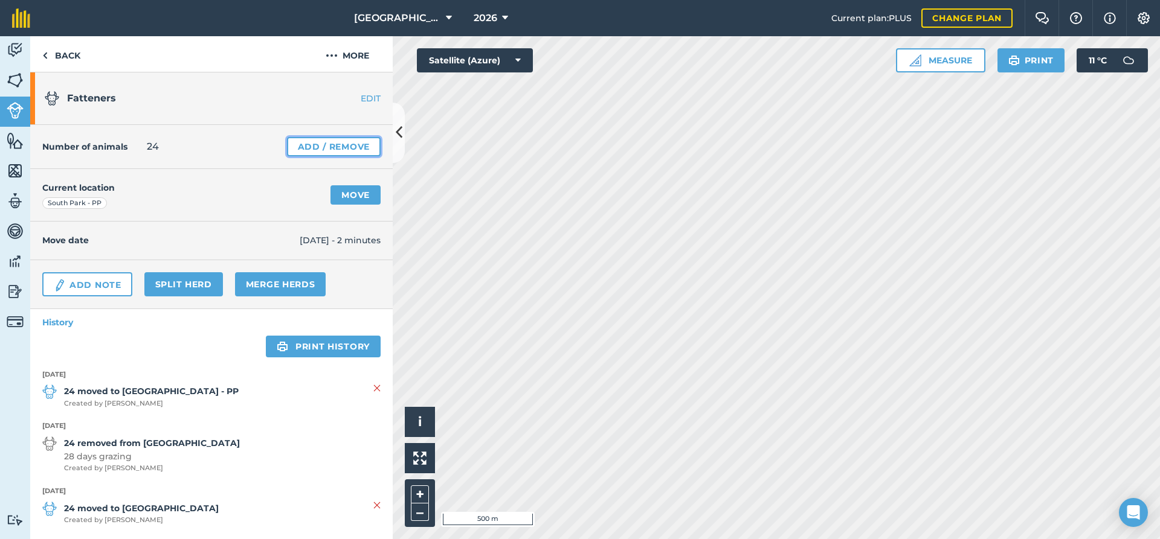
click at [312, 147] on link "Add / Remove" at bounding box center [334, 146] width 94 height 19
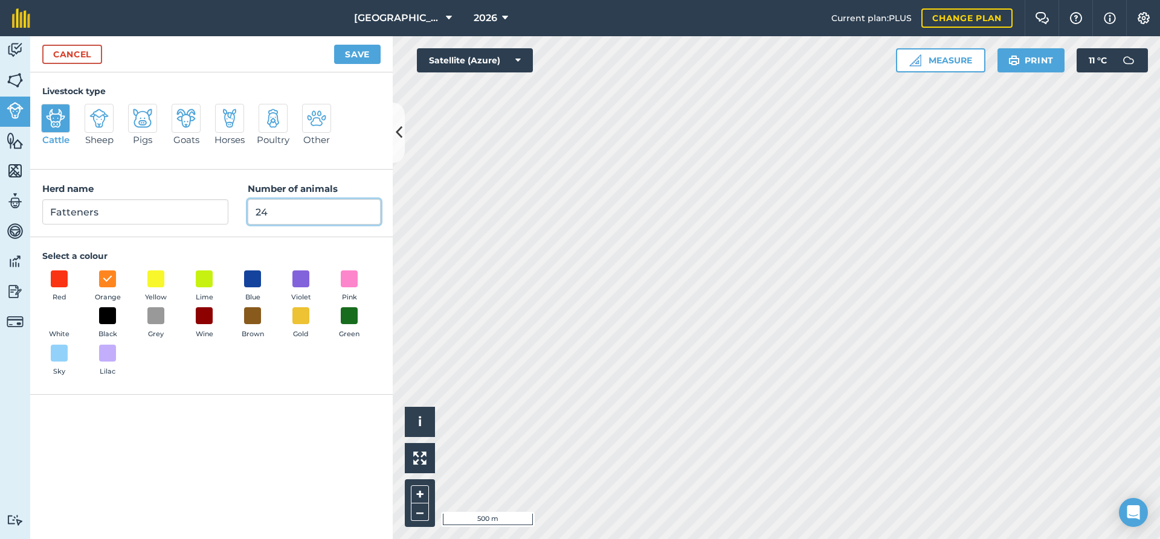
click at [286, 210] on input "24" at bounding box center [314, 211] width 133 height 25
type input "43"
click at [348, 56] on button "Save" at bounding box center [357, 54] width 47 height 19
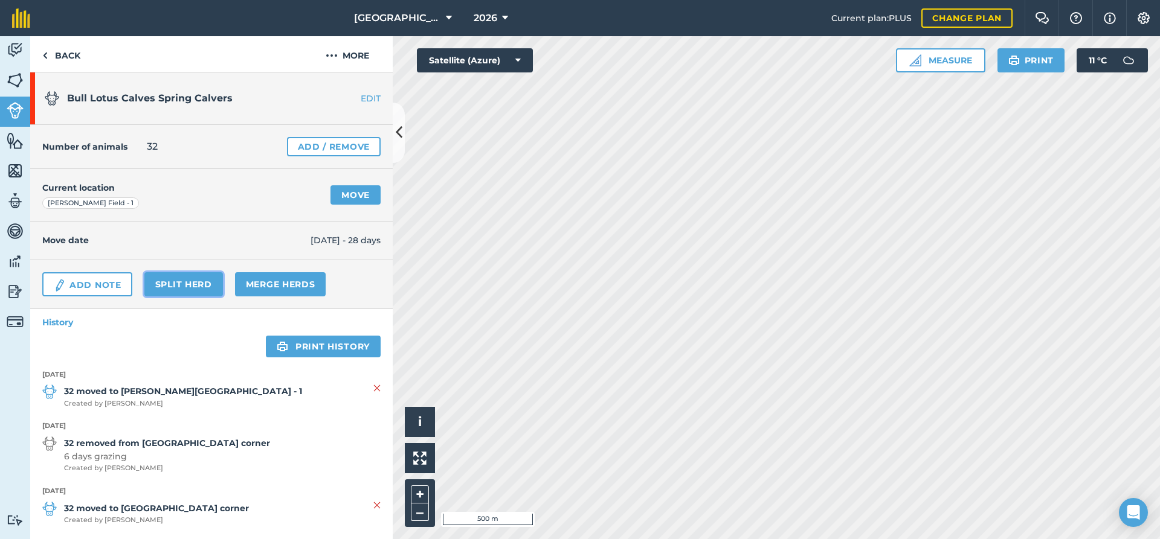
click at [184, 287] on link "Split herd" at bounding box center [183, 284] width 79 height 24
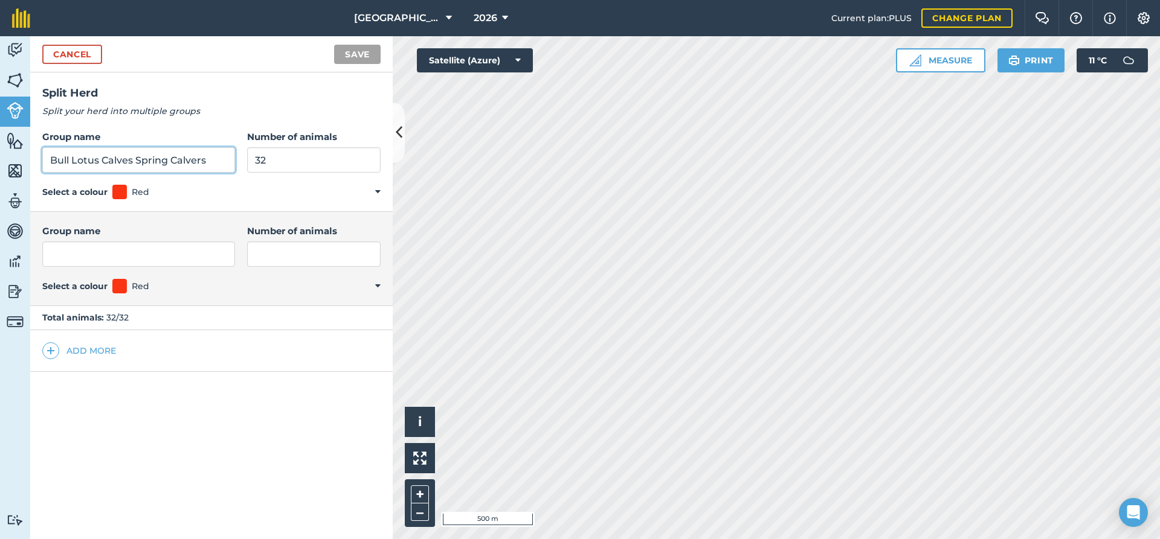
drag, startPoint x: 97, startPoint y: 159, endPoint x: 34, endPoint y: 161, distance: 62.8
click at [42, 161] on input "Bull Lotus Calves Spring Calvers" at bounding box center [138, 159] width 193 height 25
type input "Calves Spring Calvers"
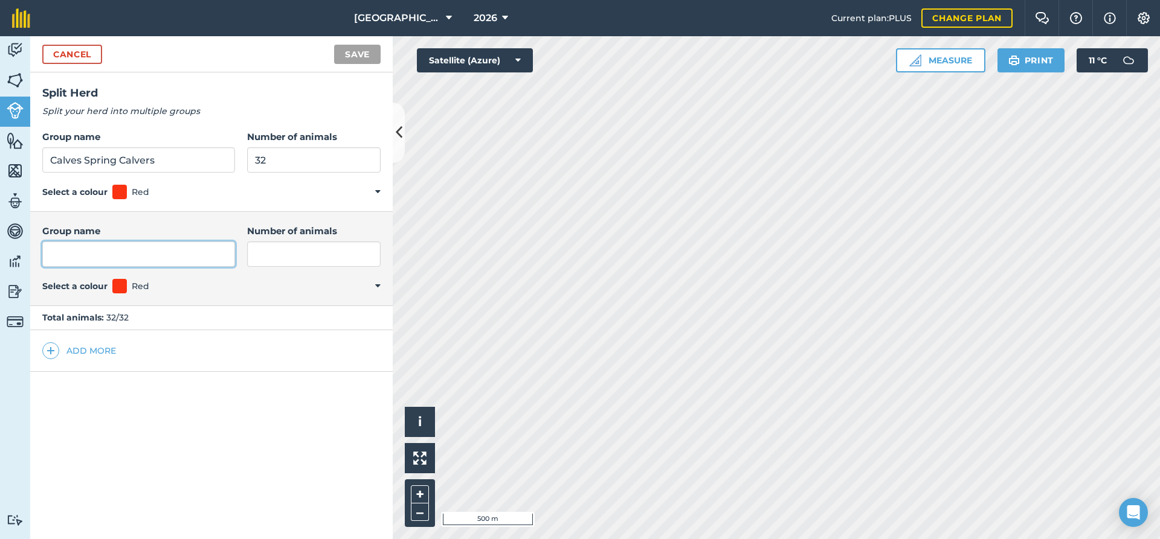
click at [92, 262] on input "Group name" at bounding box center [138, 254] width 193 height 25
paste input "Bull Lotus"
type input "Bull Lotus"
click at [280, 252] on input "Number of animals" at bounding box center [313, 254] width 133 height 25
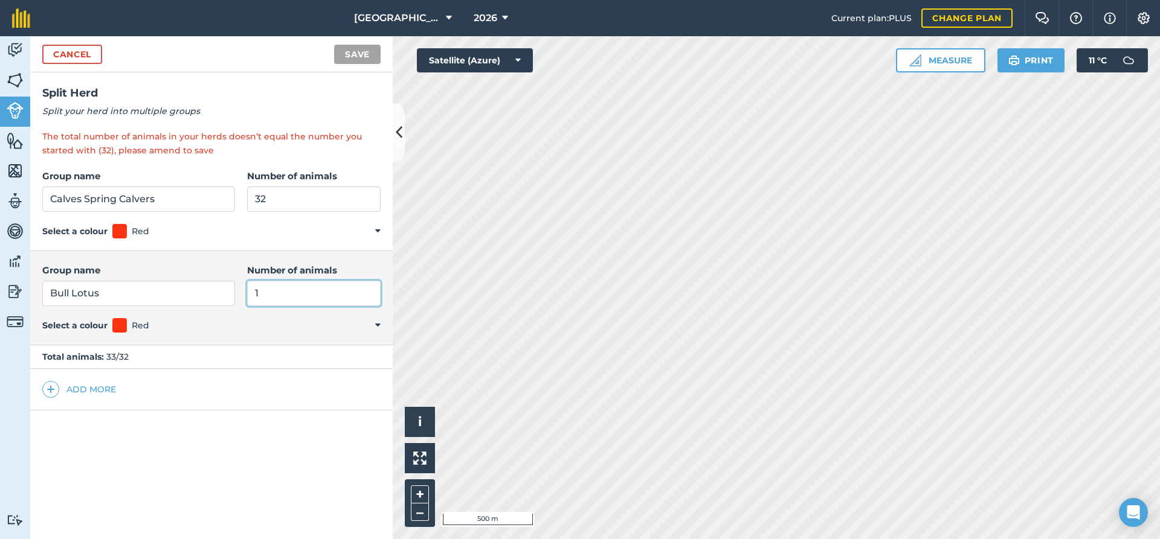
type input "1"
click at [257, 202] on input "32" at bounding box center [313, 199] width 133 height 25
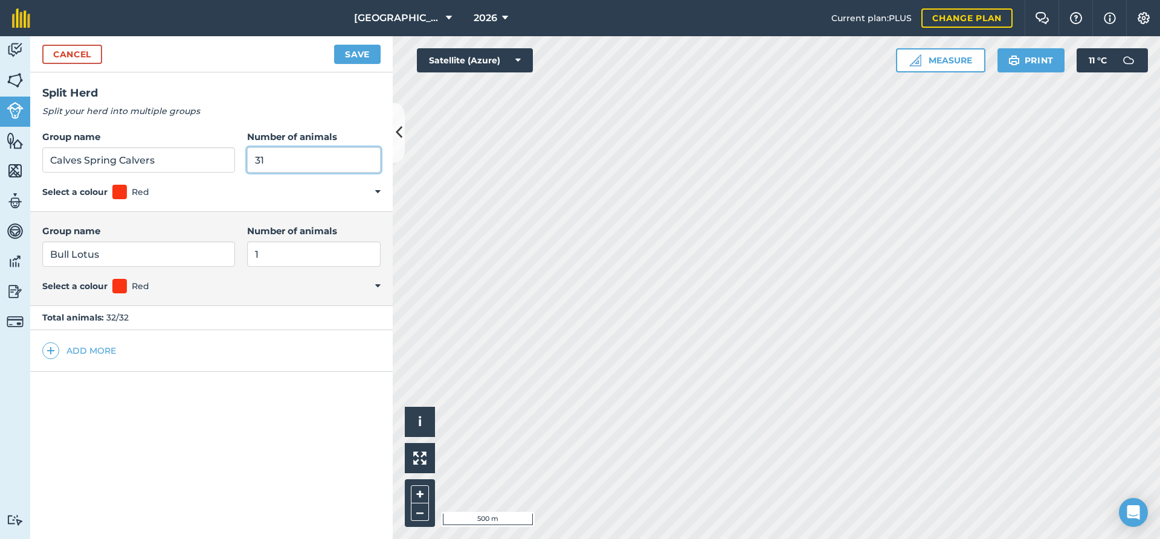
type input "31"
click at [357, 59] on button "Save" at bounding box center [357, 54] width 47 height 19
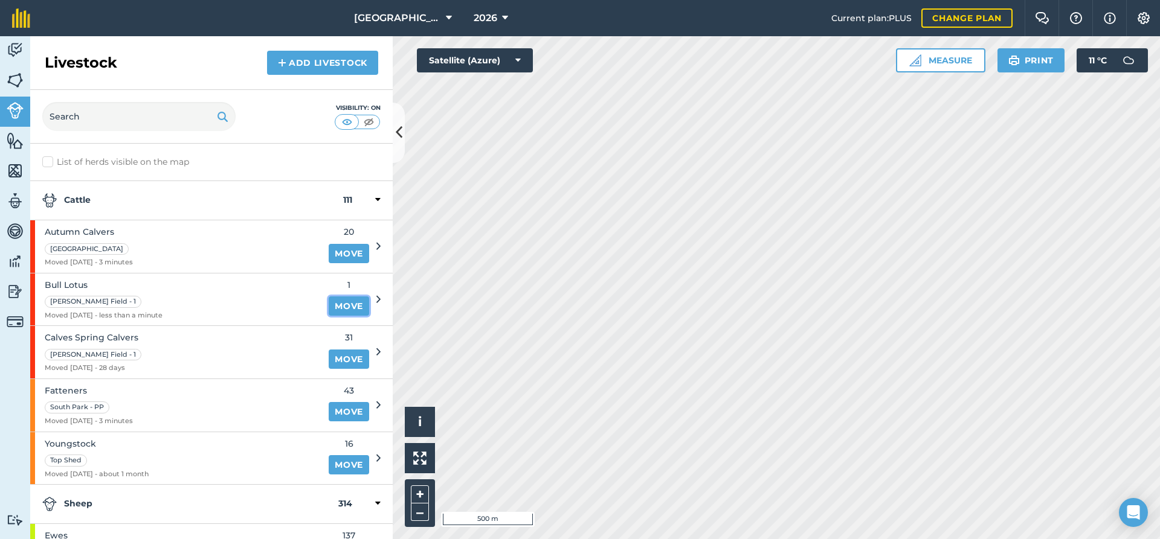
click at [354, 307] on link "Move" at bounding box center [349, 306] width 40 height 19
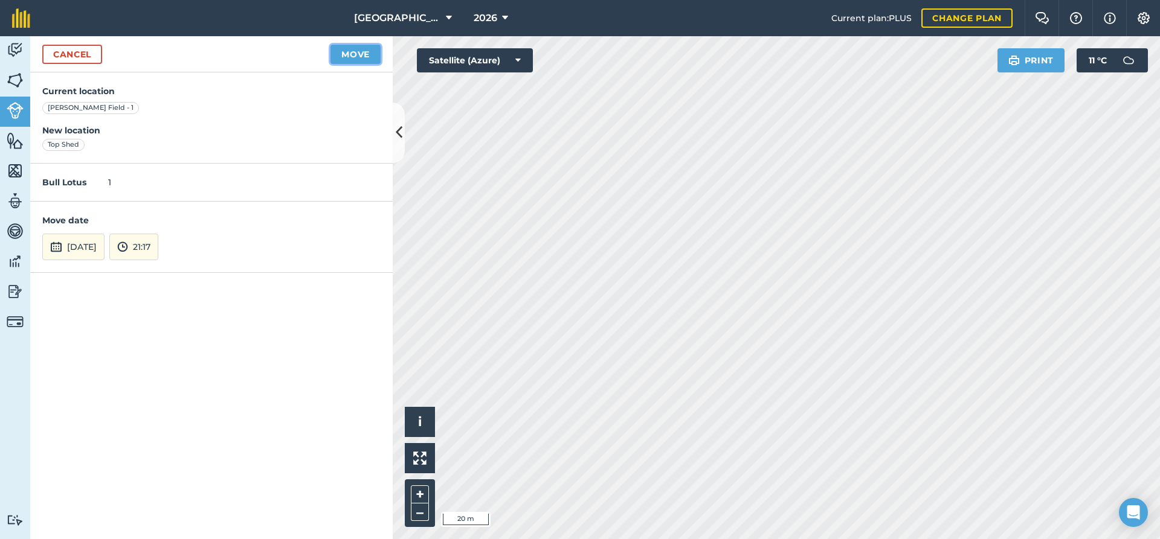
click at [352, 56] on button "Move" at bounding box center [355, 54] width 50 height 19
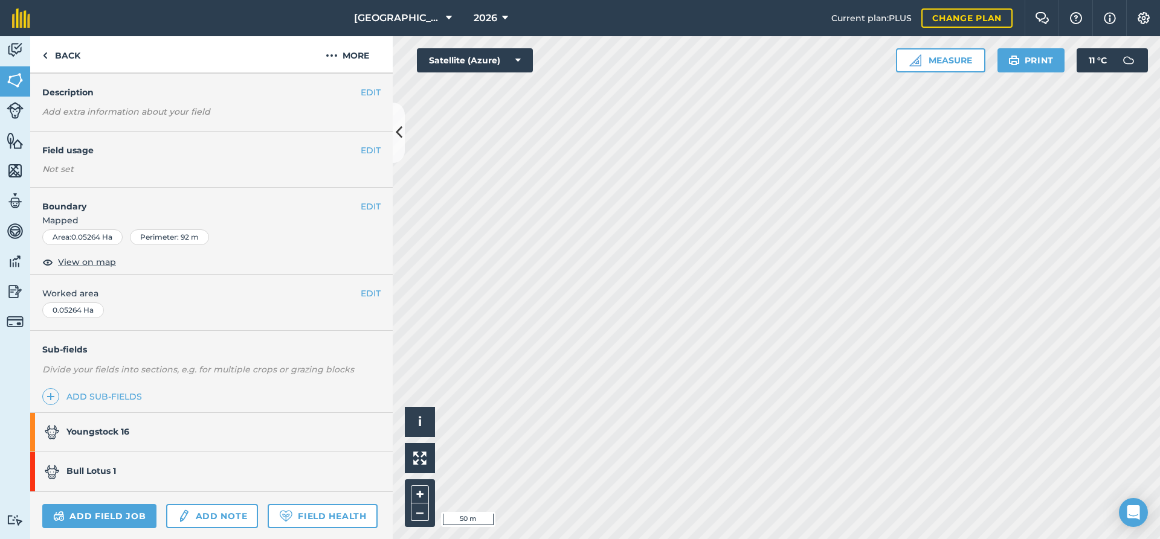
scroll to position [65, 0]
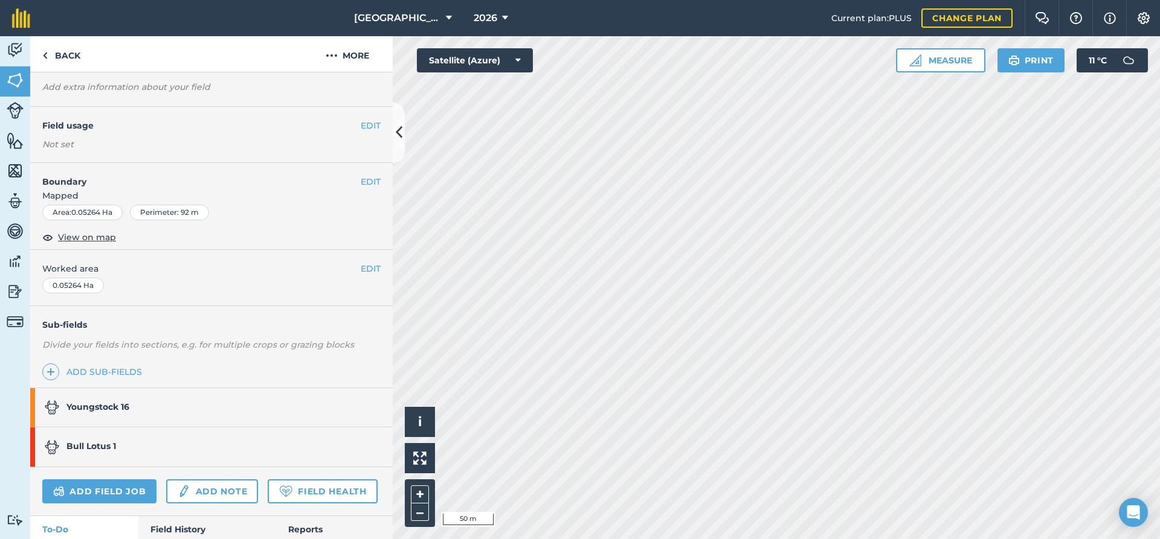
click at [92, 408] on strong "Youngstock 16" at bounding box center [97, 407] width 63 height 11
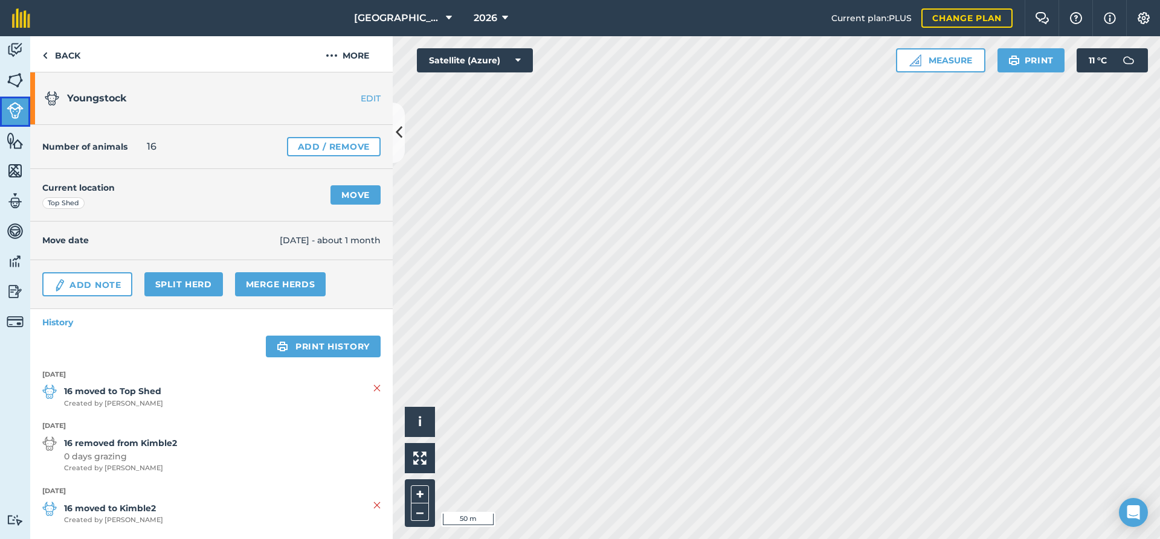
click at [12, 115] on img at bounding box center [15, 110] width 17 height 17
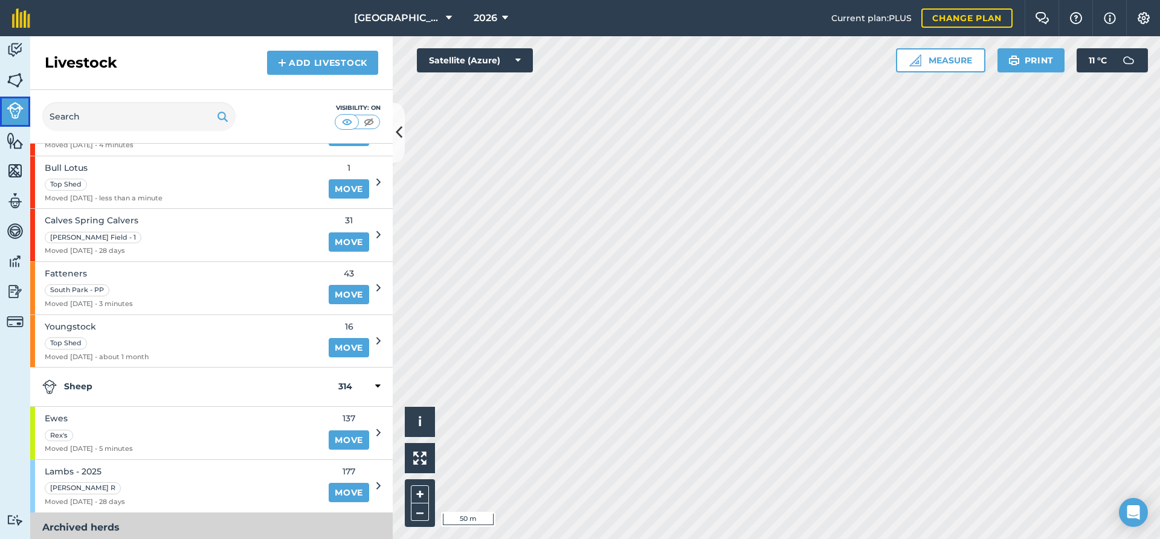
scroll to position [130, 0]
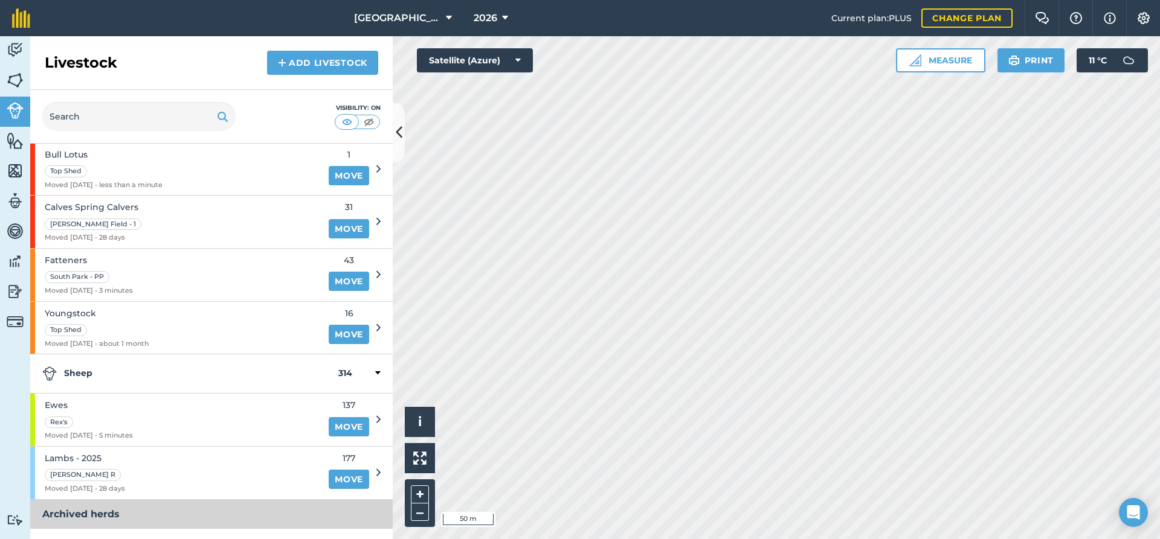
click at [380, 330] on div "Youngstock Top Shed Moved 10/09/25 - about 1 month 16 Move" at bounding box center [211, 328] width 362 height 53
click at [378, 327] on icon at bounding box center [378, 328] width 4 height 11
click at [136, 326] on div "Top Shed" at bounding box center [97, 330] width 104 height 14
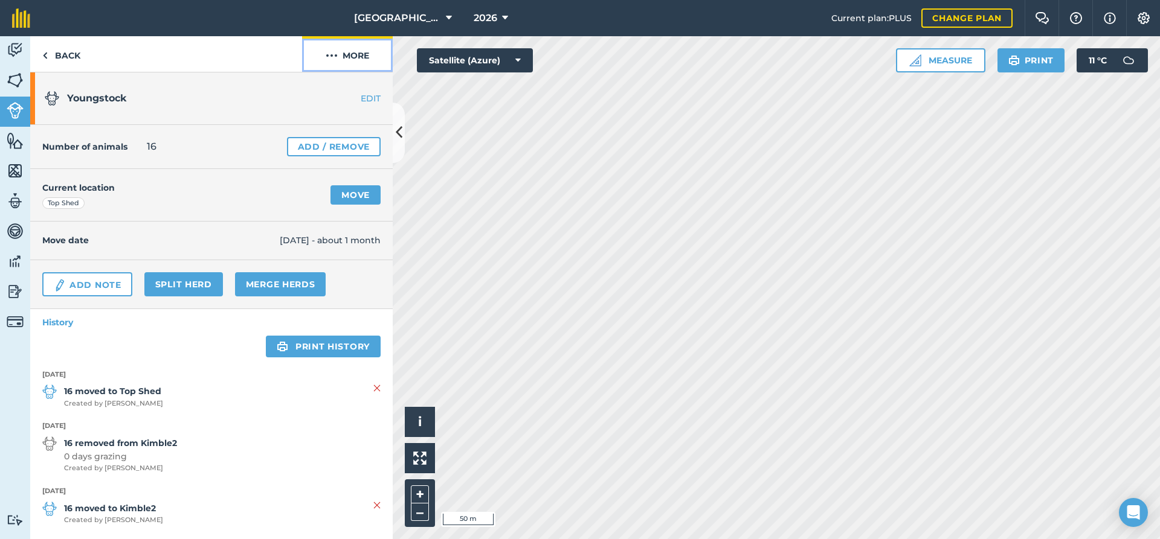
click at [362, 52] on button "More" at bounding box center [347, 54] width 91 height 36
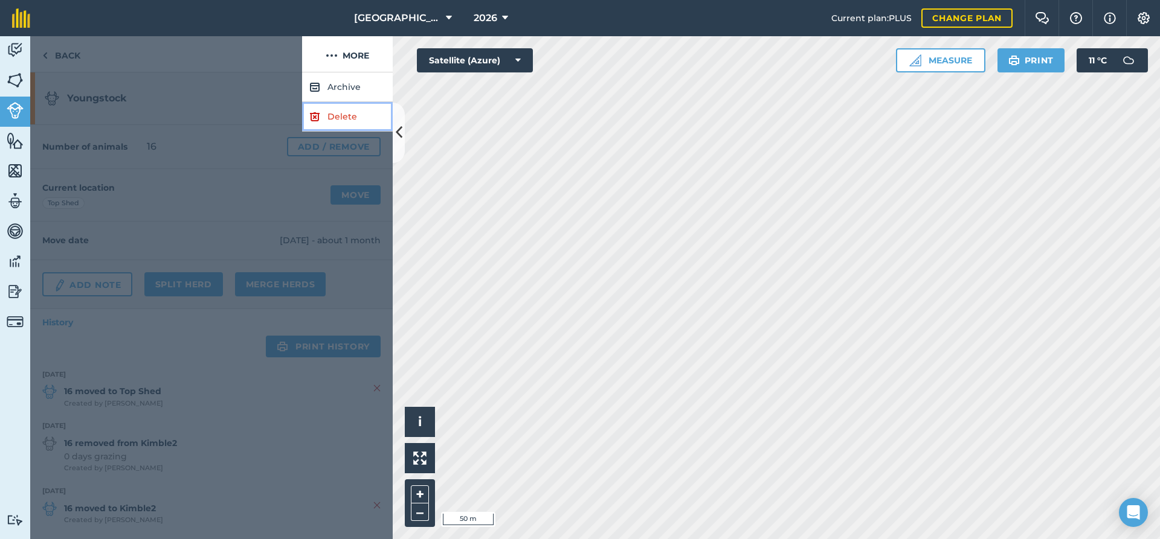
click at [330, 119] on link "Delete" at bounding box center [347, 117] width 91 height 30
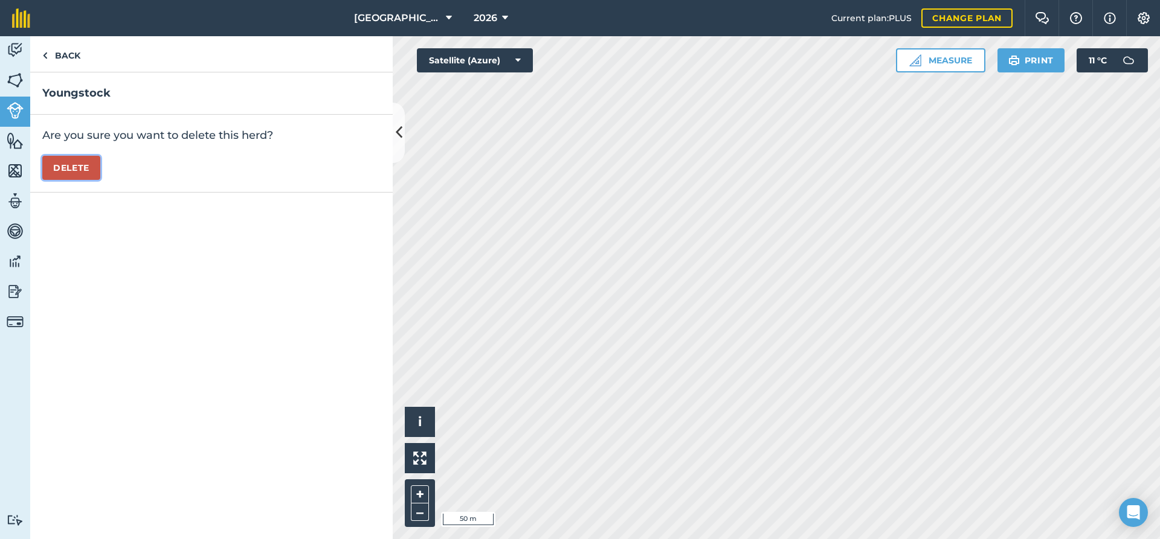
click at [73, 172] on button "Delete" at bounding box center [71, 168] width 58 height 24
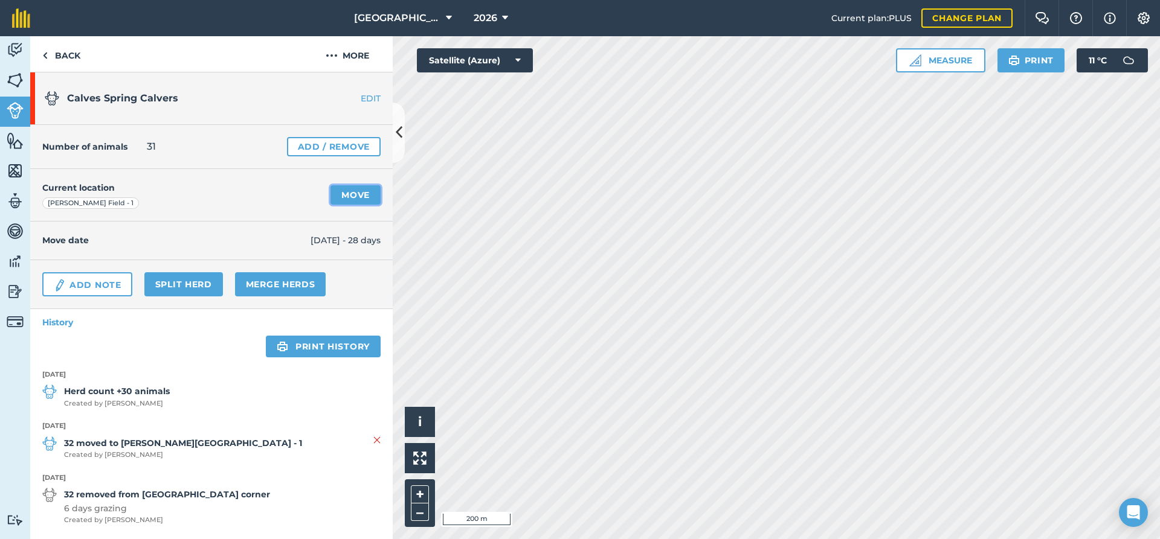
click at [354, 199] on link "Move" at bounding box center [355, 194] width 50 height 19
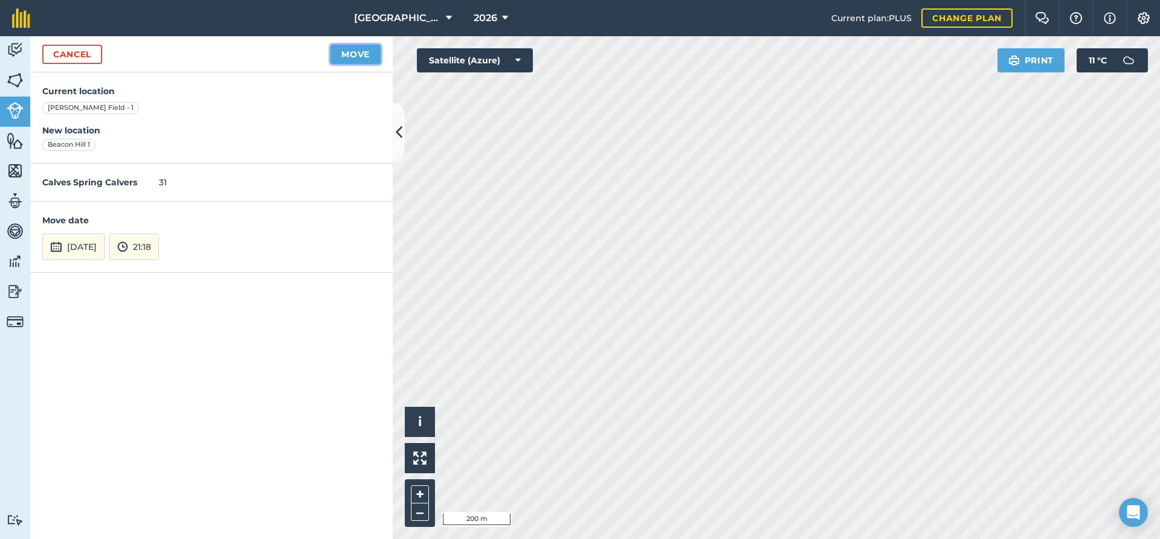
click at [351, 60] on button "Move" at bounding box center [355, 54] width 50 height 19
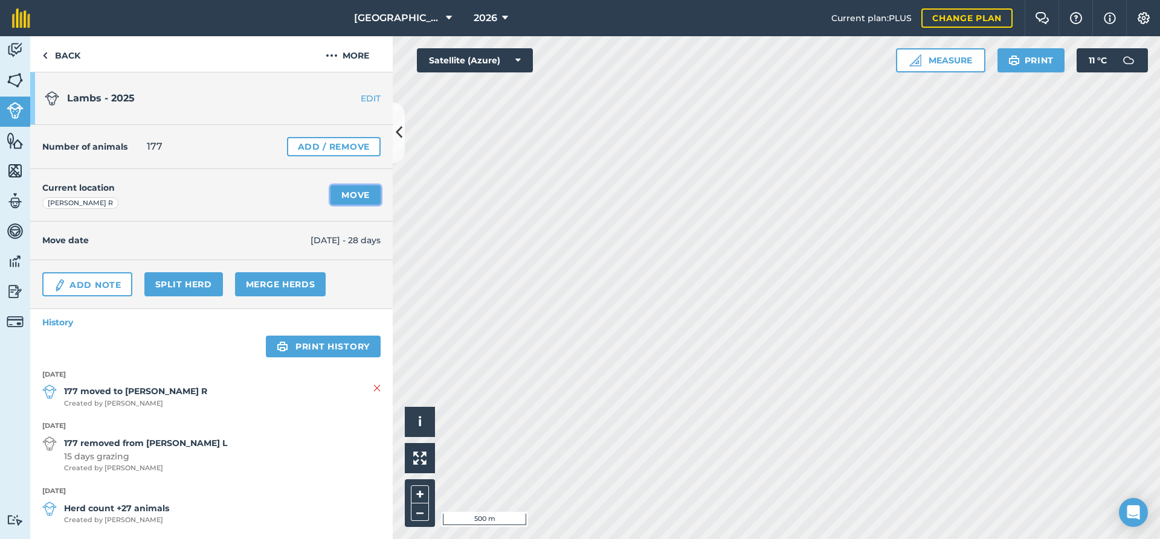
click at [360, 194] on link "Move" at bounding box center [355, 194] width 50 height 19
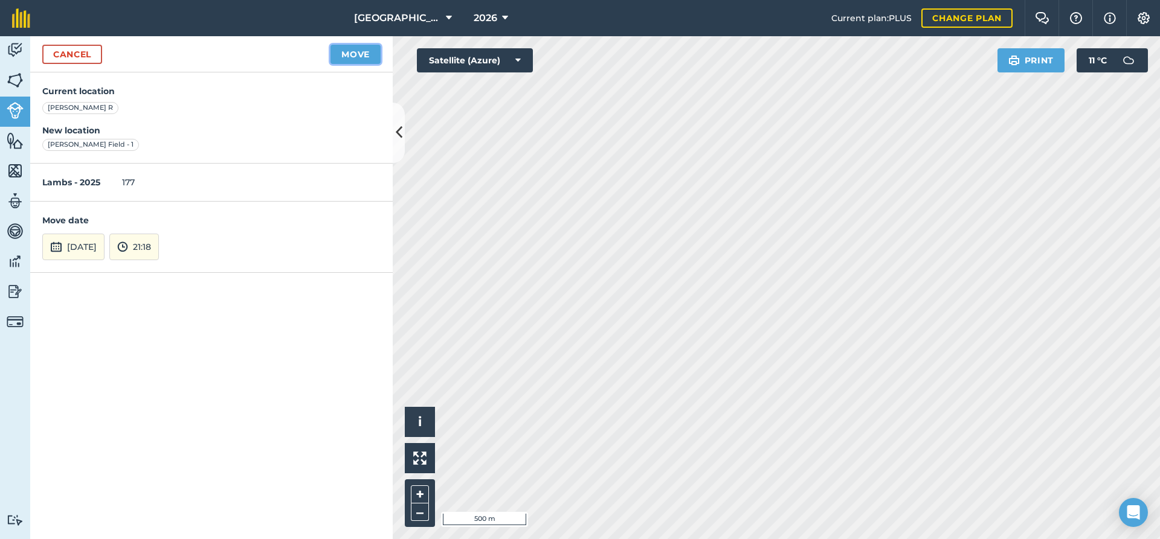
click at [353, 57] on button "Move" at bounding box center [355, 54] width 50 height 19
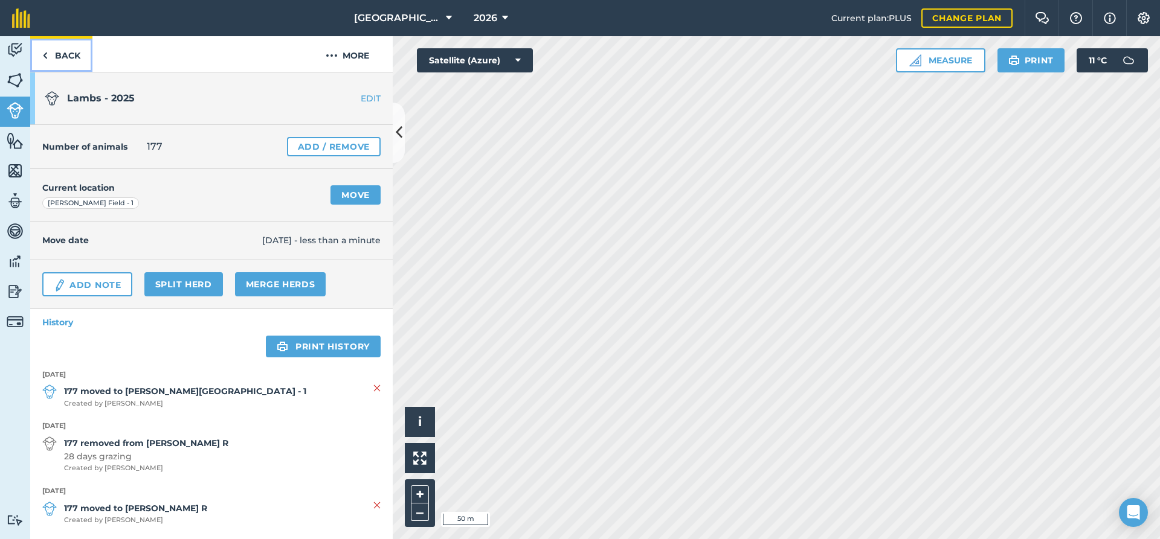
click at [72, 53] on link "Back" at bounding box center [61, 54] width 62 height 36
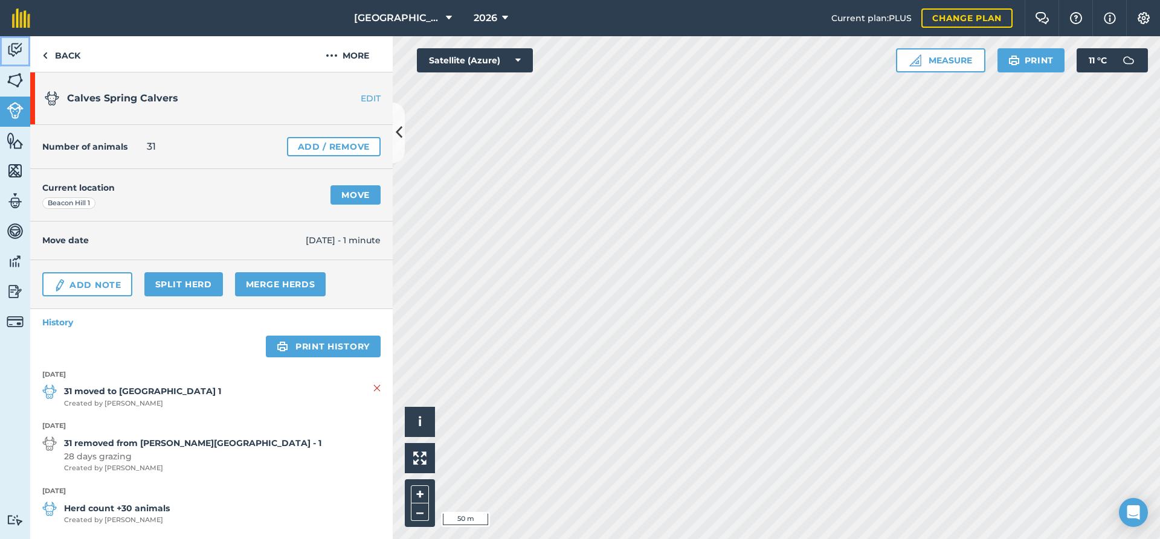
click at [12, 51] on img at bounding box center [15, 50] width 17 height 18
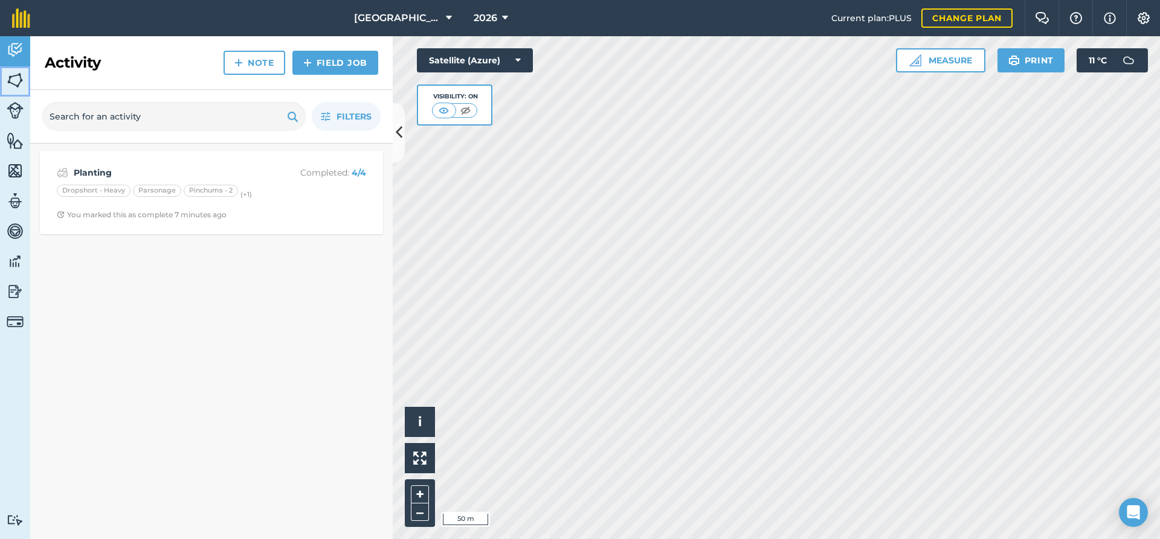
click at [16, 79] on img at bounding box center [15, 80] width 17 height 18
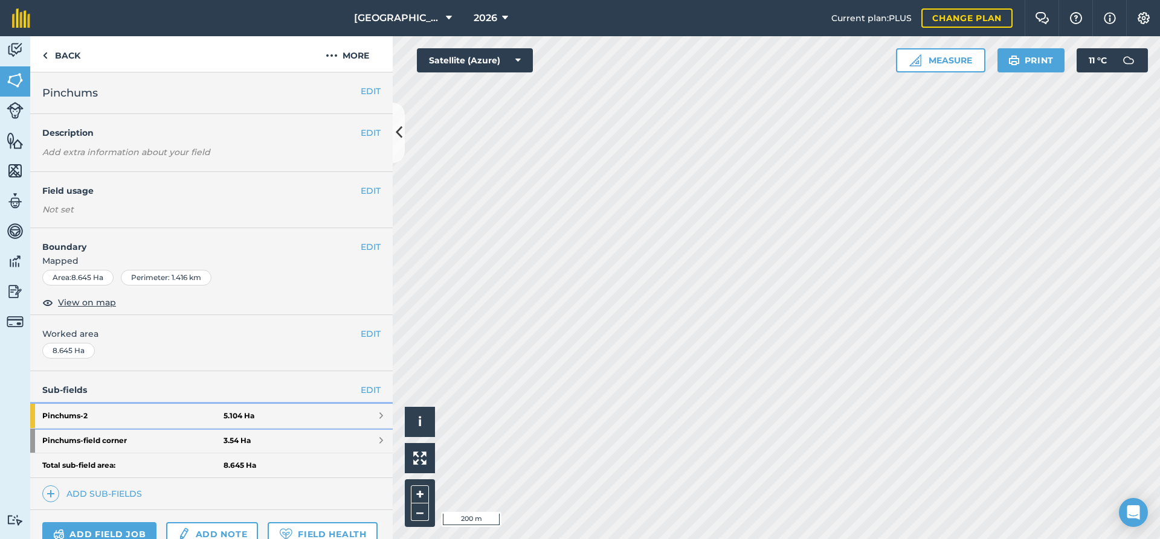
click at [180, 412] on strong "Pinchums - 2" at bounding box center [132, 416] width 181 height 24
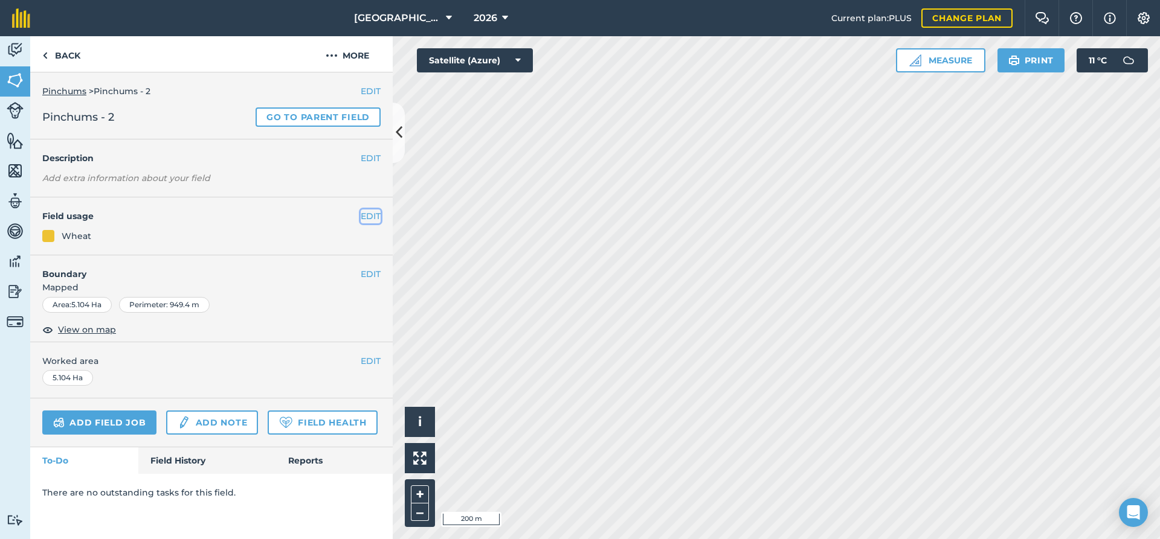
click at [377, 219] on button "EDIT" at bounding box center [371, 216] width 20 height 13
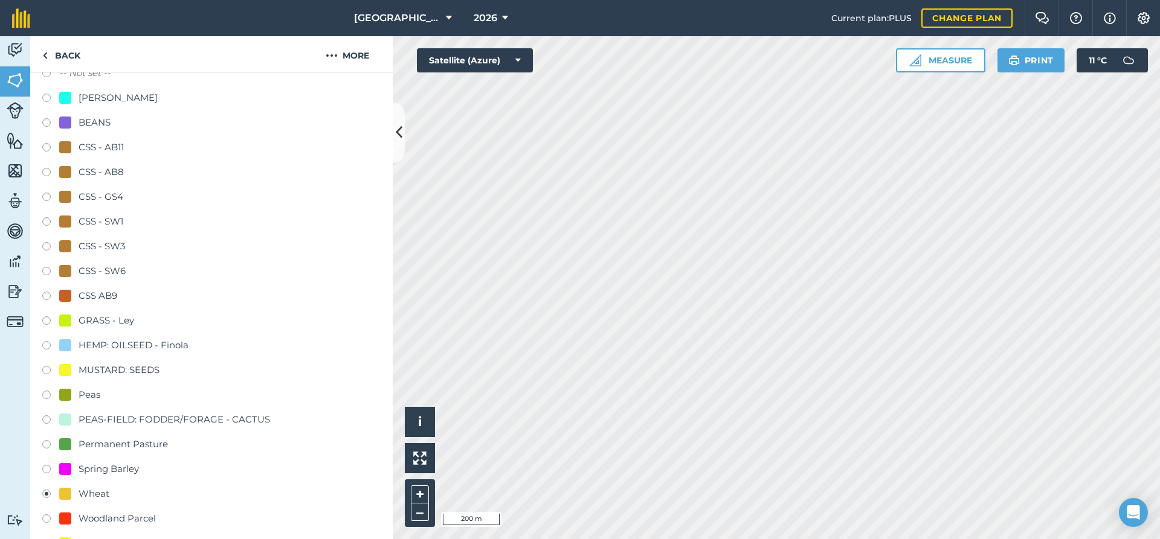
scroll to position [196, 0]
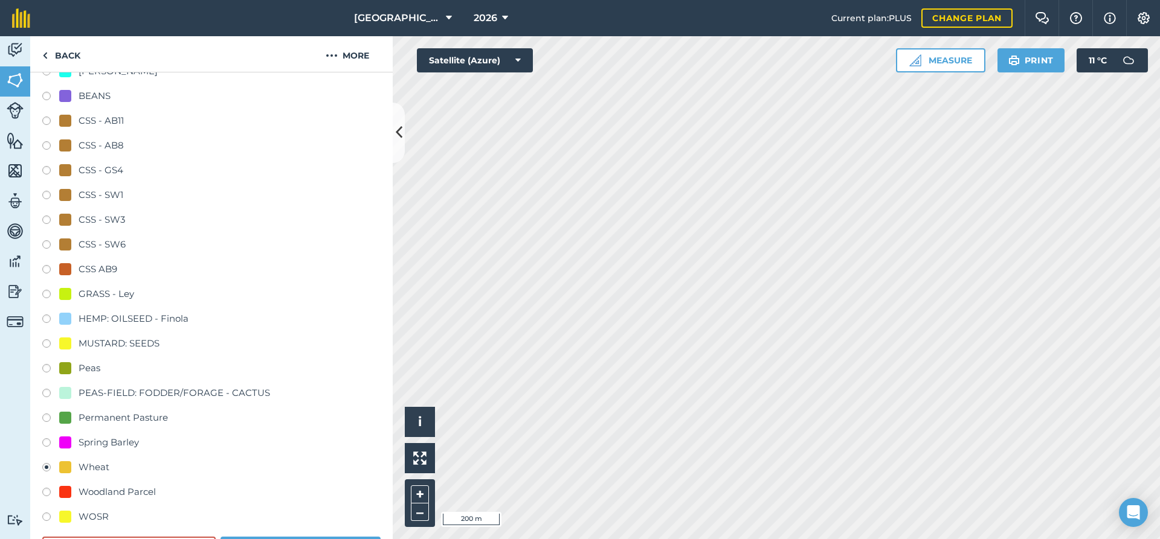
click at [47, 344] on label at bounding box center [50, 345] width 17 height 12
radio input "true"
radio input "false"
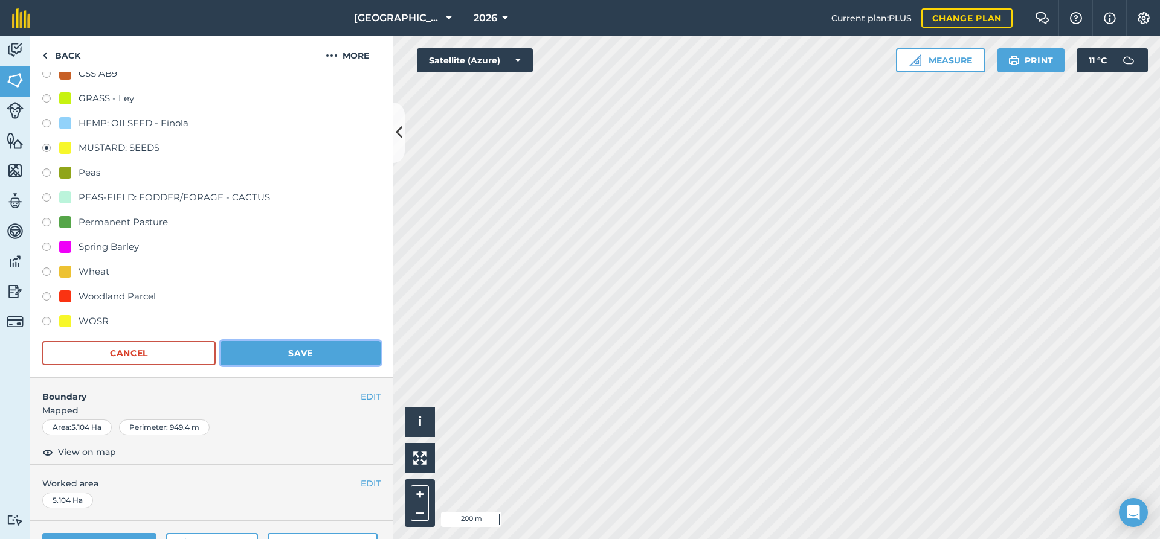
click at [296, 350] on button "Save" at bounding box center [300, 353] width 160 height 24
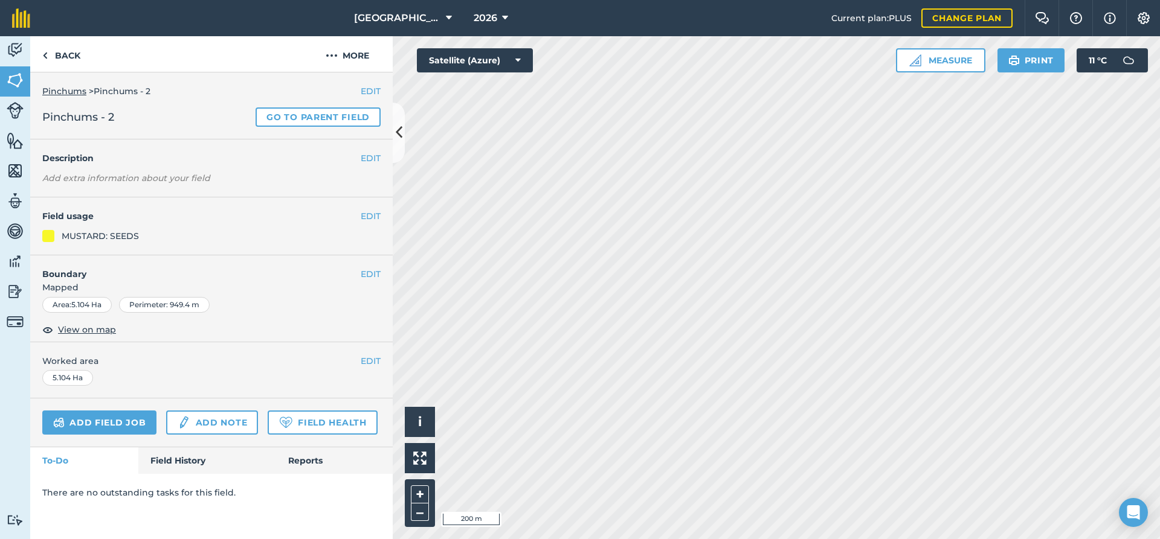
scroll to position [0, 0]
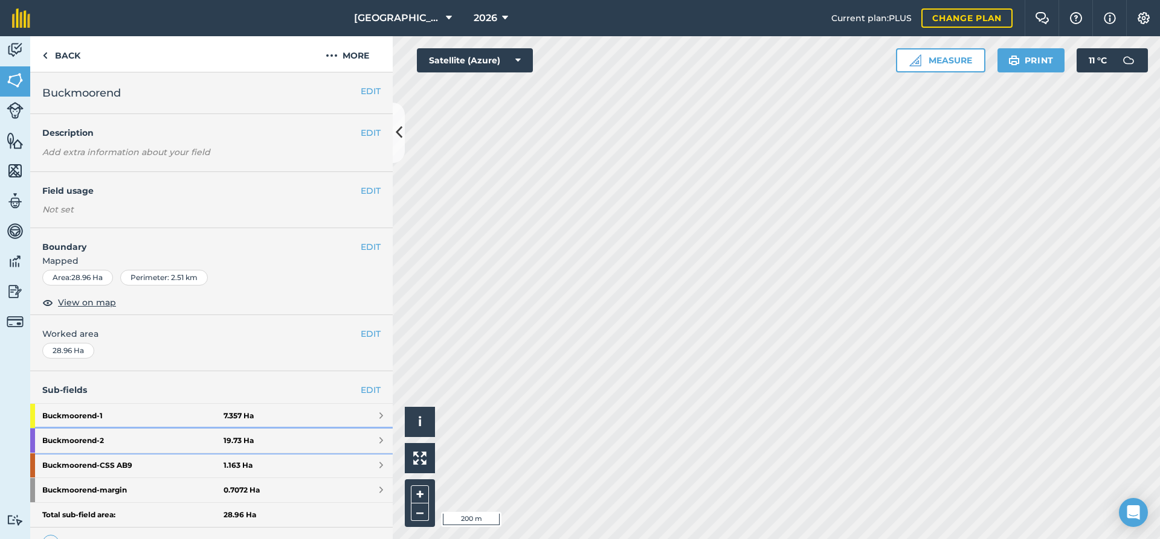
click at [120, 440] on strong "Buckmoorend - 2" at bounding box center [132, 441] width 181 height 24
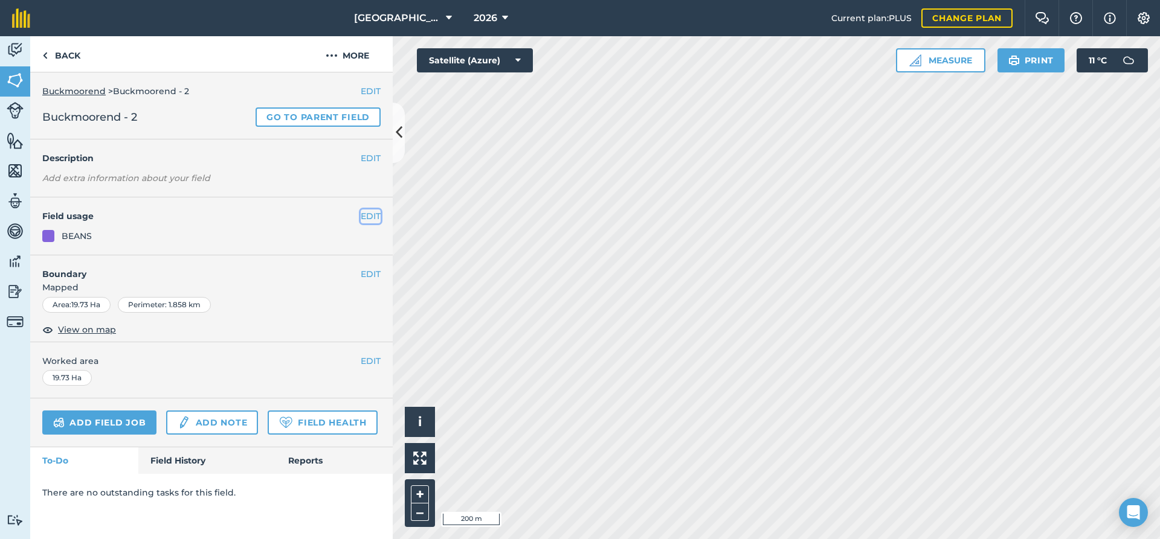
click at [368, 214] on button "EDIT" at bounding box center [371, 216] width 20 height 13
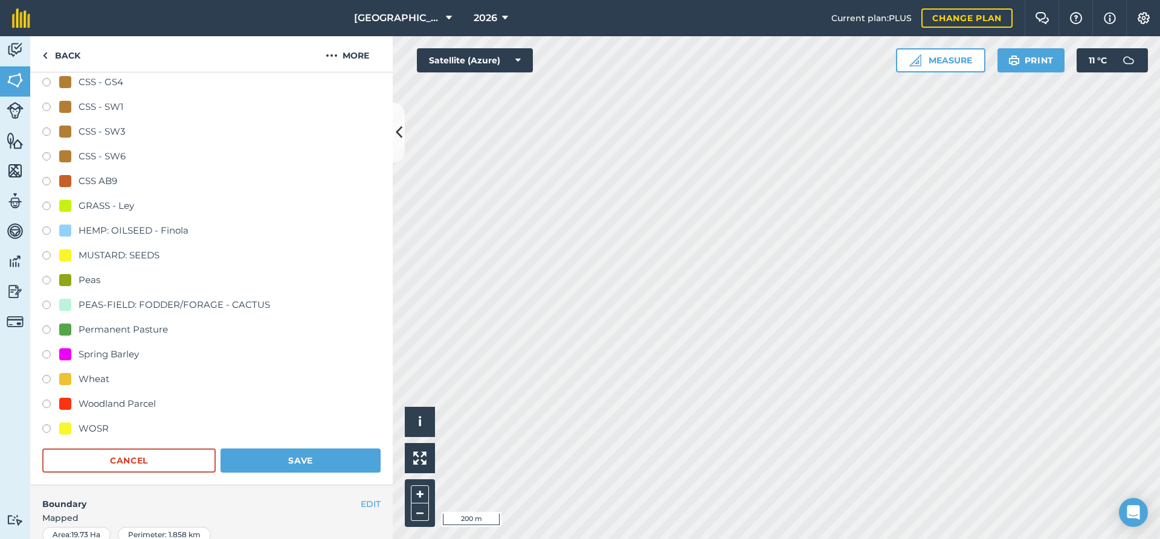
scroll to position [326, 0]
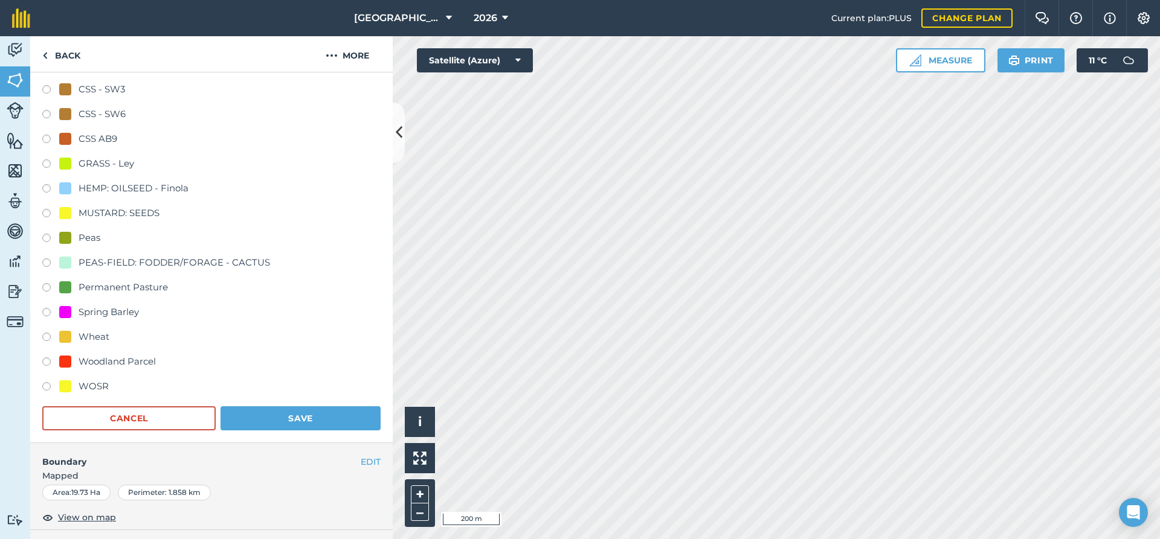
click at [47, 339] on label at bounding box center [50, 339] width 17 height 12
radio input "true"
radio input "false"
click at [292, 416] on button "Save" at bounding box center [300, 418] width 160 height 24
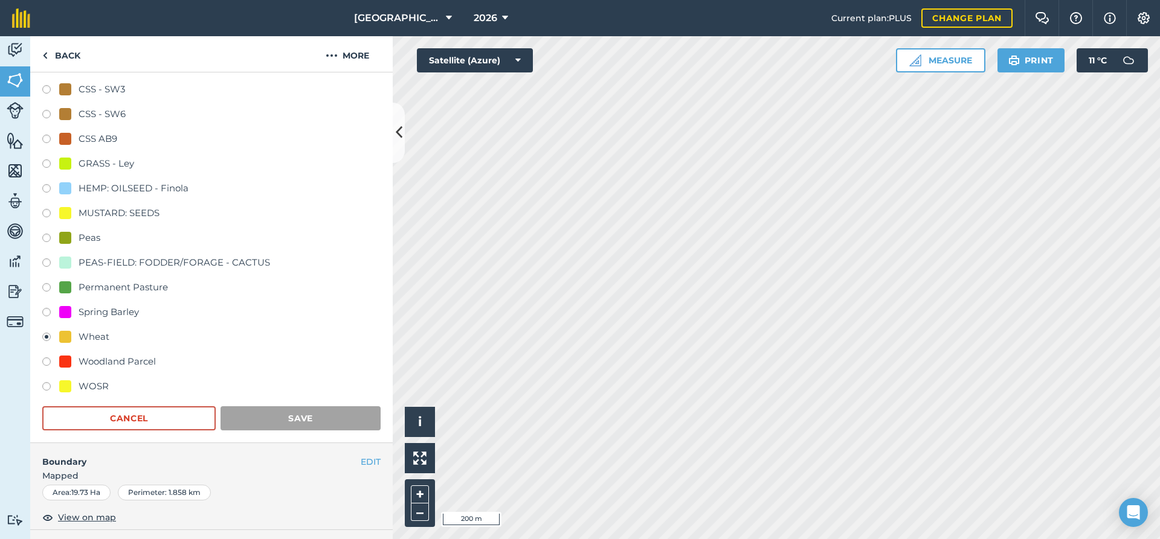
scroll to position [0, 0]
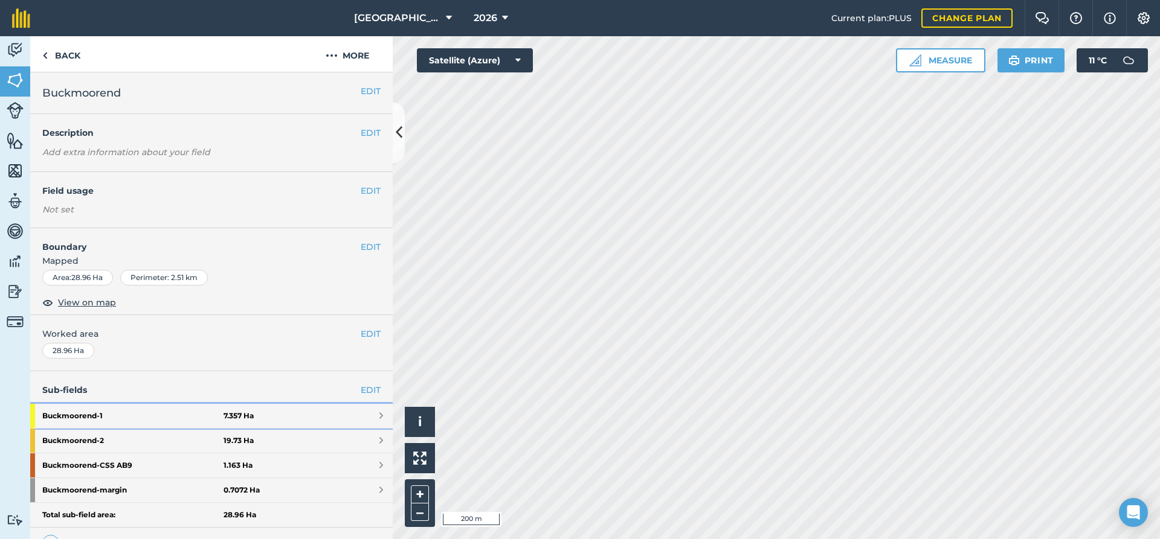
click at [84, 415] on strong "Buckmoorend - 1" at bounding box center [132, 416] width 181 height 24
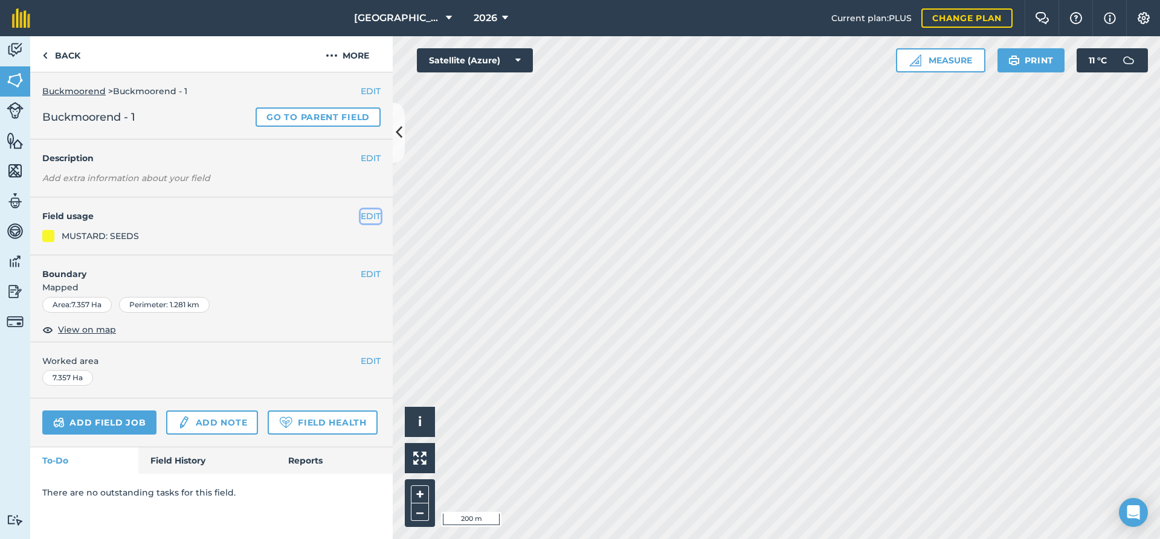
click at [370, 219] on button "EDIT" at bounding box center [371, 216] width 20 height 13
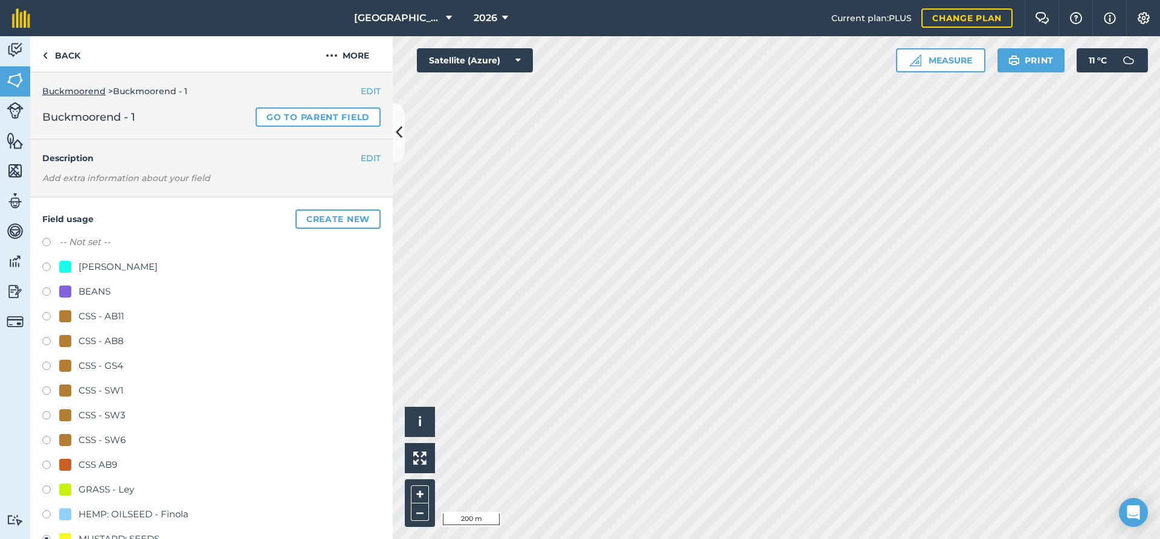
click at [44, 243] on label at bounding box center [50, 244] width 17 height 12
radio input "true"
radio input "false"
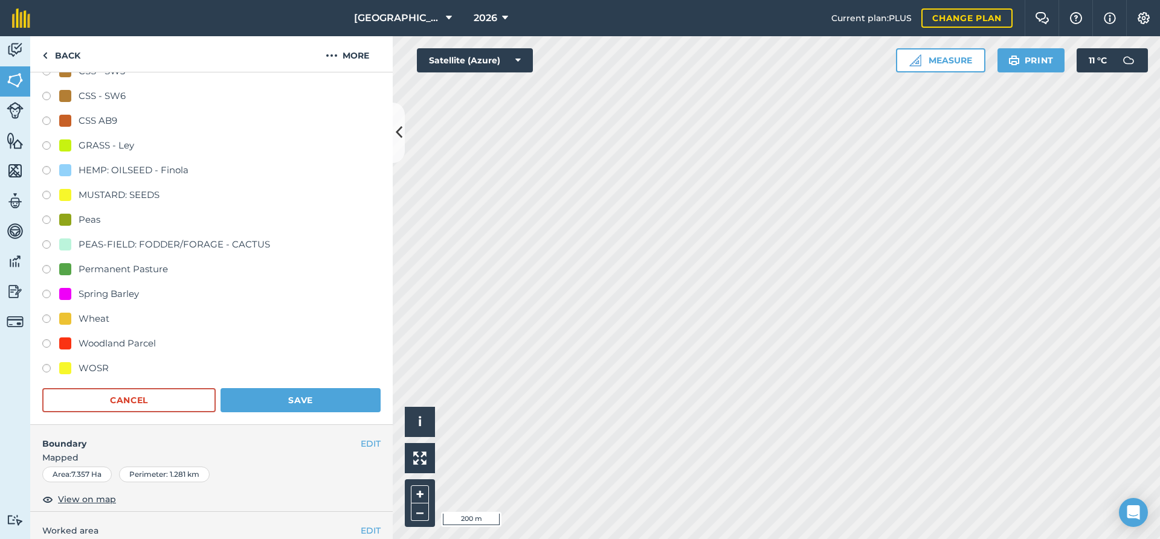
scroll to position [391, 0]
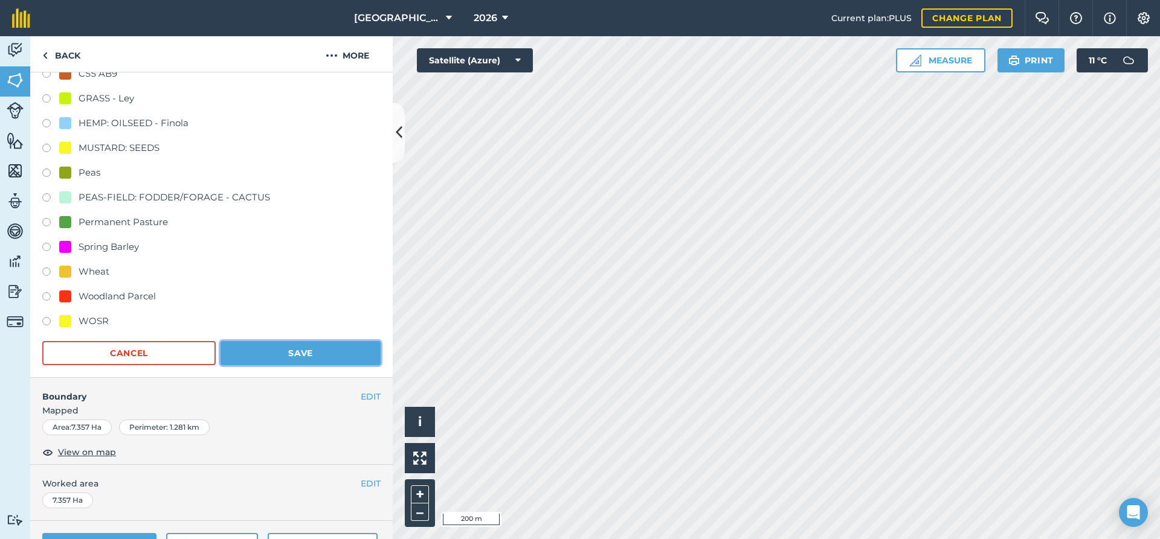
click at [271, 357] on button "Save" at bounding box center [300, 353] width 160 height 24
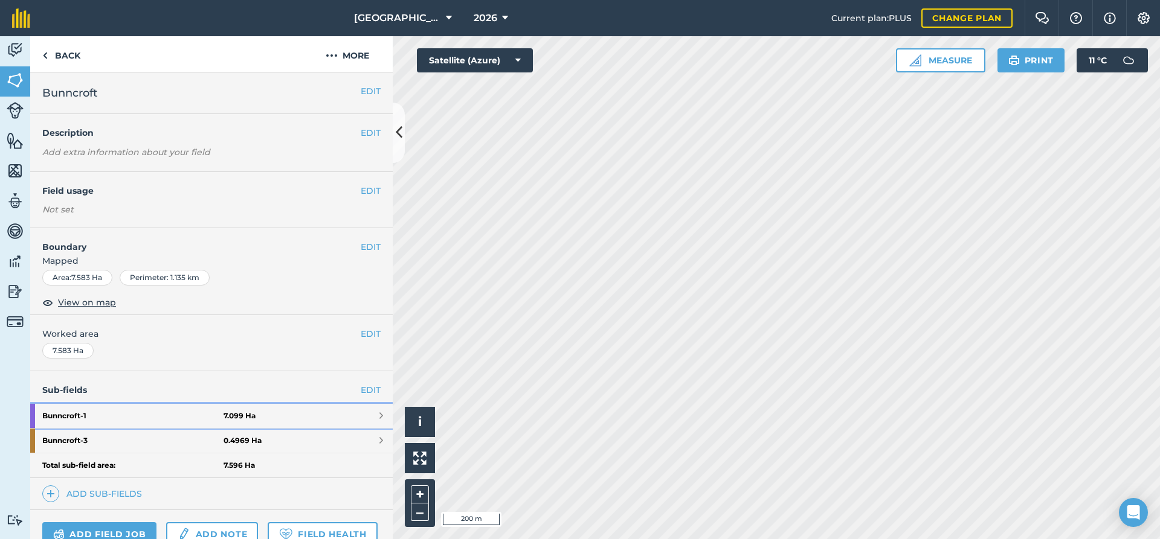
click at [85, 416] on strong "Bunncroft - 1" at bounding box center [132, 416] width 181 height 24
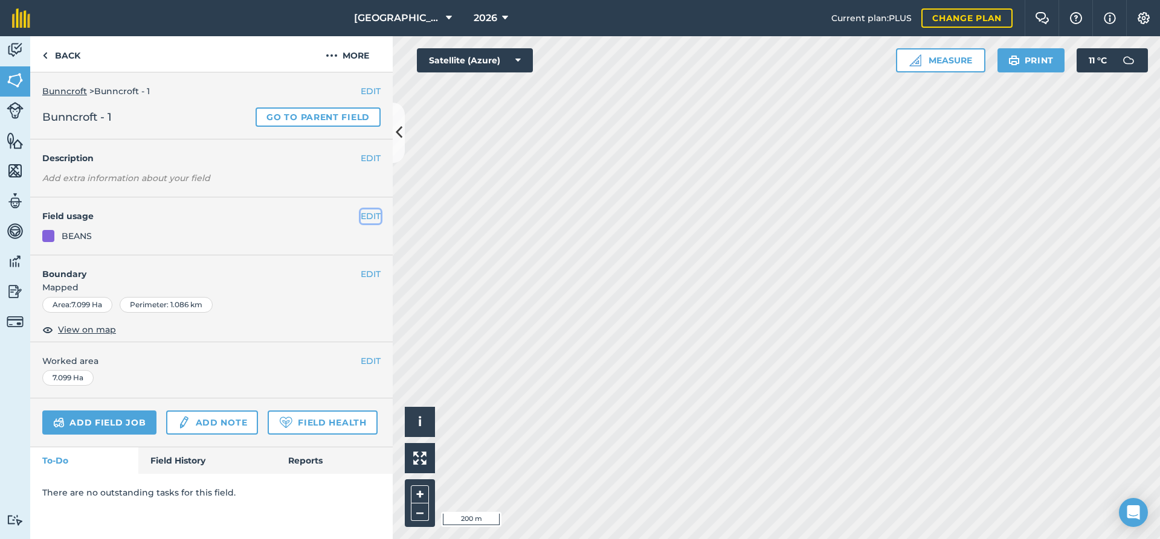
click at [366, 213] on button "EDIT" at bounding box center [371, 216] width 20 height 13
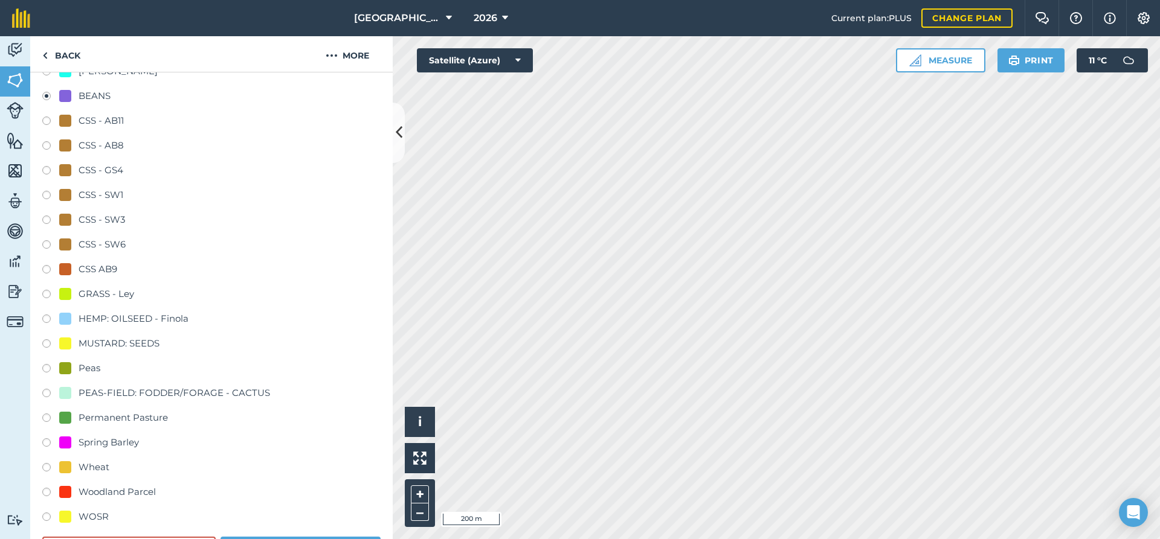
scroll to position [326, 0]
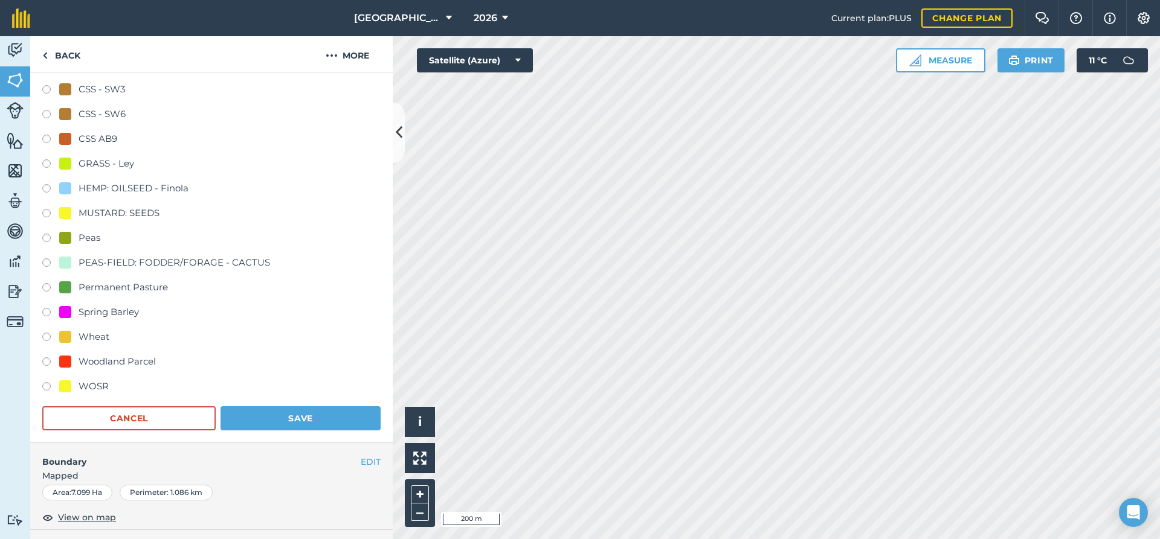
click at [44, 335] on label at bounding box center [50, 339] width 17 height 12
radio input "true"
radio input "false"
click at [291, 420] on button "Save" at bounding box center [300, 418] width 160 height 24
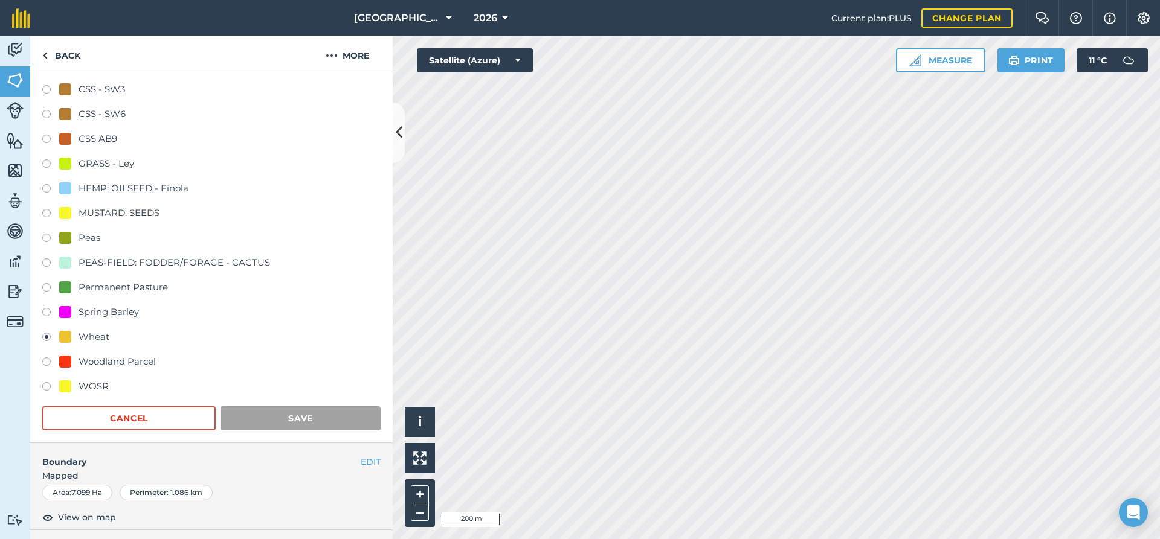
scroll to position [0, 0]
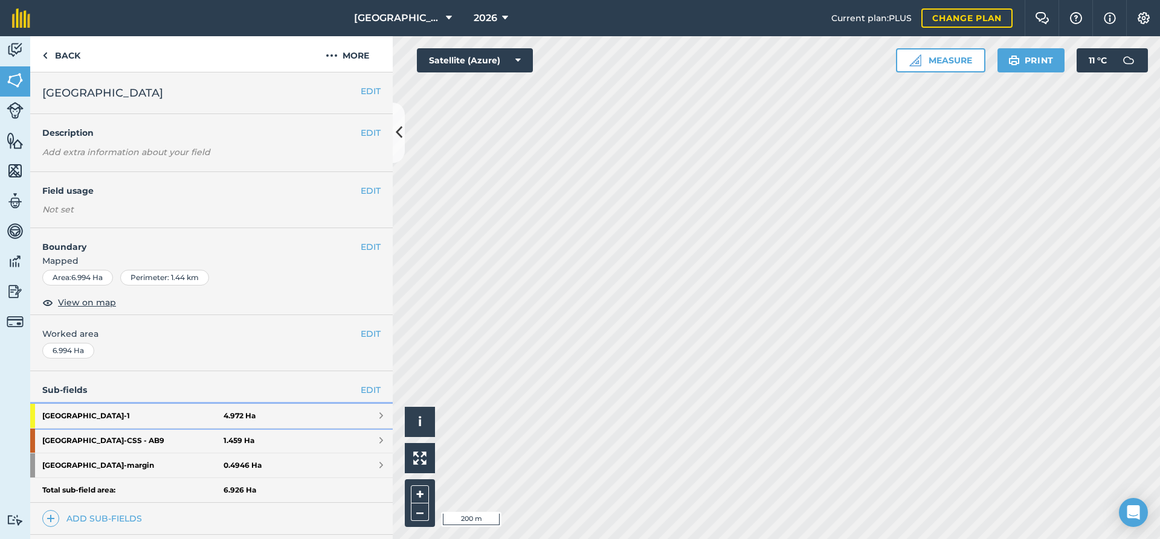
click at [88, 416] on strong "Long Field - 1" at bounding box center [132, 416] width 181 height 24
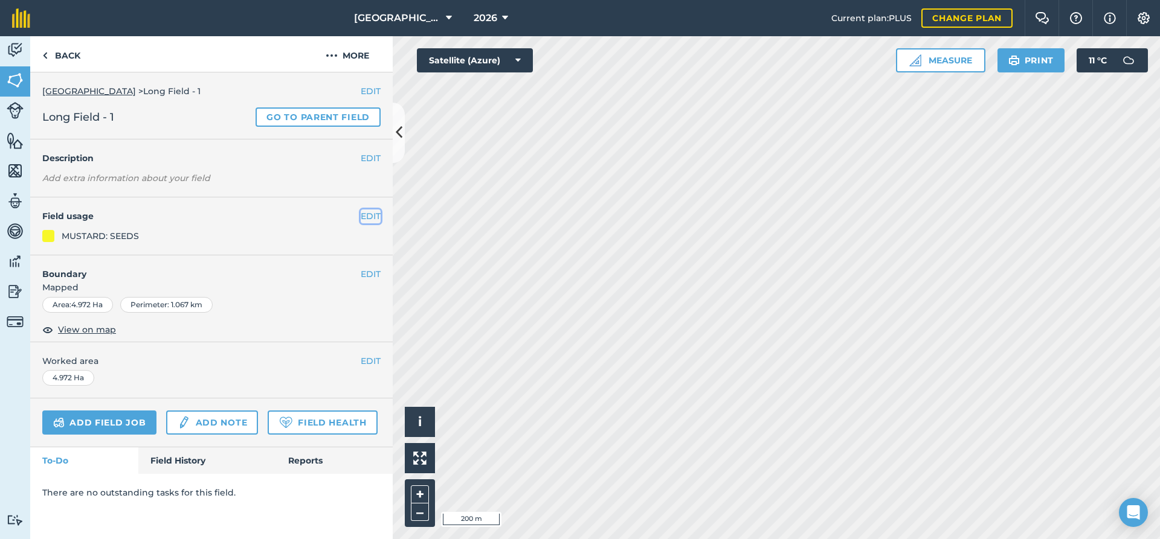
click at [367, 216] on button "EDIT" at bounding box center [371, 216] width 20 height 13
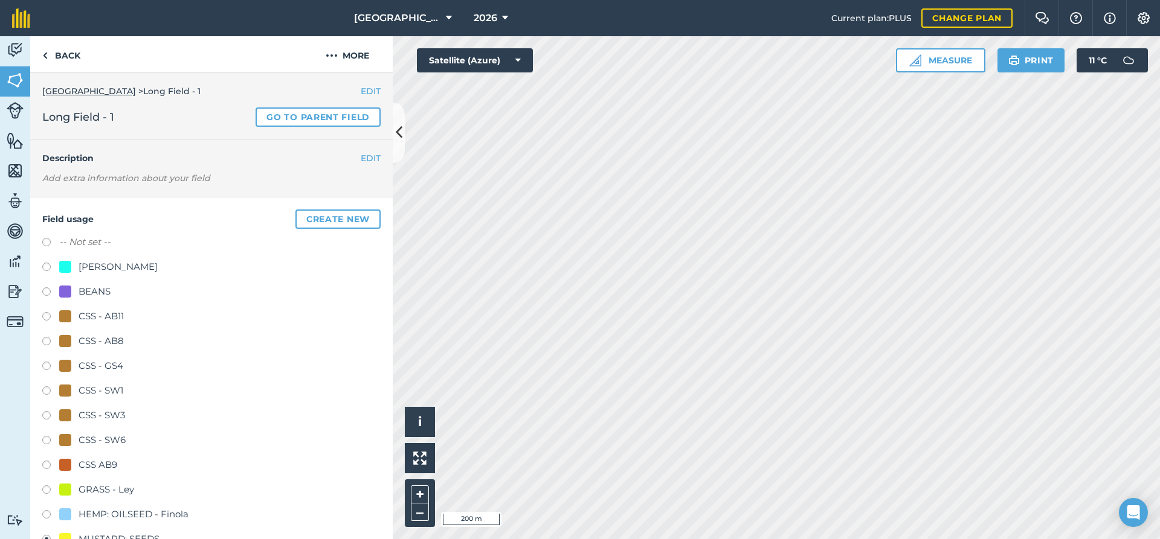
click at [47, 243] on label at bounding box center [50, 244] width 17 height 12
radio input "true"
radio input "false"
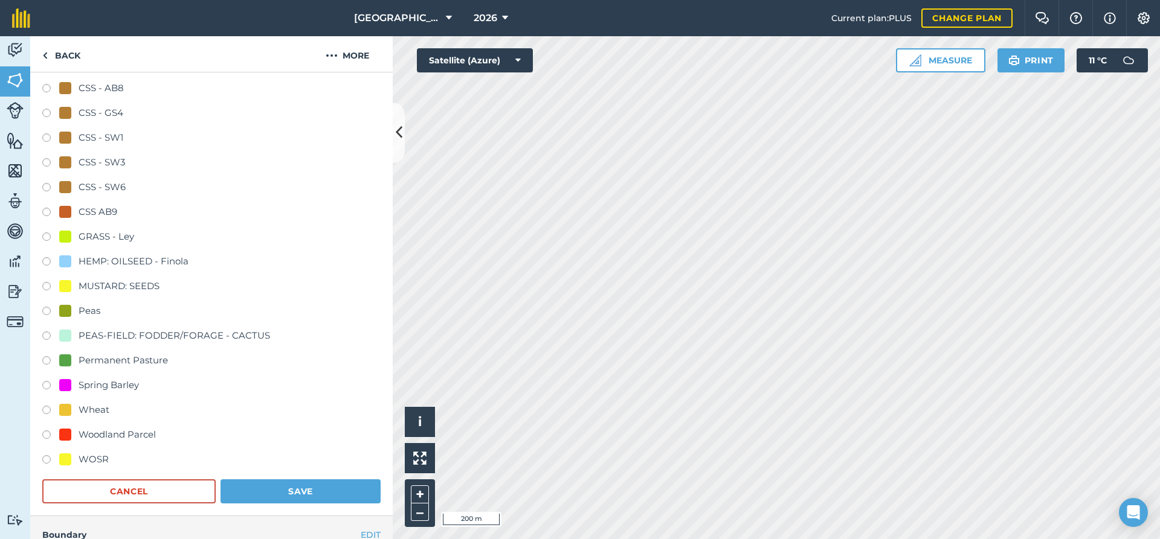
scroll to position [261, 0]
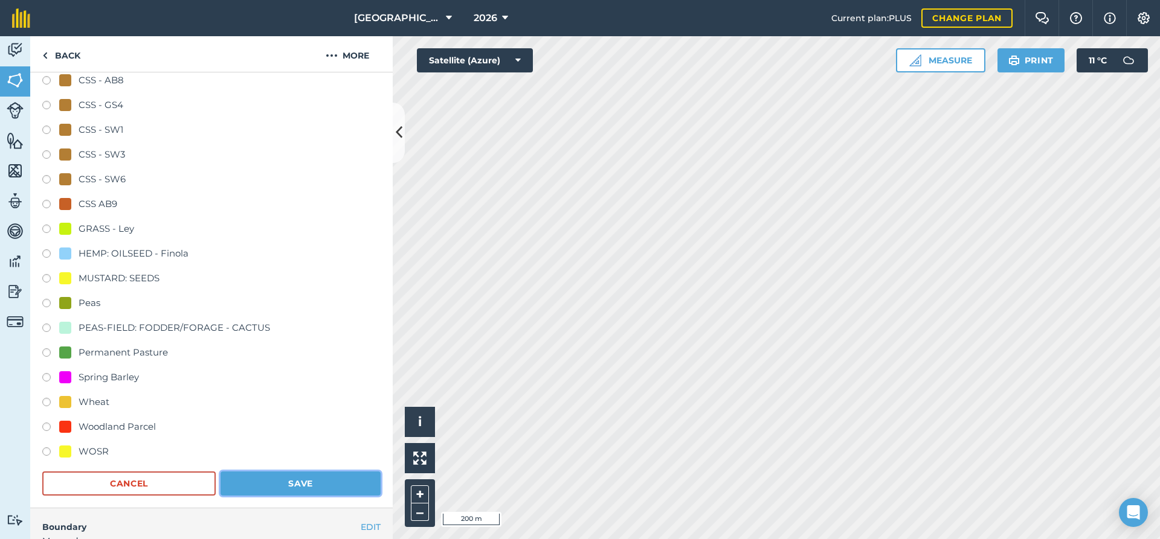
click at [287, 478] on button "Save" at bounding box center [300, 484] width 160 height 24
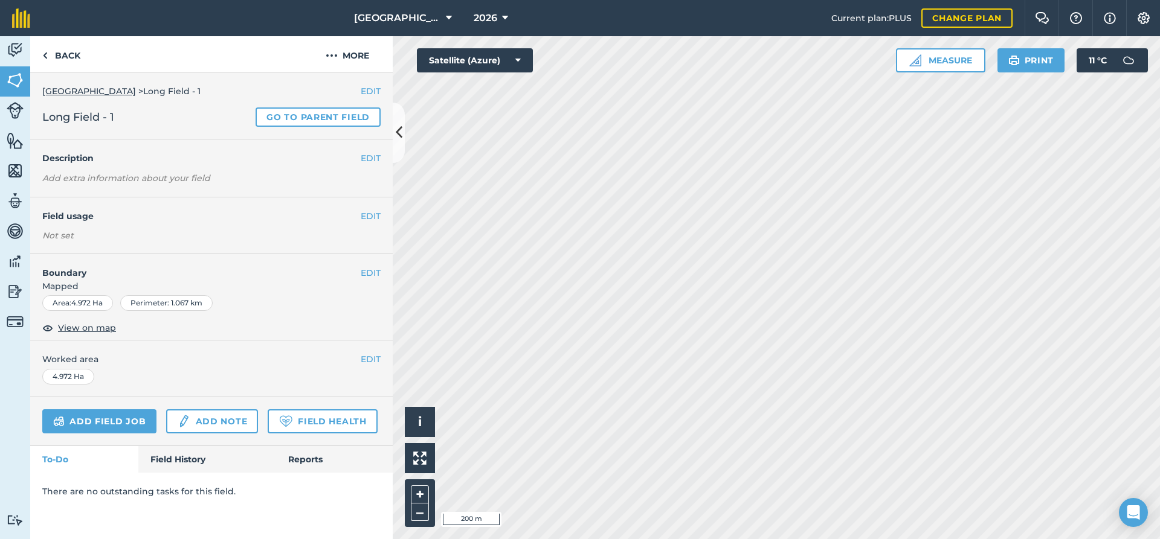
scroll to position [0, 0]
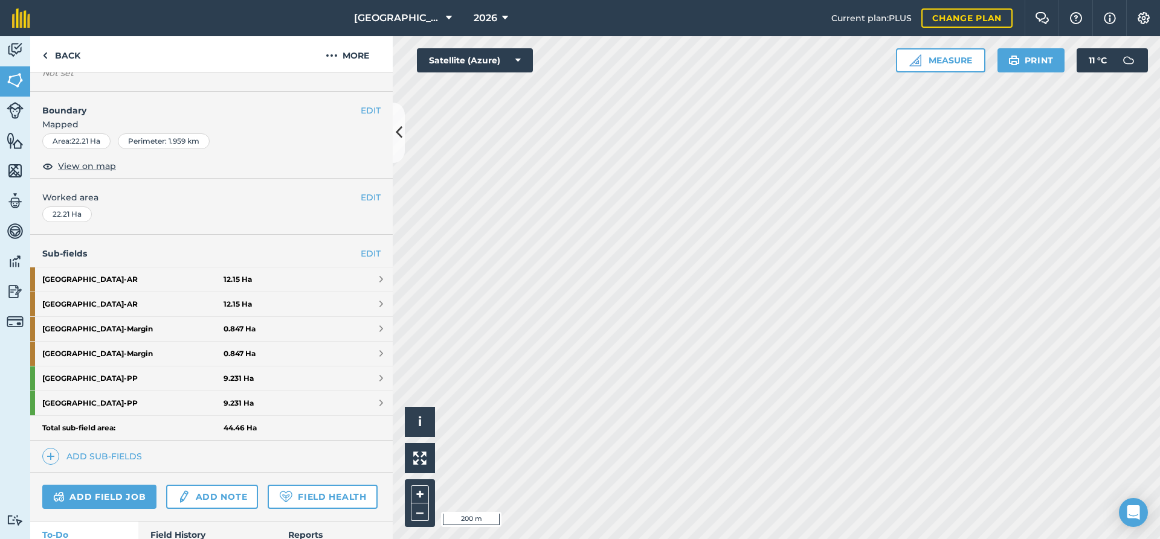
scroll to position [183, 0]
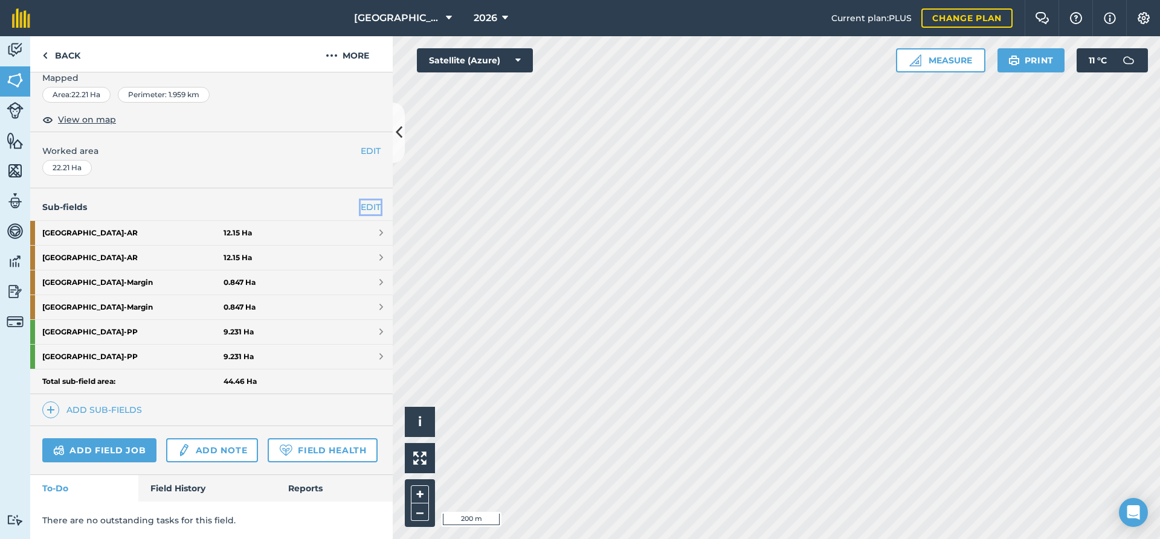
click at [365, 205] on link "EDIT" at bounding box center [371, 207] width 20 height 13
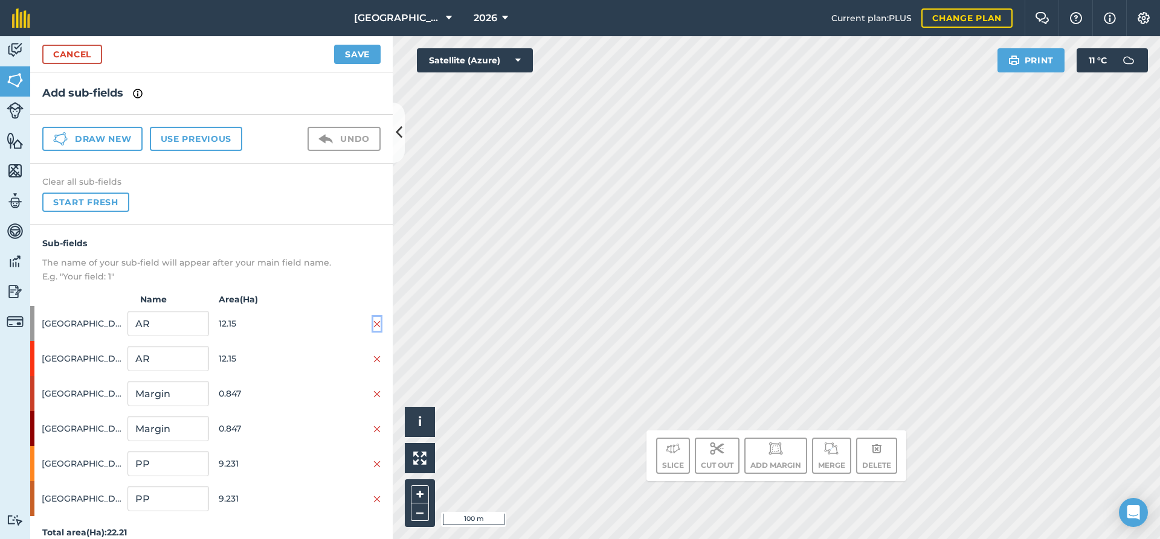
click at [375, 324] on img at bounding box center [376, 324] width 7 height 10
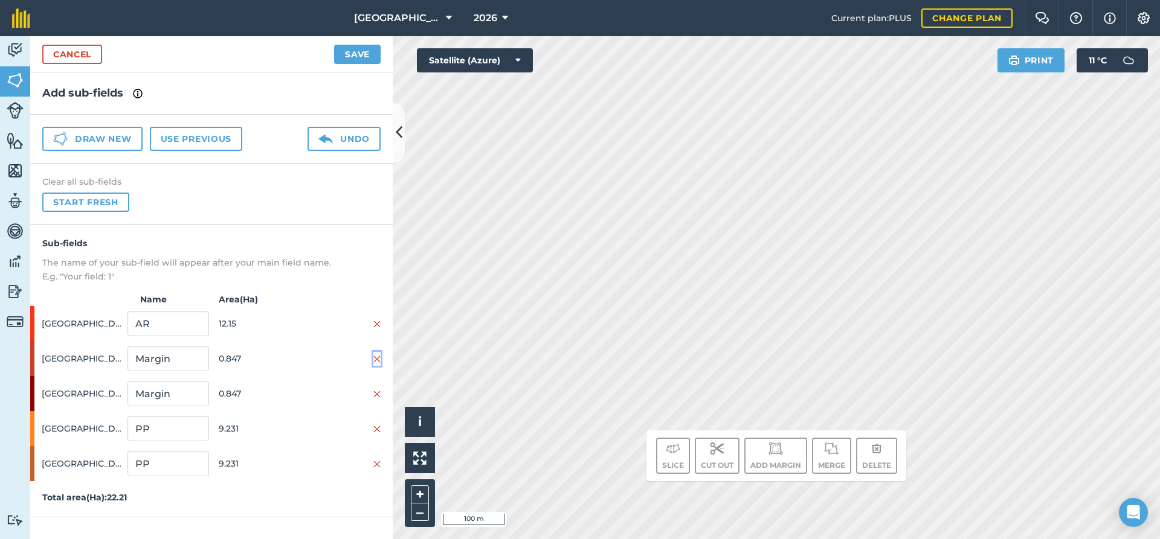
click at [376, 364] on img at bounding box center [376, 360] width 7 height 10
click at [376, 394] on img at bounding box center [376, 395] width 7 height 10
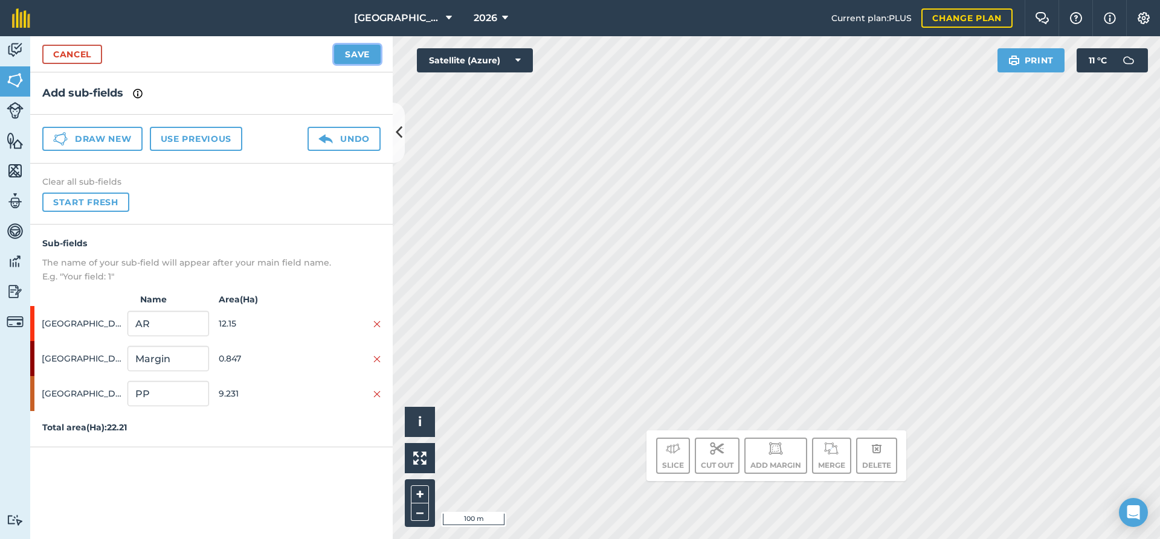
click at [355, 56] on button "Save" at bounding box center [357, 54] width 47 height 19
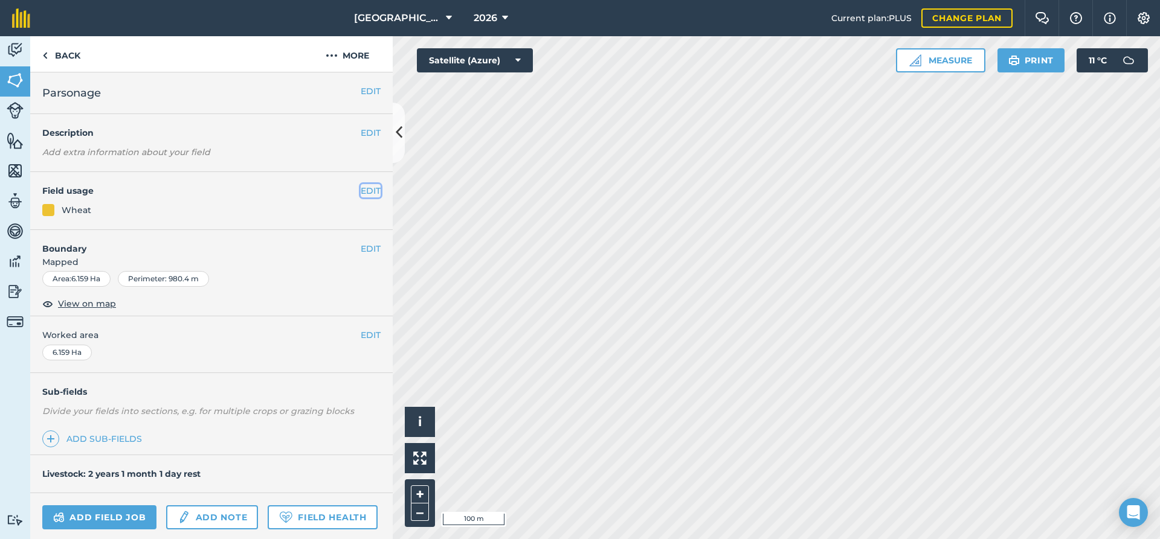
click at [365, 194] on button "EDIT" at bounding box center [371, 190] width 20 height 13
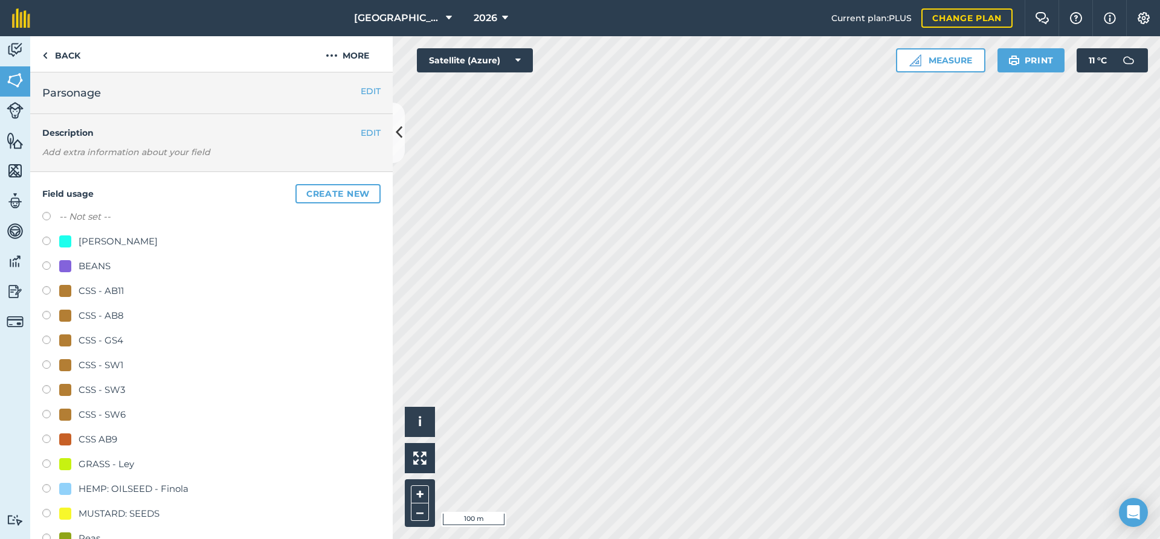
click at [45, 516] on label at bounding box center [50, 515] width 17 height 12
radio input "true"
radio input "false"
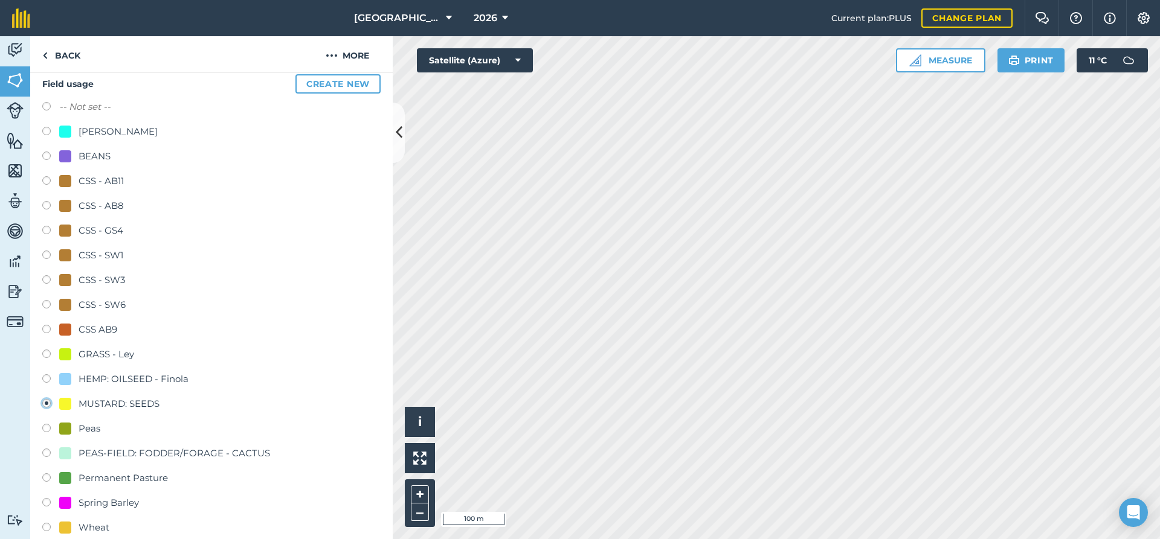
scroll to position [196, 0]
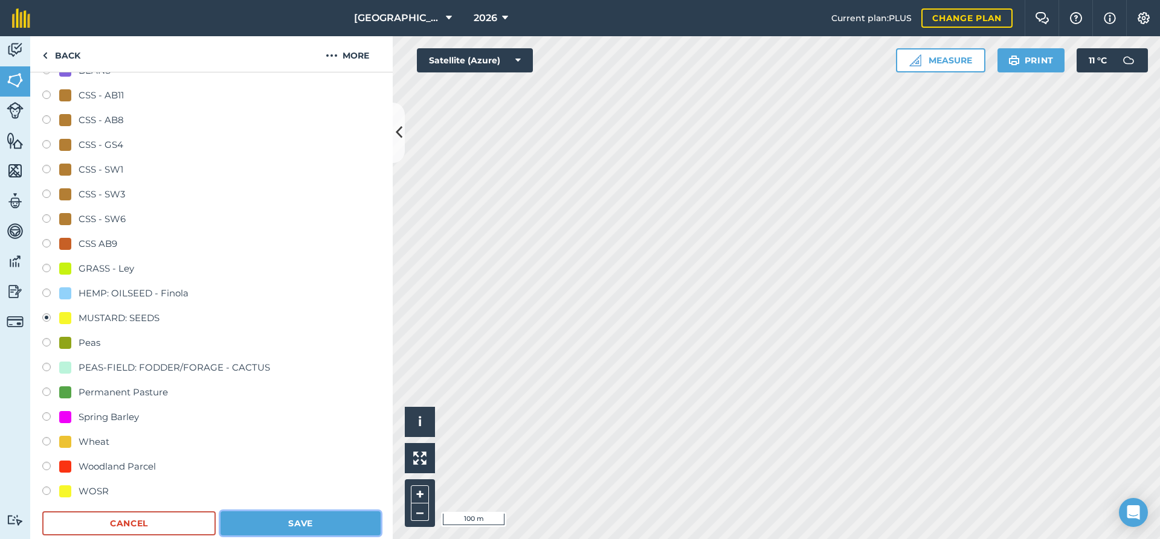
click at [307, 524] on button "Save" at bounding box center [300, 524] width 160 height 24
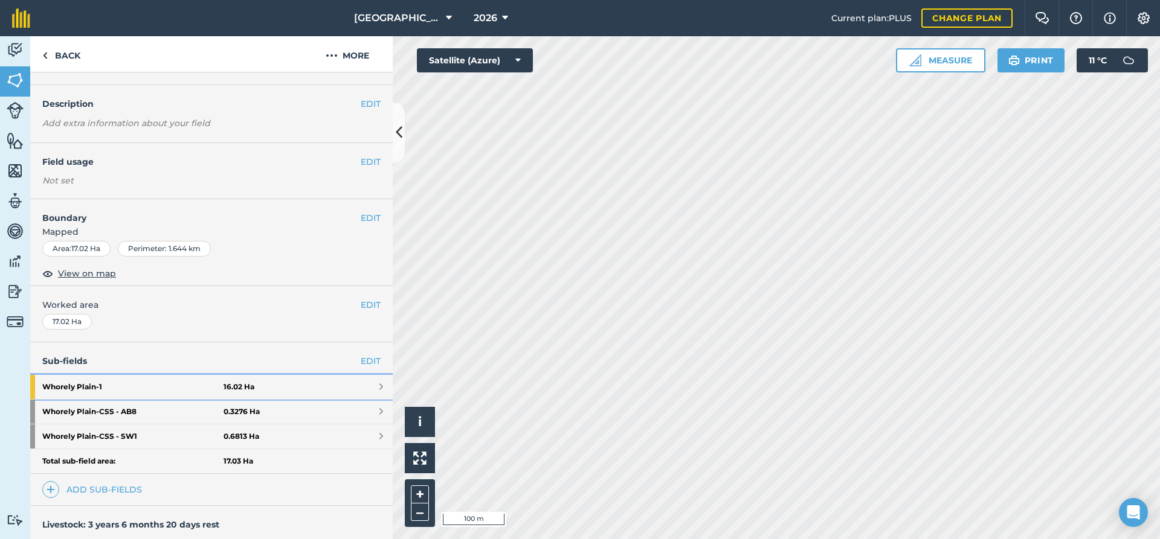
click at [90, 387] on strong "Whorely Plain - 1" at bounding box center [132, 387] width 181 height 24
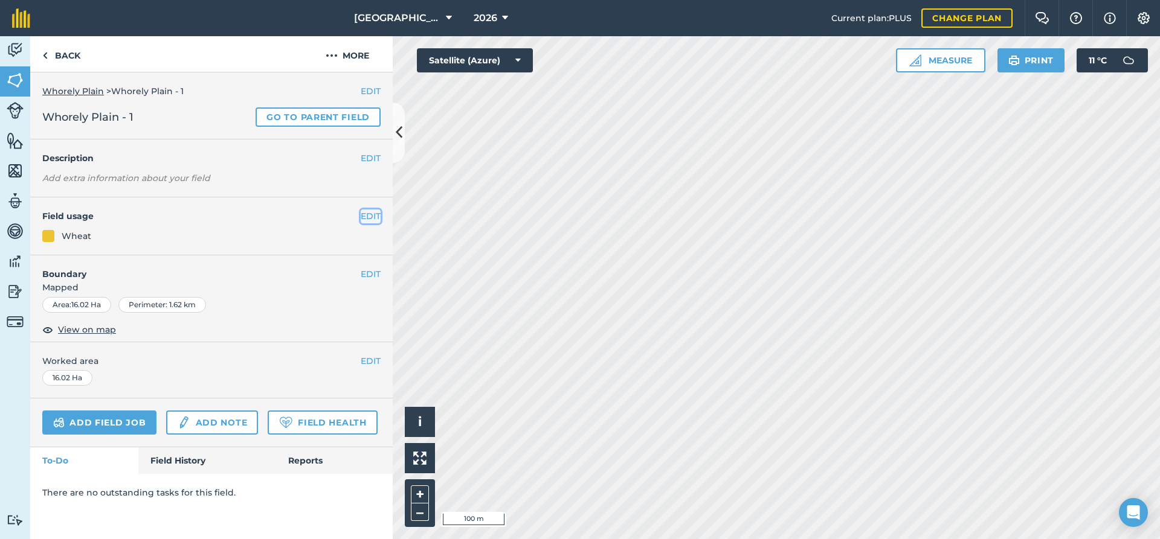
click at [370, 213] on button "EDIT" at bounding box center [371, 216] width 20 height 13
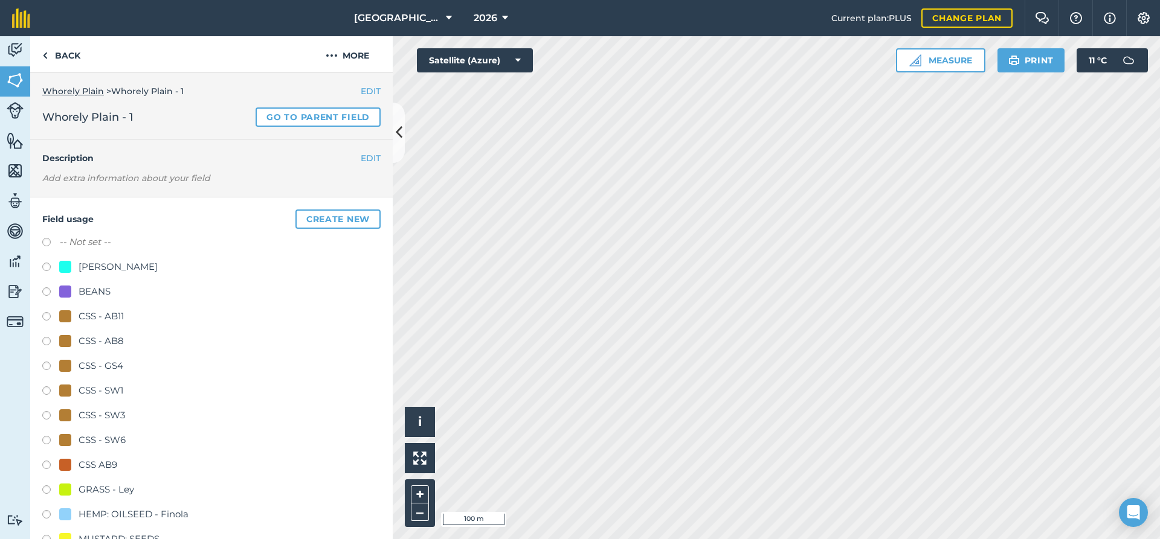
scroll to position [65, 0]
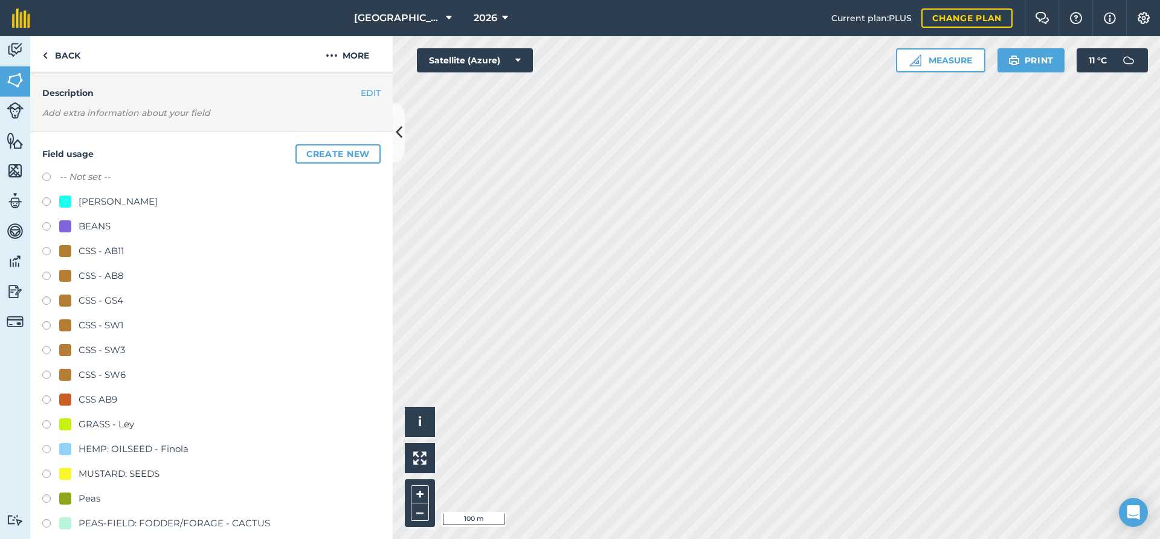
click at [45, 473] on label at bounding box center [50, 476] width 17 height 12
radio input "true"
radio input "false"
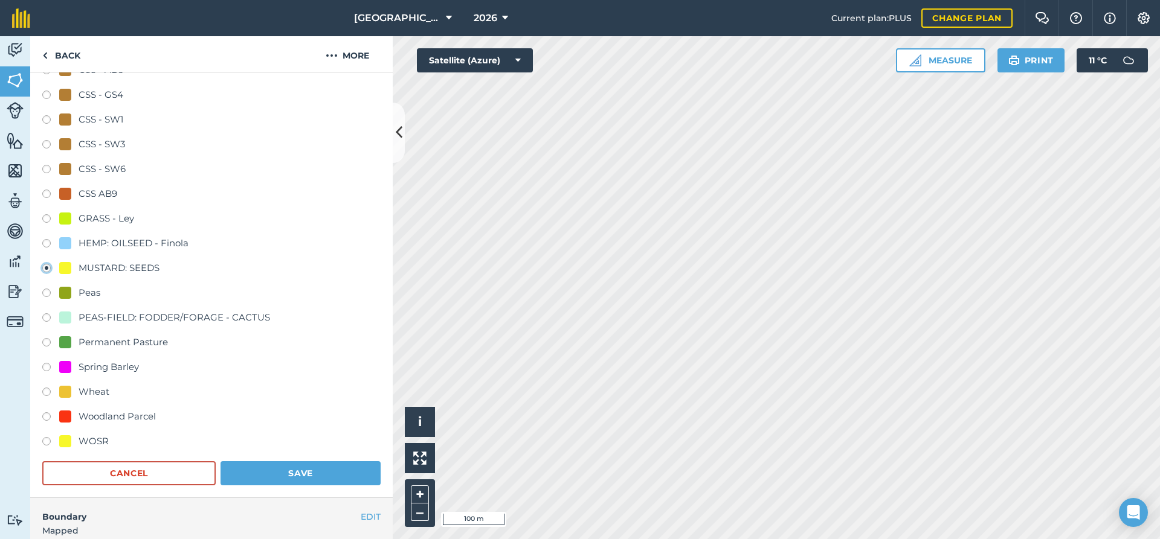
scroll to position [326, 0]
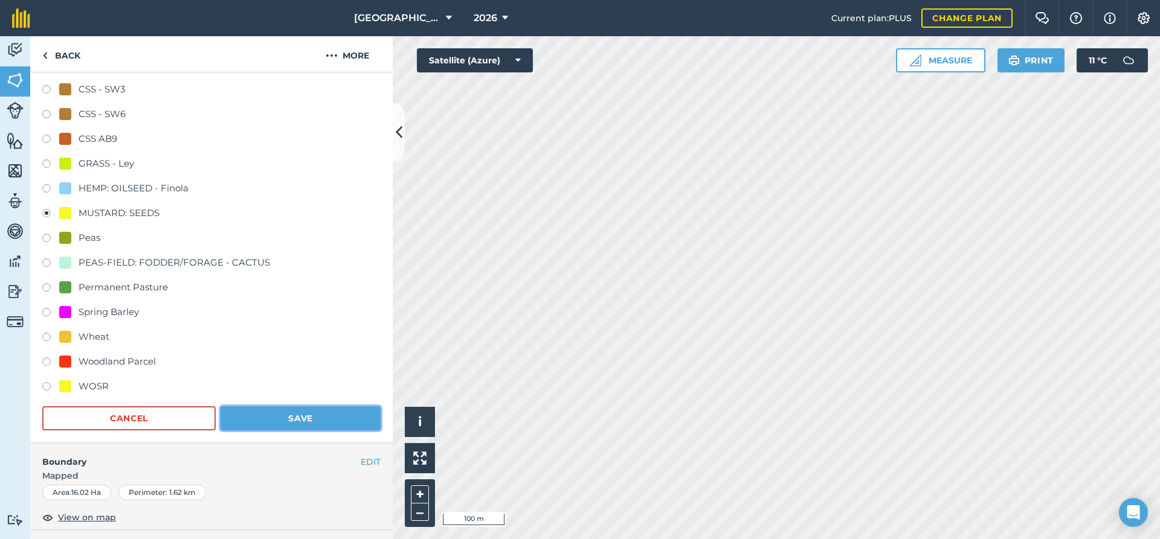
click at [292, 419] on button "Save" at bounding box center [300, 418] width 160 height 24
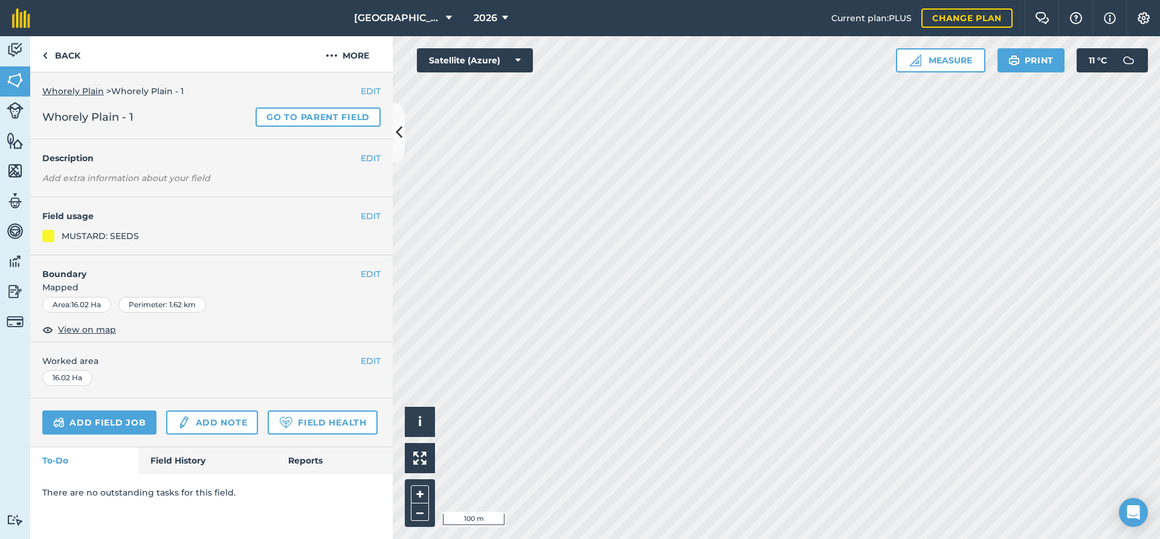
scroll to position [0, 0]
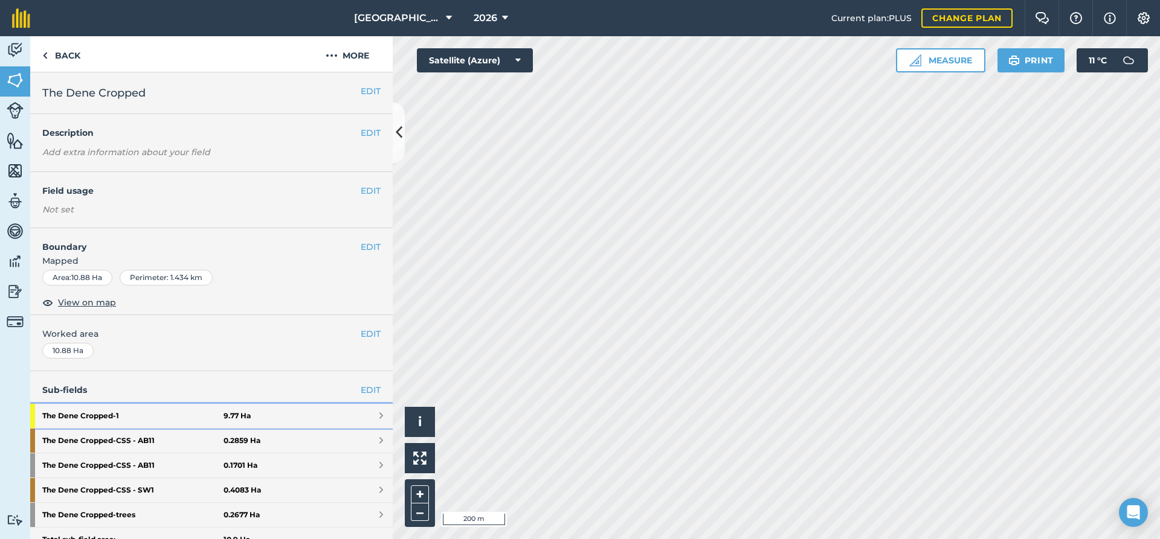
click at [170, 417] on strong "The Dene Cropped - 1" at bounding box center [132, 416] width 181 height 24
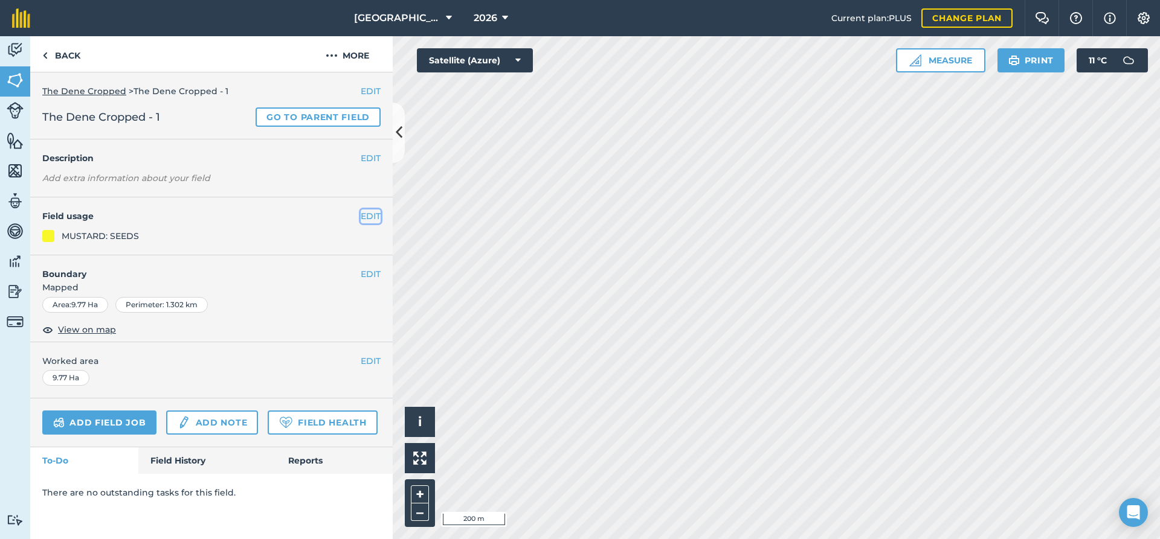
click at [371, 217] on button "EDIT" at bounding box center [371, 216] width 20 height 13
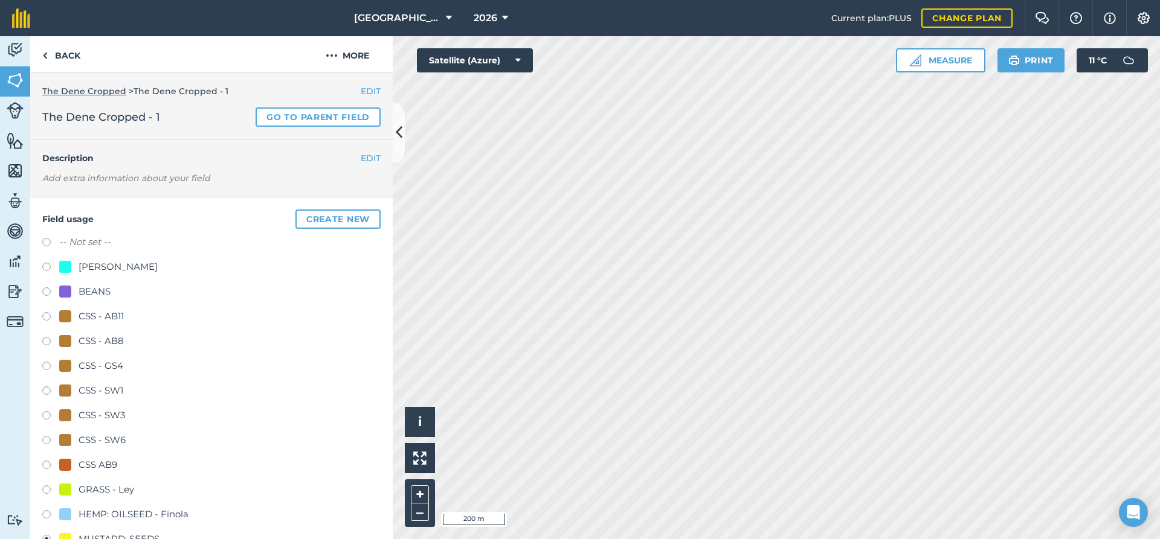
click at [50, 243] on label at bounding box center [50, 244] width 17 height 12
radio input "true"
radio input "false"
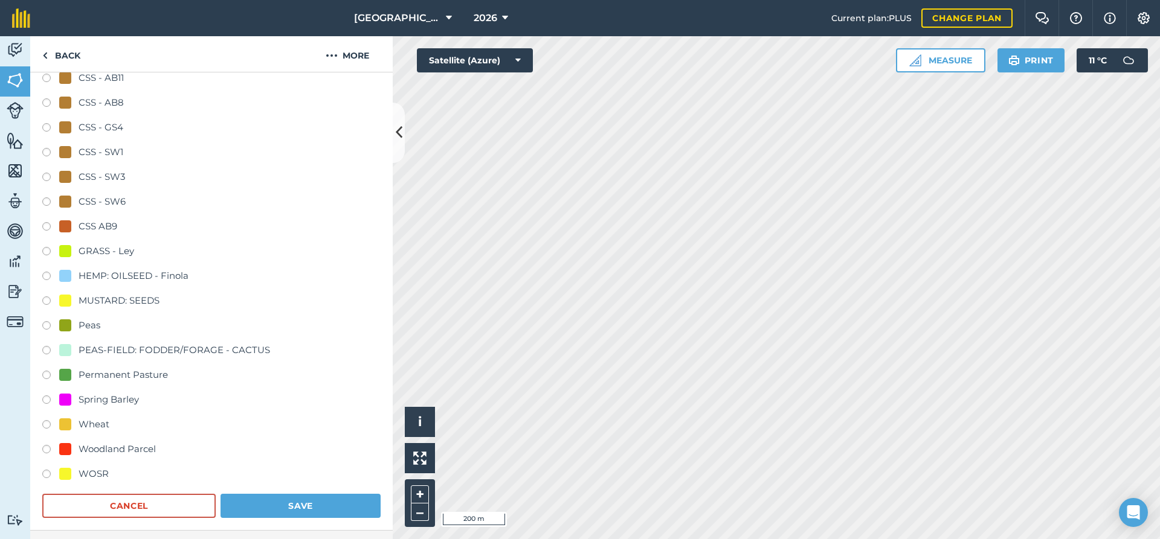
scroll to position [326, 0]
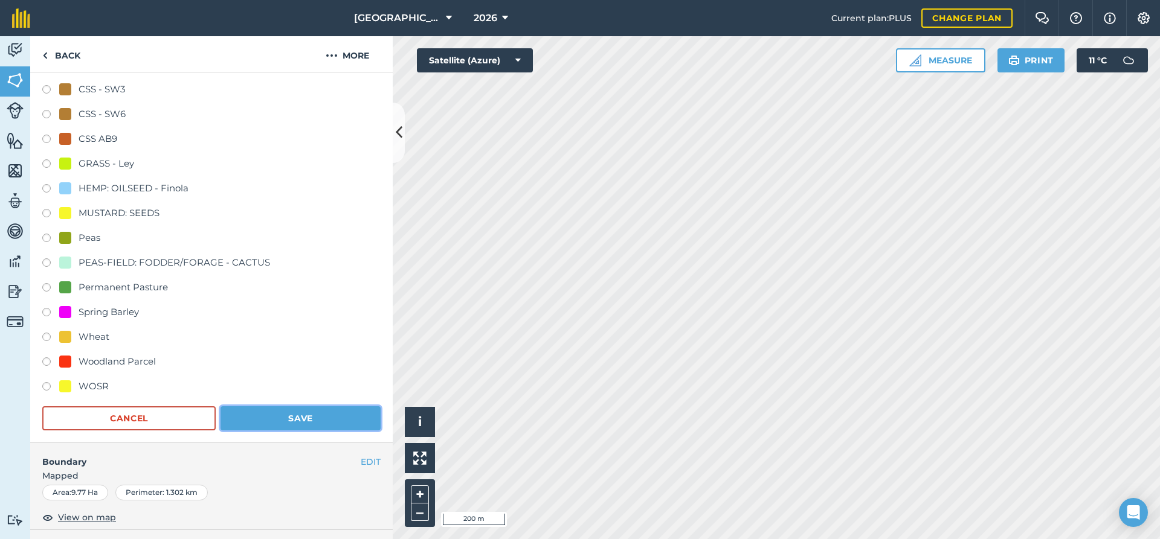
click at [310, 425] on button "Save" at bounding box center [300, 418] width 160 height 24
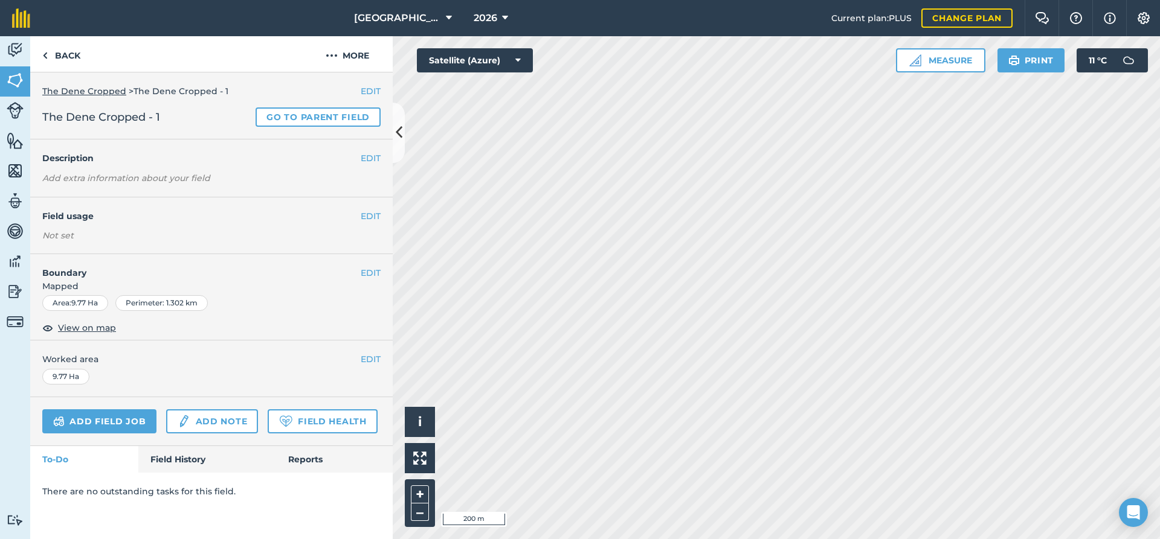
scroll to position [0, 0]
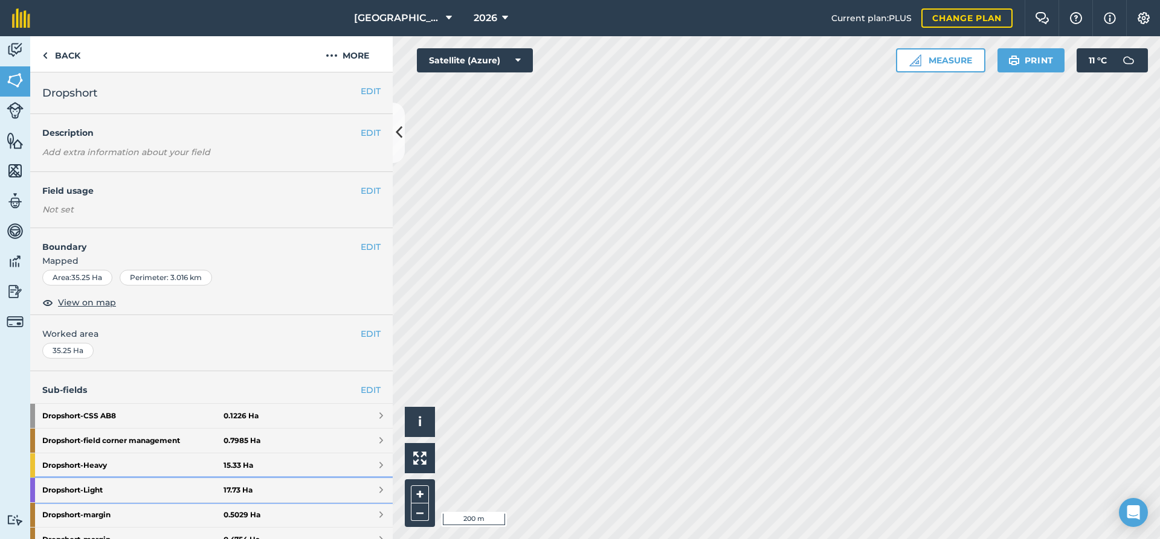
click at [66, 492] on strong "Dropshort - Light" at bounding box center [132, 490] width 181 height 24
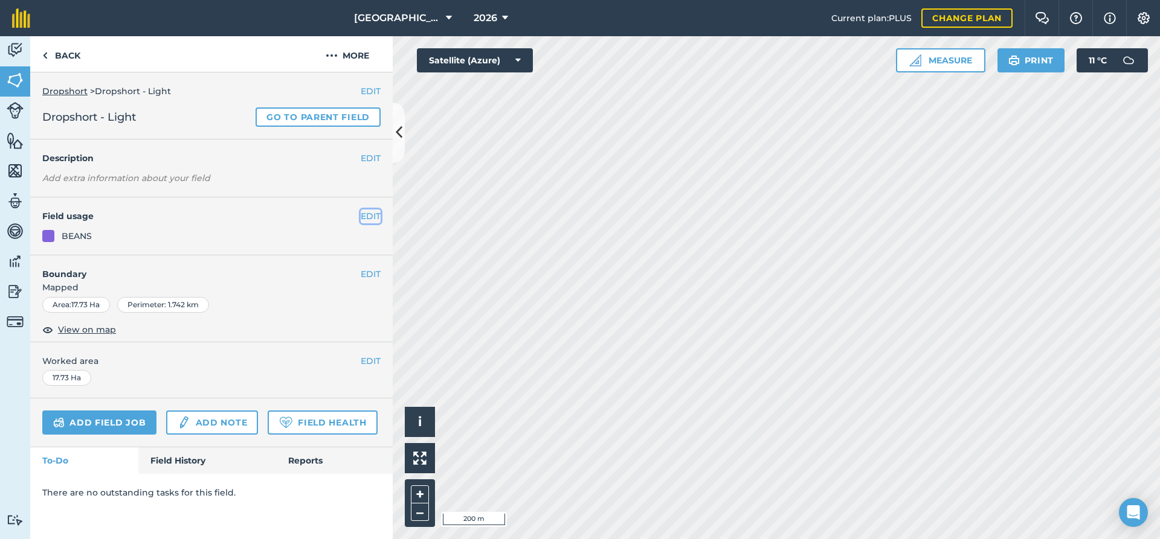
click at [371, 214] on button "EDIT" at bounding box center [371, 216] width 20 height 13
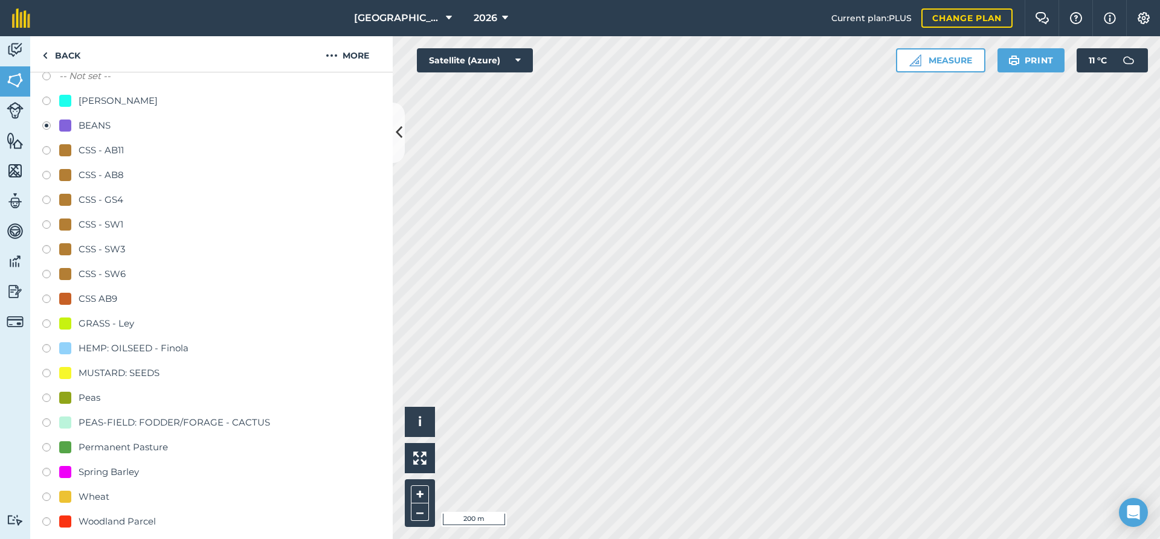
scroll to position [196, 0]
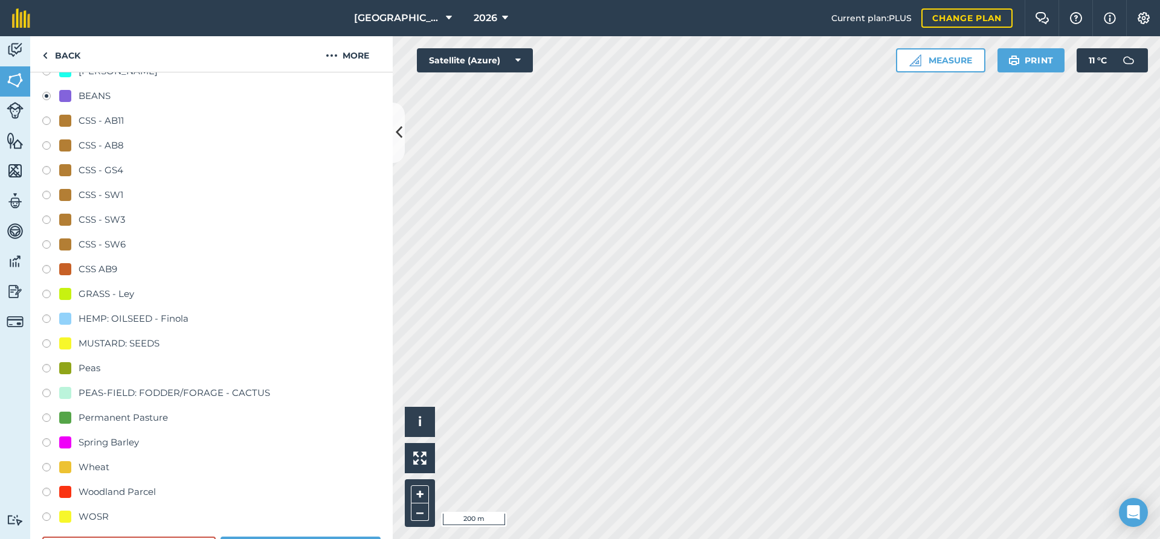
click at [48, 469] on label at bounding box center [50, 469] width 17 height 12
radio input "true"
radio input "false"
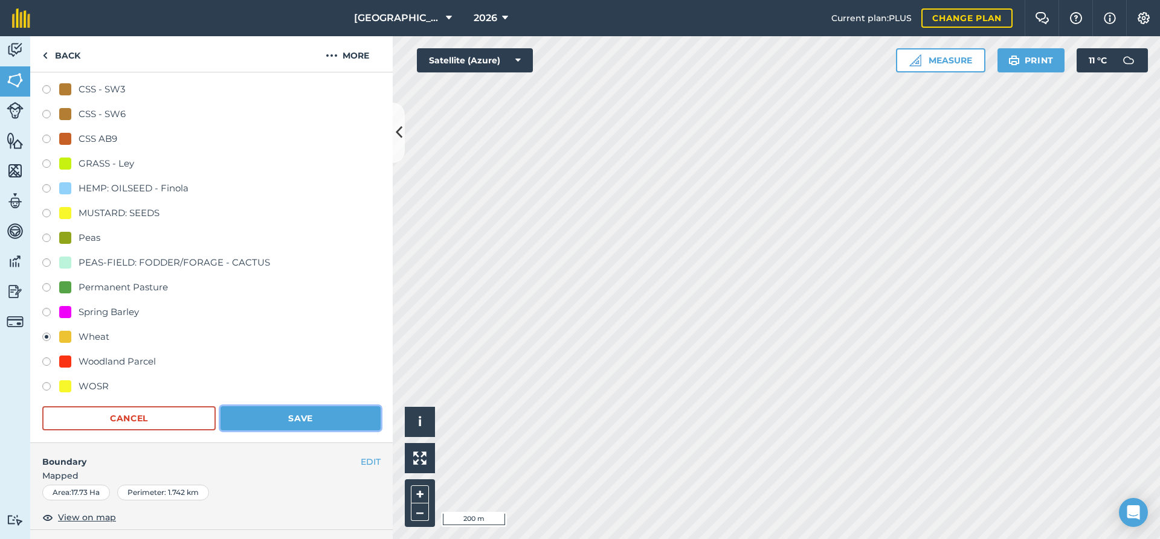
click at [265, 423] on button "Save" at bounding box center [300, 418] width 160 height 24
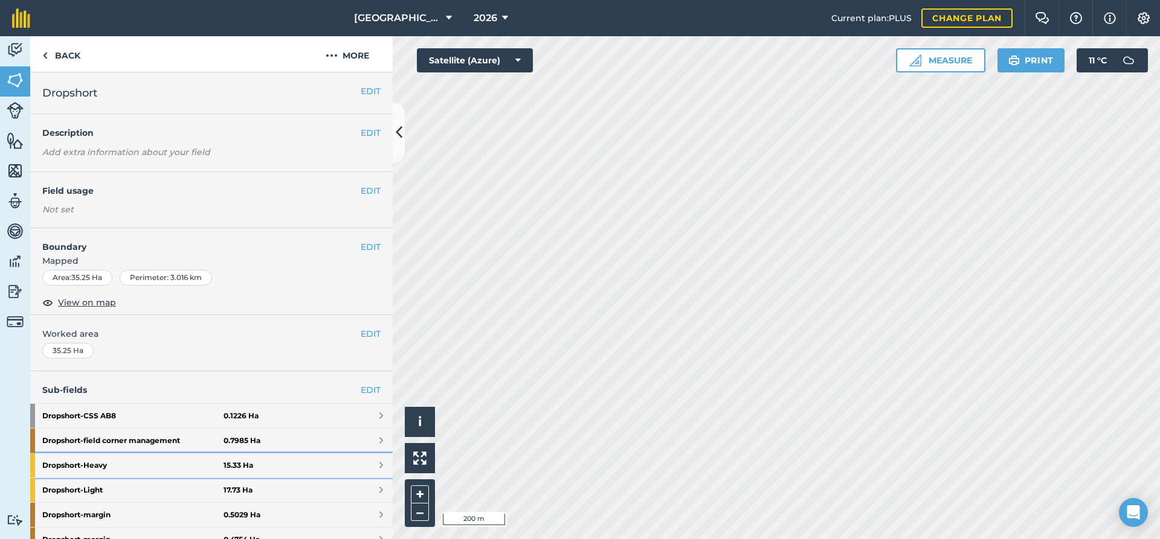
click at [95, 467] on strong "Dropshort - Heavy" at bounding box center [132, 466] width 181 height 24
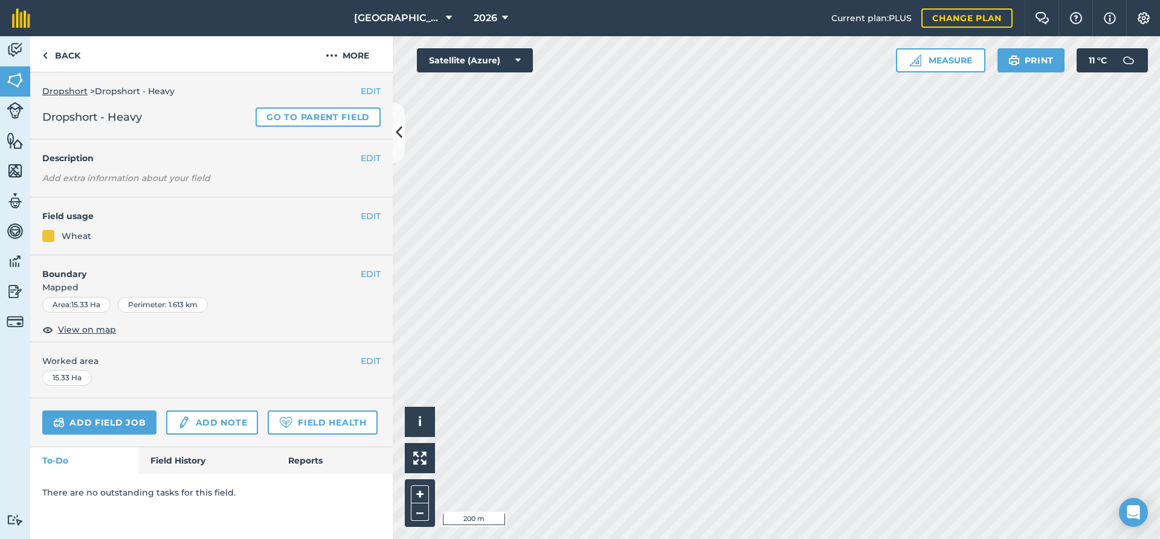
click at [358, 214] on h4 "Field usage" at bounding box center [201, 216] width 318 height 13
click at [364, 215] on button "EDIT" at bounding box center [371, 216] width 20 height 13
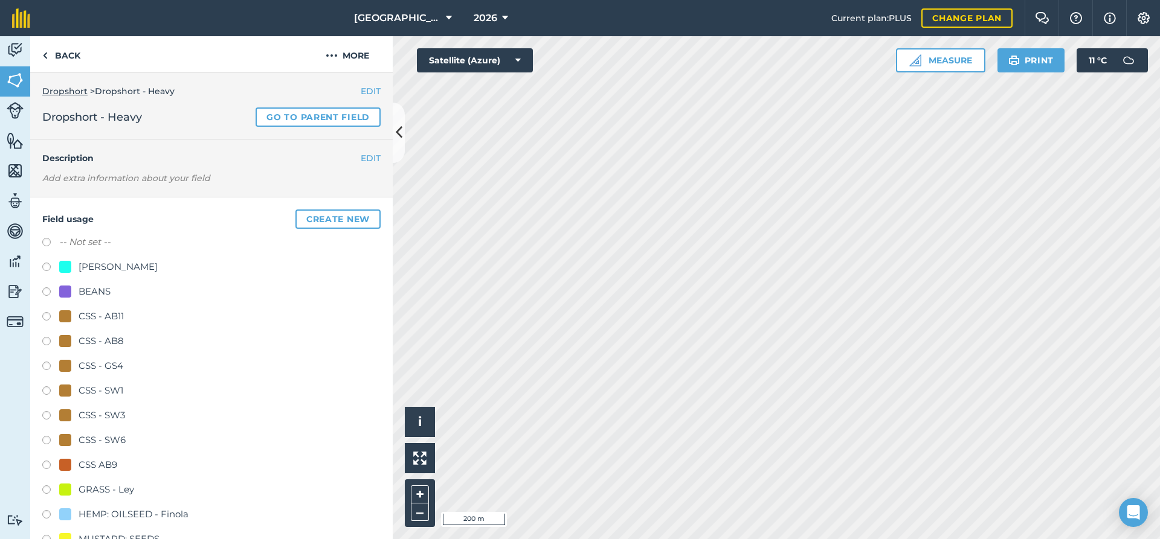
scroll to position [65, 0]
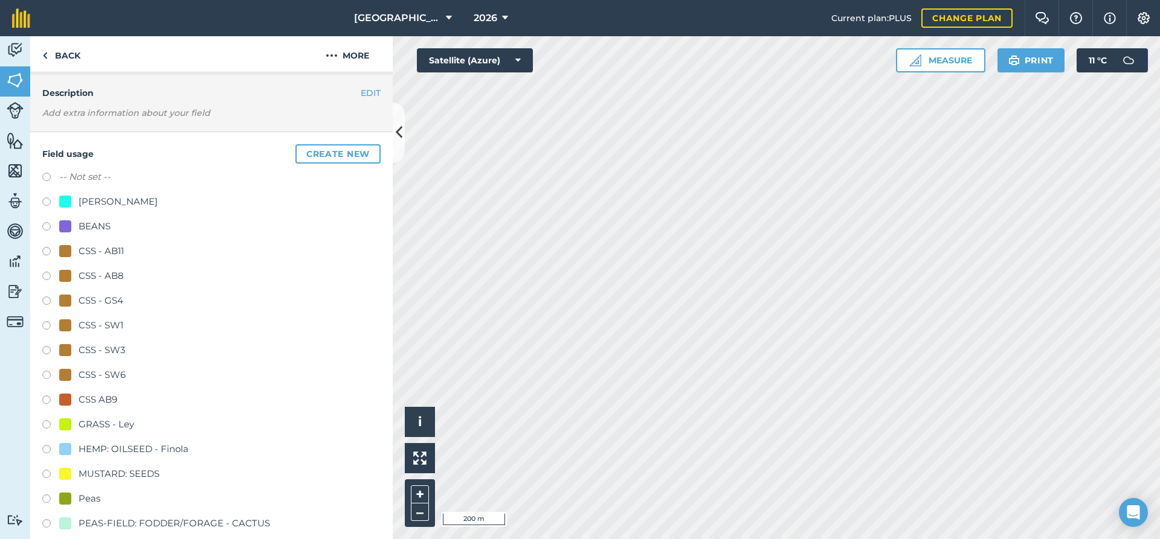
click at [47, 475] on label at bounding box center [50, 476] width 17 height 12
radio input "true"
radio input "false"
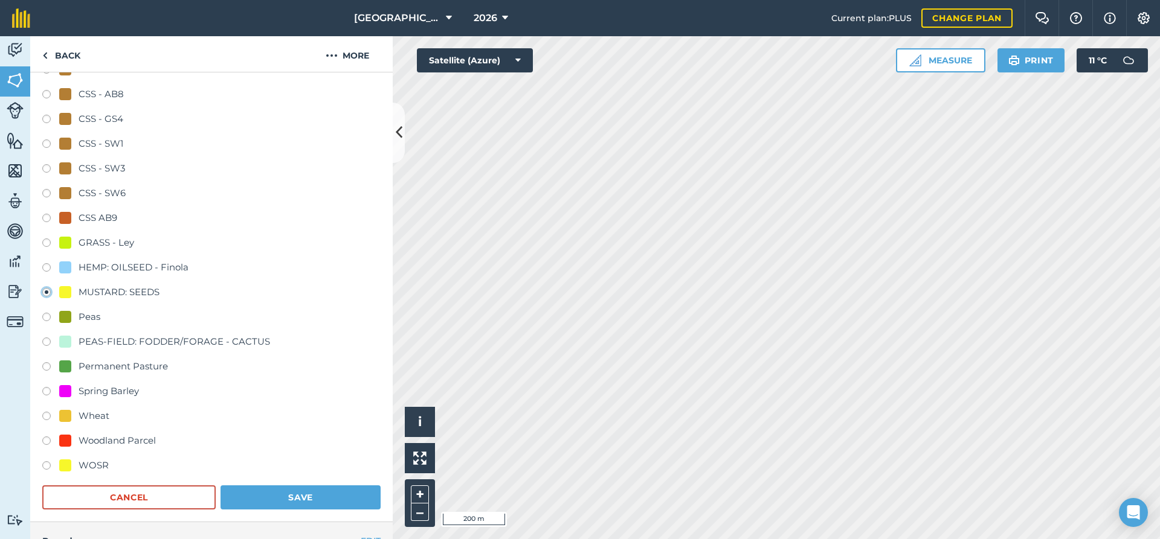
scroll to position [261, 0]
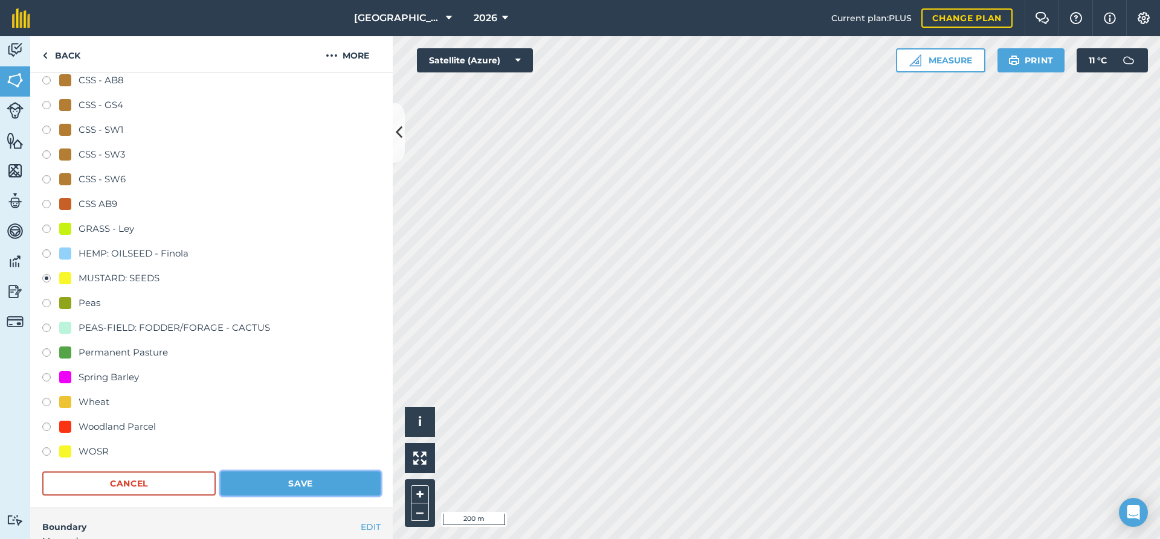
click at [301, 482] on button "Save" at bounding box center [300, 484] width 160 height 24
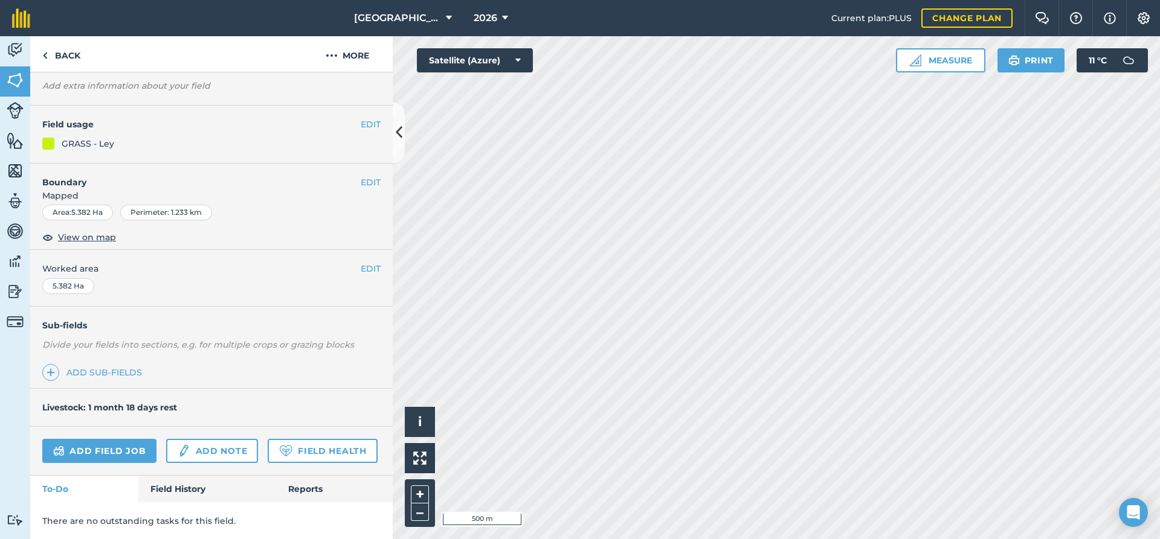
scroll to position [67, 0]
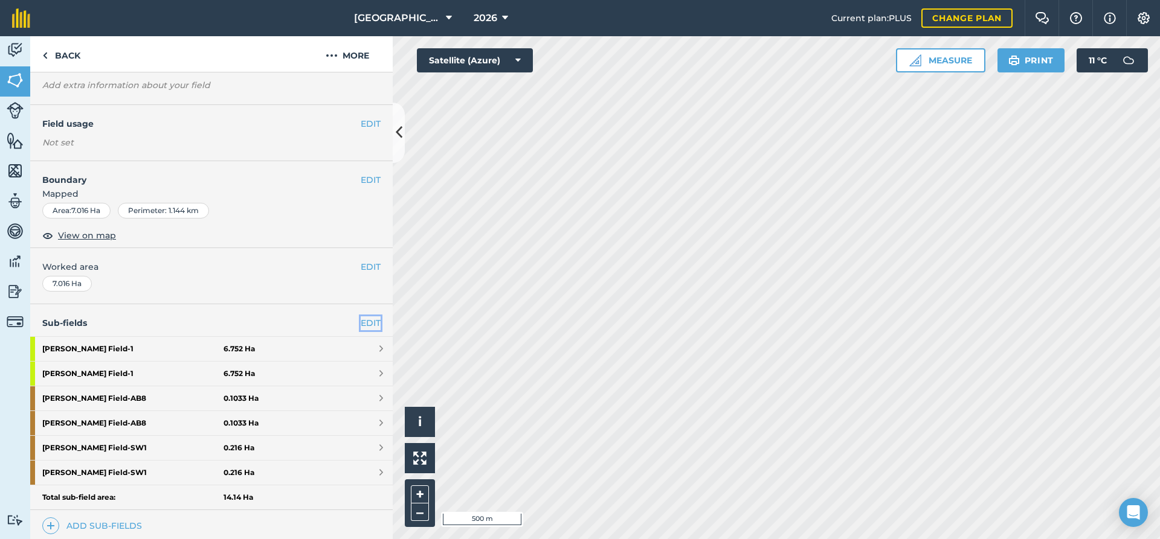
click at [375, 323] on link "EDIT" at bounding box center [371, 322] width 20 height 13
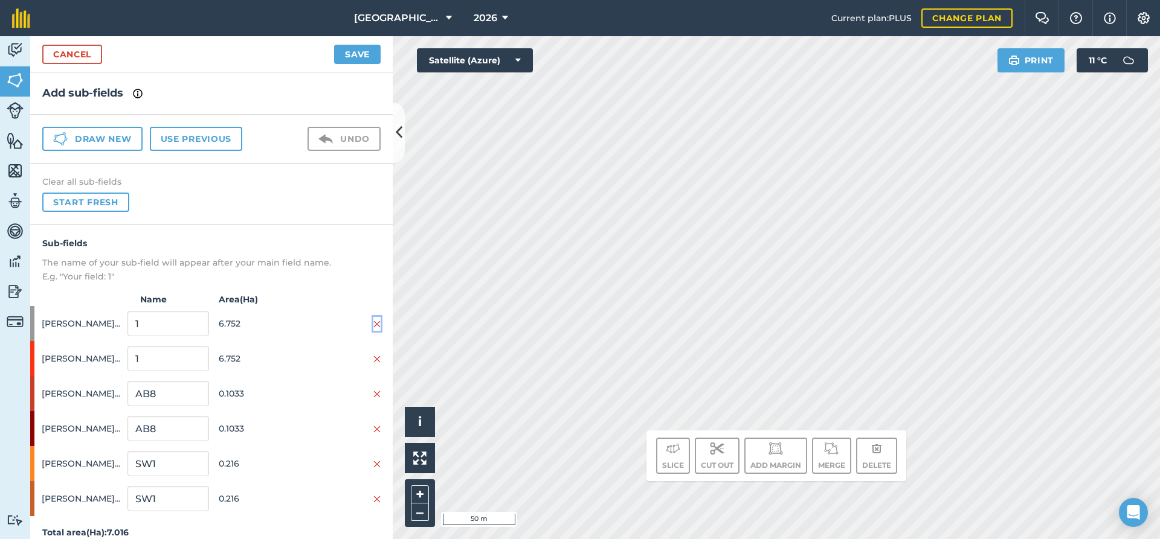
click at [377, 324] on img at bounding box center [376, 324] width 7 height 10
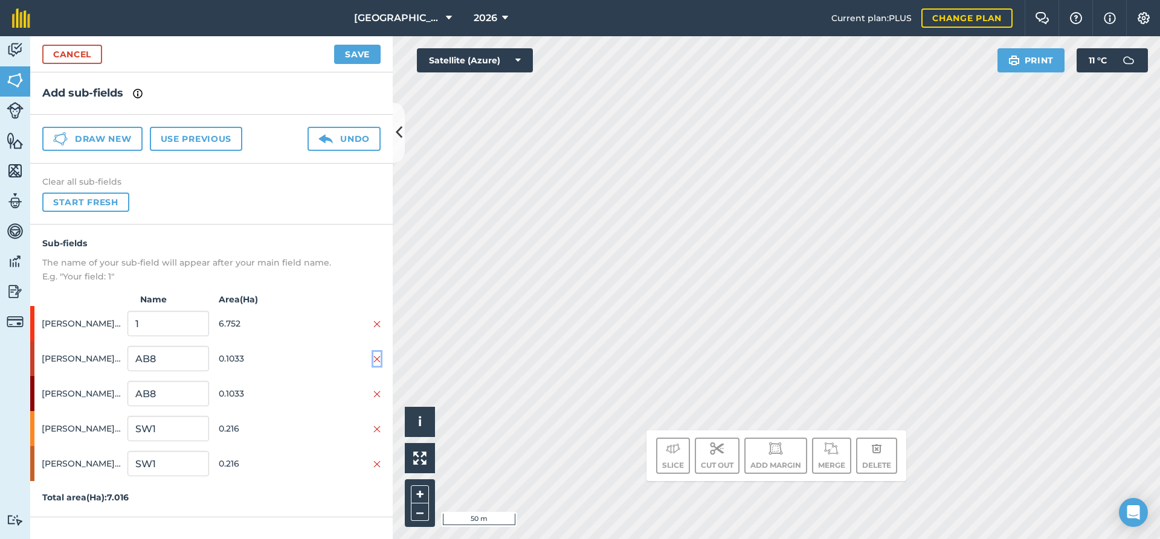
click at [376, 362] on img at bounding box center [376, 360] width 7 height 10
click at [375, 394] on img at bounding box center [376, 395] width 7 height 10
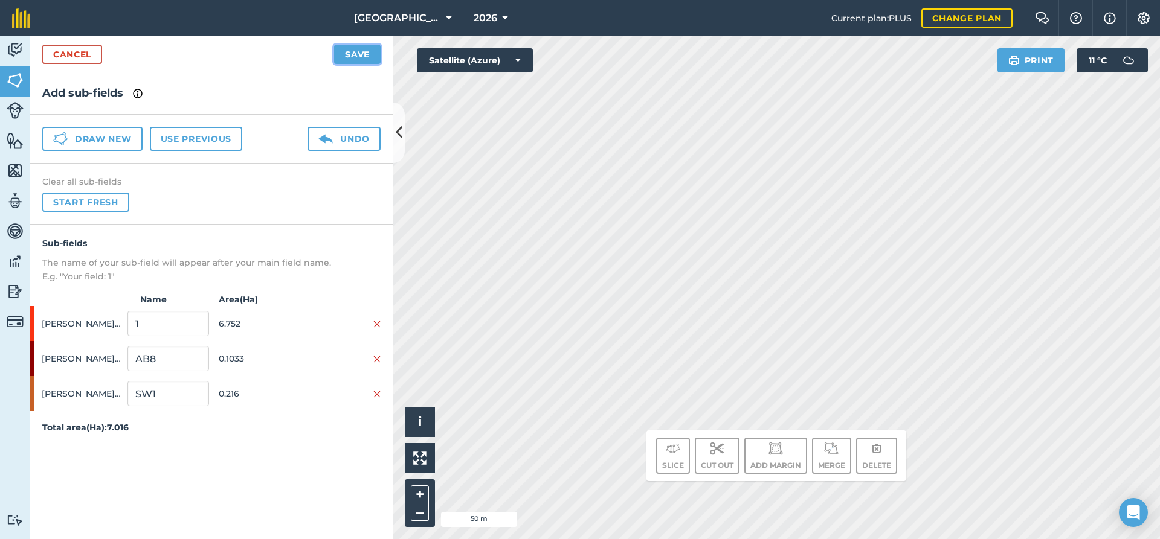
click at [355, 57] on button "Save" at bounding box center [357, 54] width 47 height 19
